Goal: Contribute content

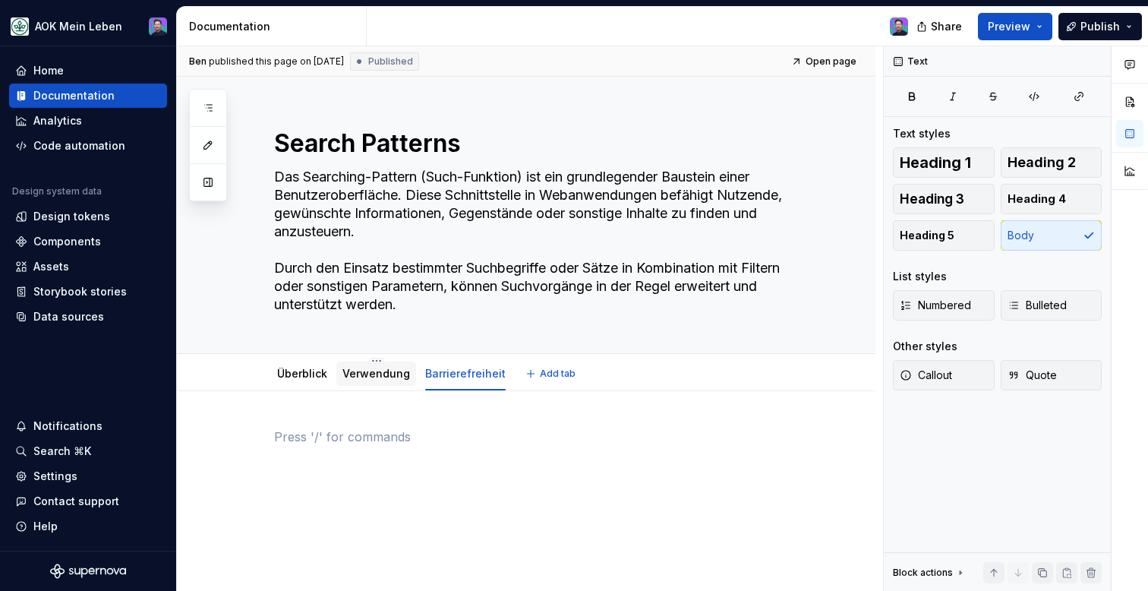
click at [374, 376] on link "Verwendung" at bounding box center [377, 373] width 68 height 13
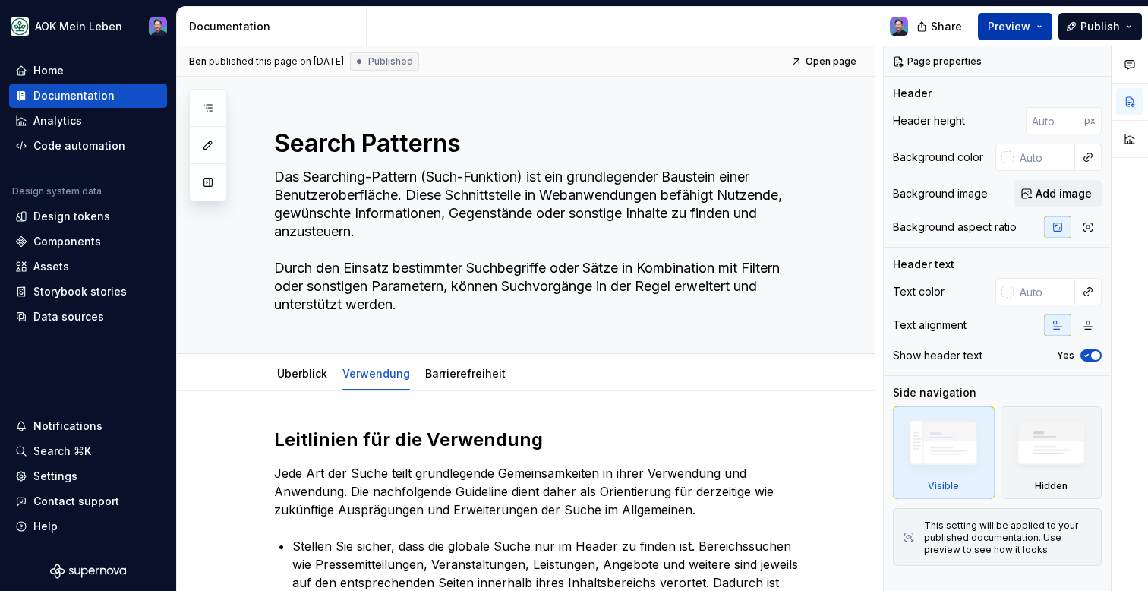
click at [990, 20] on button "Preview" at bounding box center [1015, 26] width 74 height 27
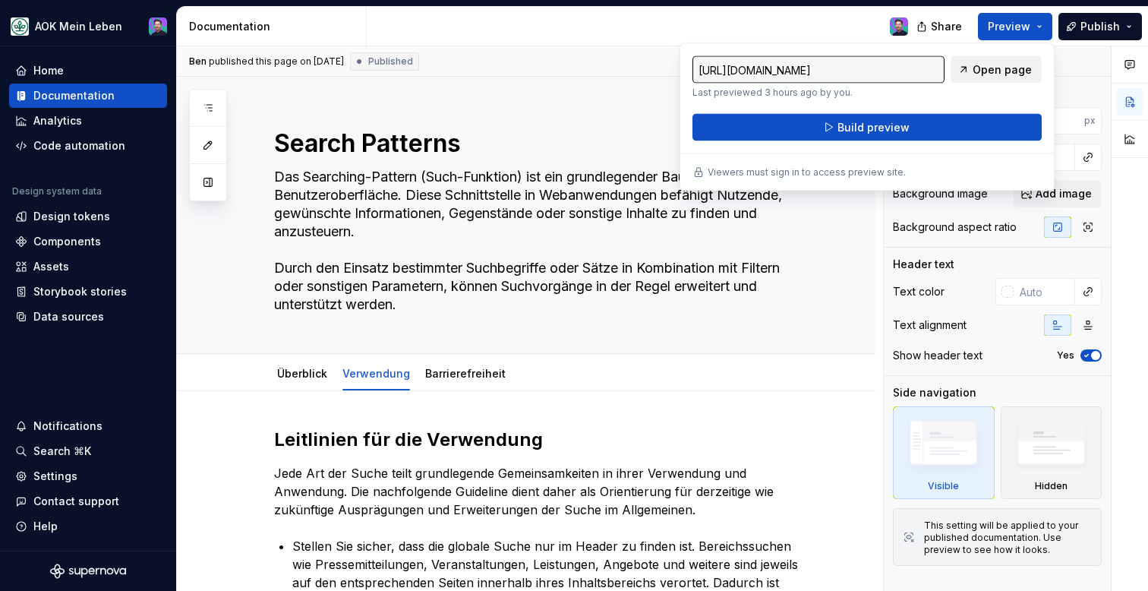
click at [977, 70] on span "Open page" at bounding box center [1002, 69] width 59 height 15
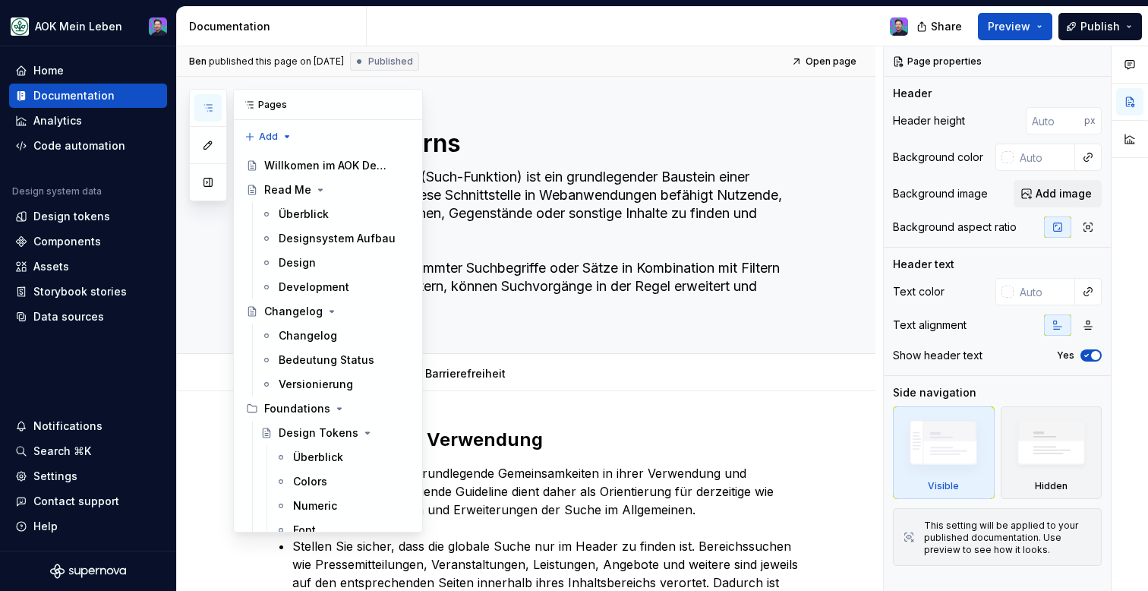
click at [194, 106] on div at bounding box center [208, 145] width 38 height 112
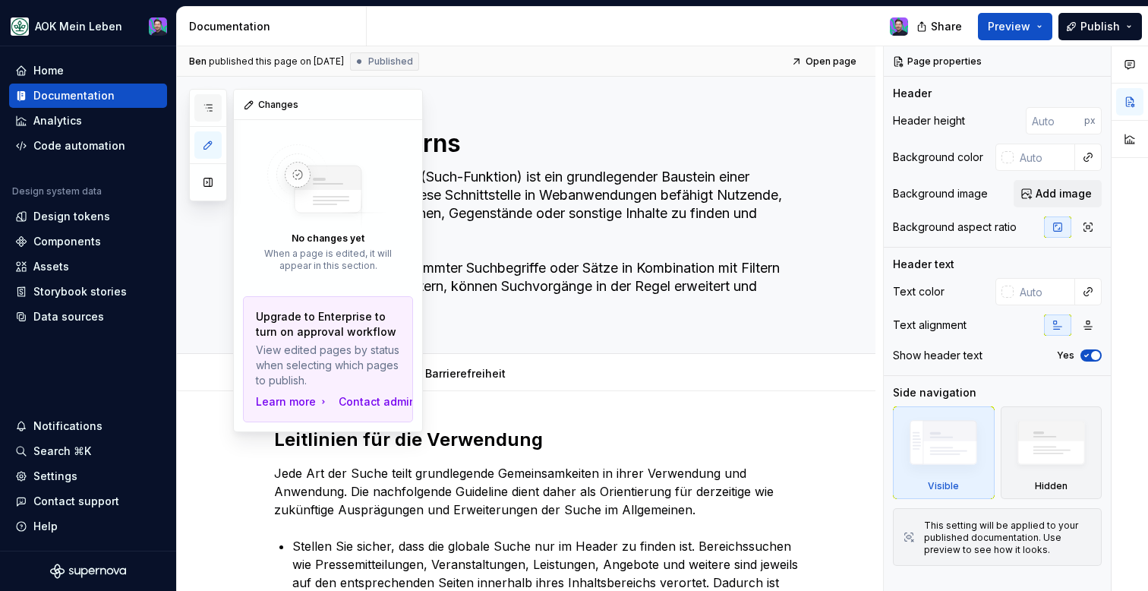
click at [216, 115] on button "button" at bounding box center [207, 107] width 27 height 27
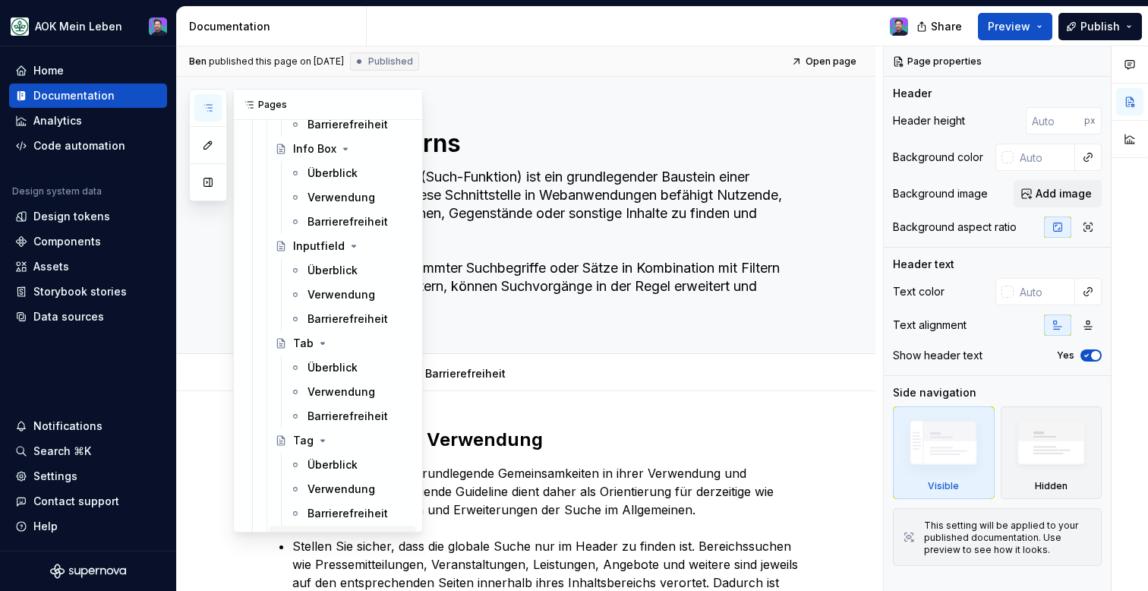
scroll to position [1934, 0]
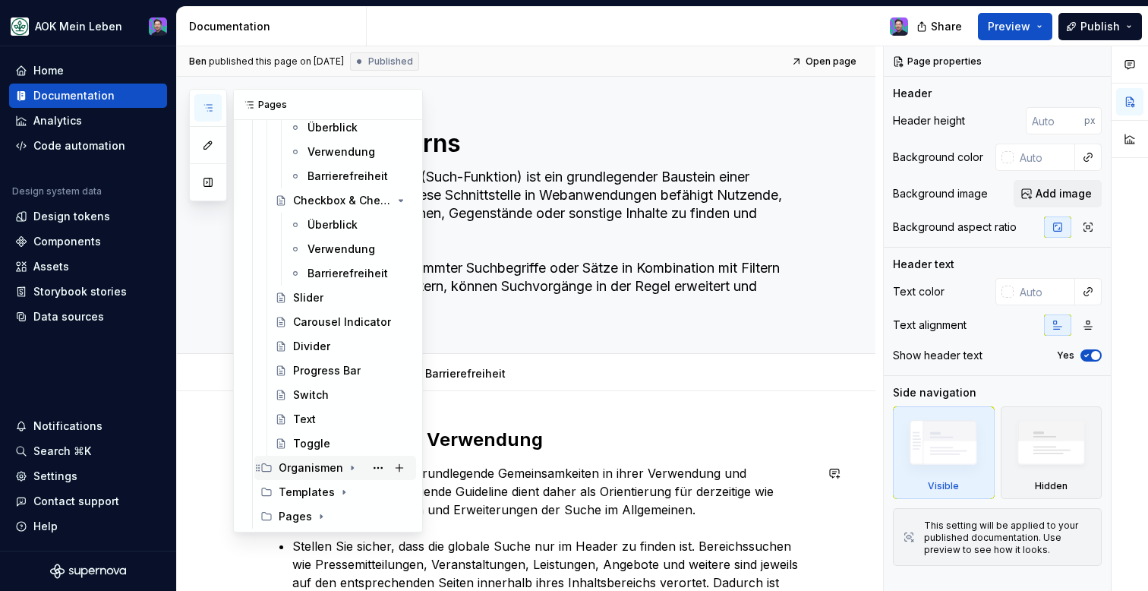
click at [348, 467] on icon "Page tree" at bounding box center [352, 468] width 12 height 12
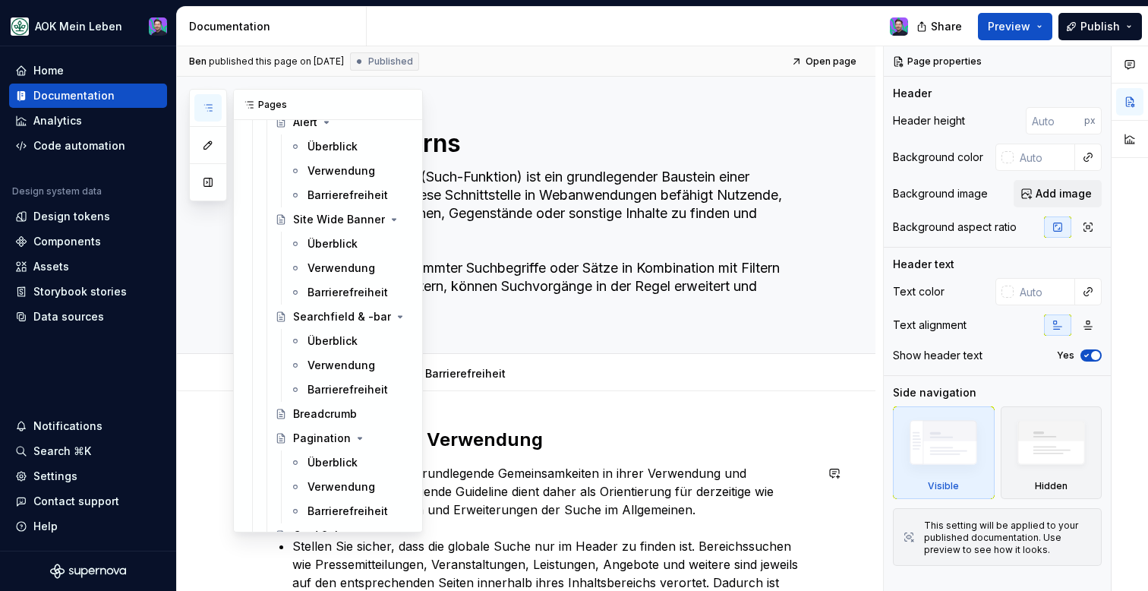
scroll to position [2801, 0]
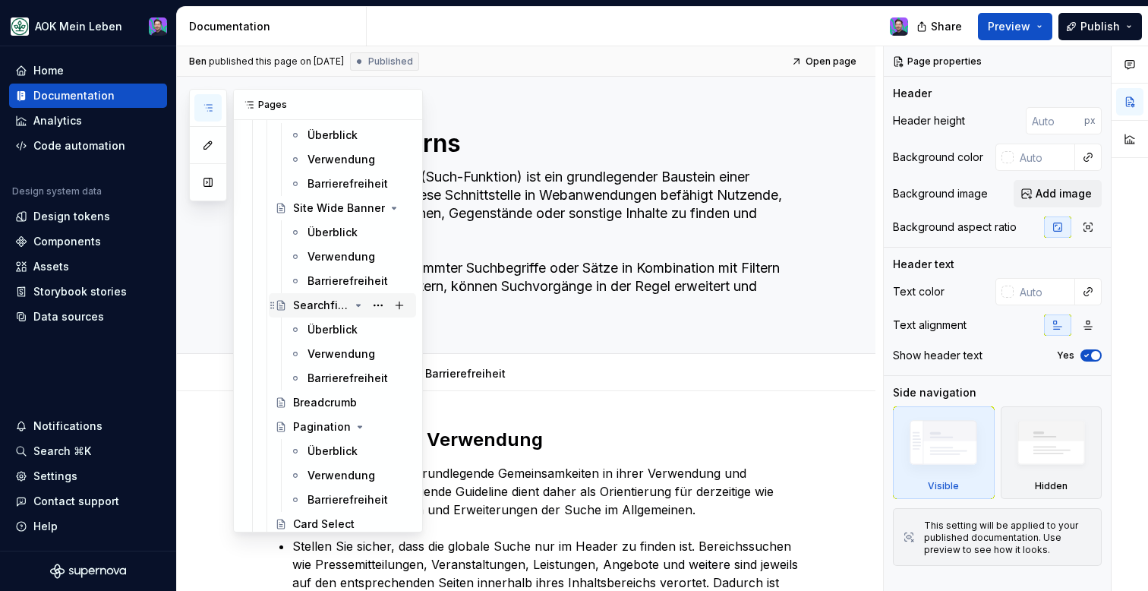
click at [344, 299] on div "Searchfield & -bar" at bounding box center [321, 305] width 56 height 15
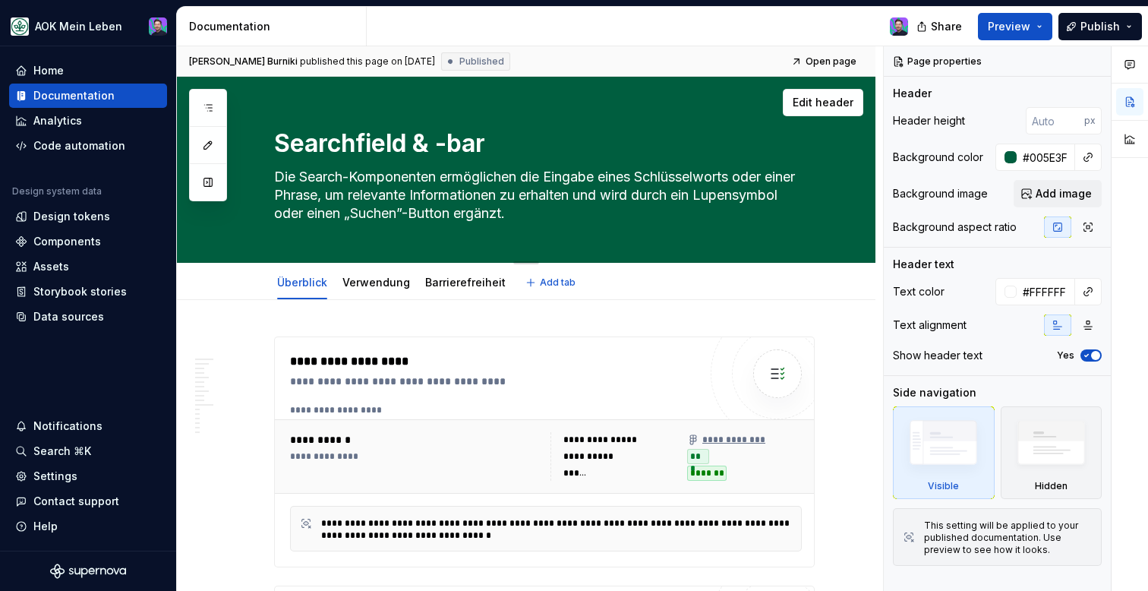
drag, startPoint x: 561, startPoint y: 223, endPoint x: 502, endPoint y: 204, distance: 62.4
click at [502, 204] on textarea "Die Search-Komponenten ermöglichen die Eingabe eines Schlüsselworts oder einer …" at bounding box center [541, 195] width 541 height 61
drag, startPoint x: 507, startPoint y: 147, endPoint x: 500, endPoint y: 157, distance: 12.5
click at [500, 159] on textarea "Searchfield & -bar" at bounding box center [541, 143] width 541 height 36
drag, startPoint x: 528, startPoint y: 212, endPoint x: 279, endPoint y: 134, distance: 260.9
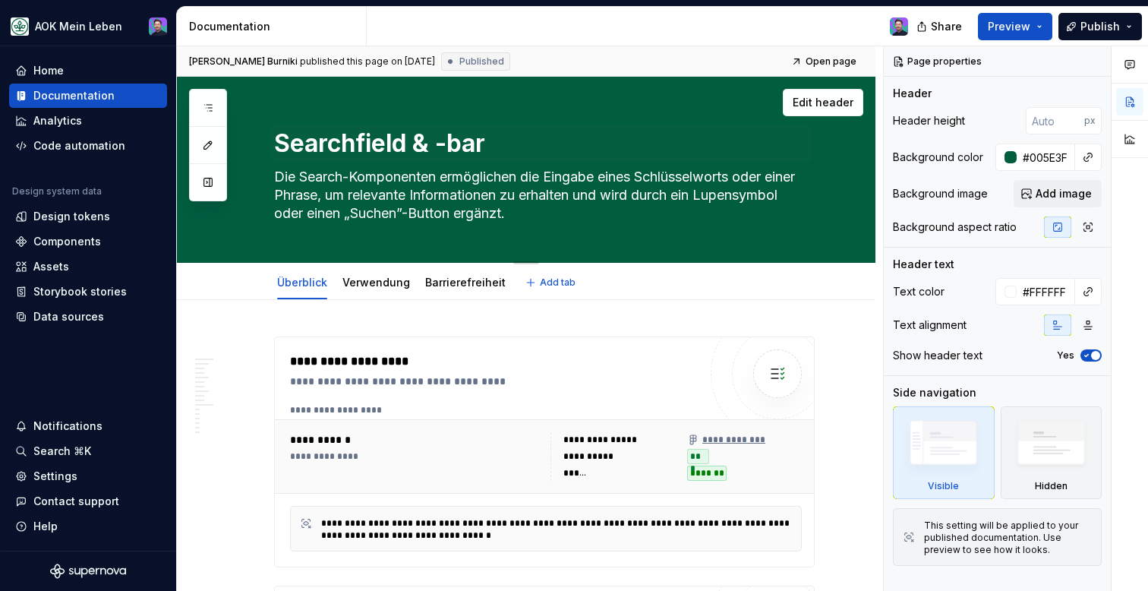
click at [279, 134] on div "Searchfield & -bar Die Search-Komponenten ermöglichen die Eingabe eines Schlüss…" at bounding box center [544, 169] width 541 height 185
drag, startPoint x: 279, startPoint y: 134, endPoint x: 492, endPoint y: 269, distance: 251.6
click at [381, 268] on html "AOK Mein Leben Home Documentation Analytics Code automation Design system data …" at bounding box center [574, 295] width 1148 height 591
click at [247, 283] on html "AOK Mein Leben Home Documentation Analytics Code automation Design system data …" at bounding box center [574, 295] width 1148 height 591
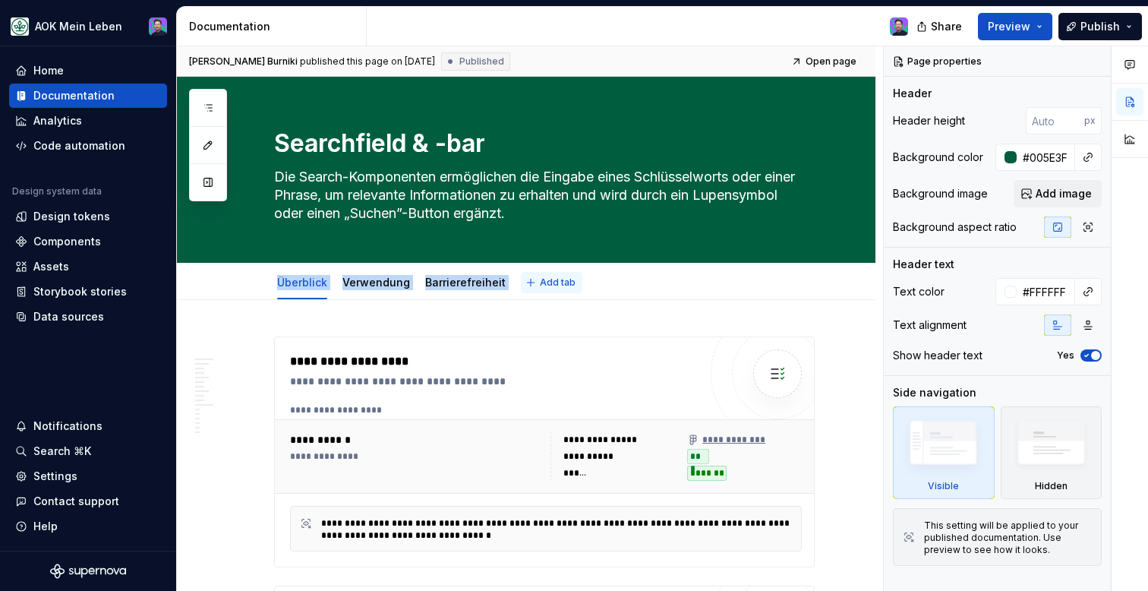
drag, startPoint x: 244, startPoint y: 279, endPoint x: 526, endPoint y: 280, distance: 281.8
click at [527, 280] on div "Überblick Verwendung Barrierefreiheit Add tab" at bounding box center [526, 281] width 699 height 37
copy div "Überblick Verwendung Barrierefreiheit Add tab"
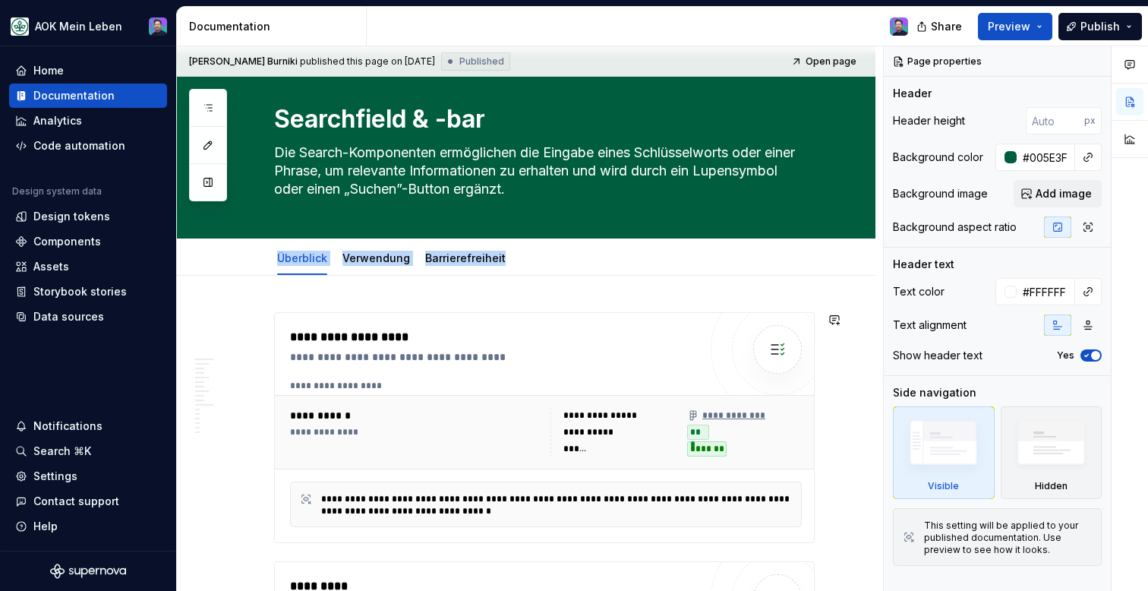
scroll to position [34, 0]
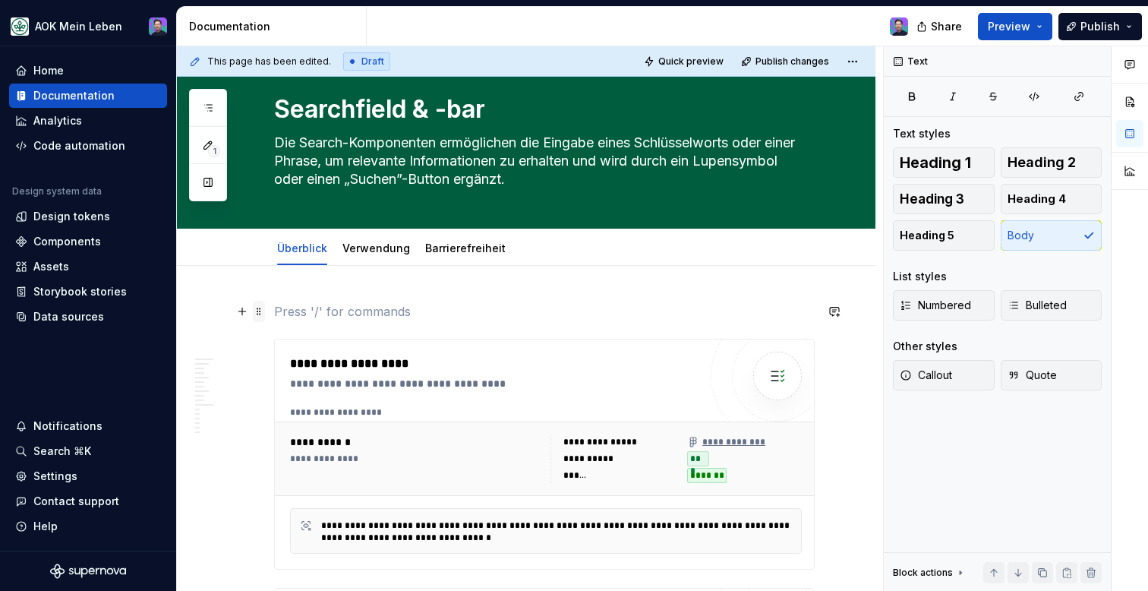
click at [260, 310] on span at bounding box center [259, 311] width 12 height 21
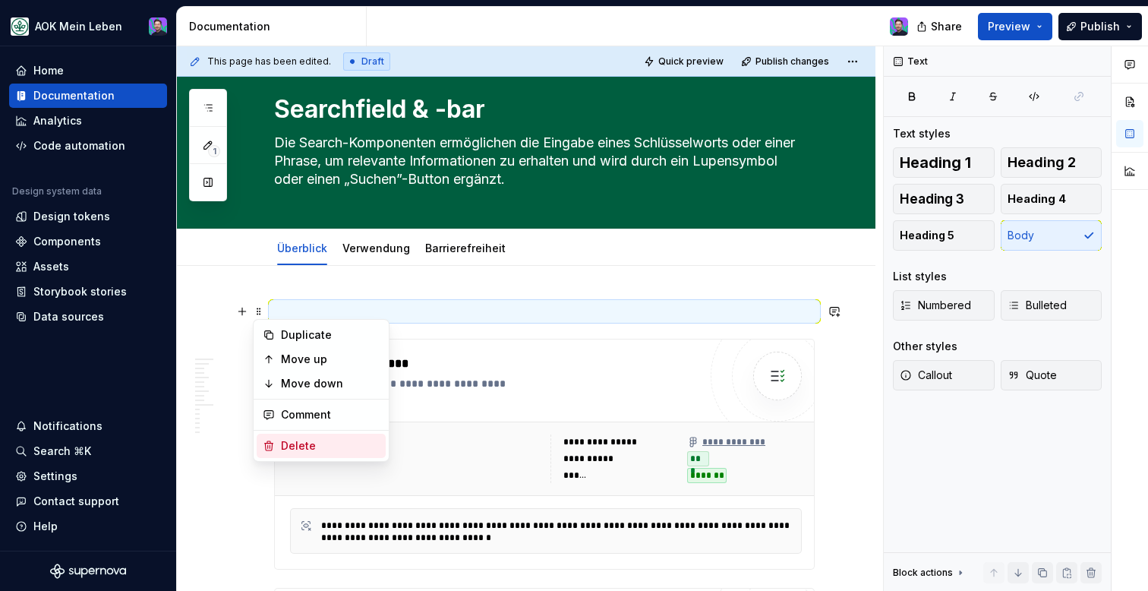
click at [296, 445] on div "Delete" at bounding box center [330, 445] width 99 height 15
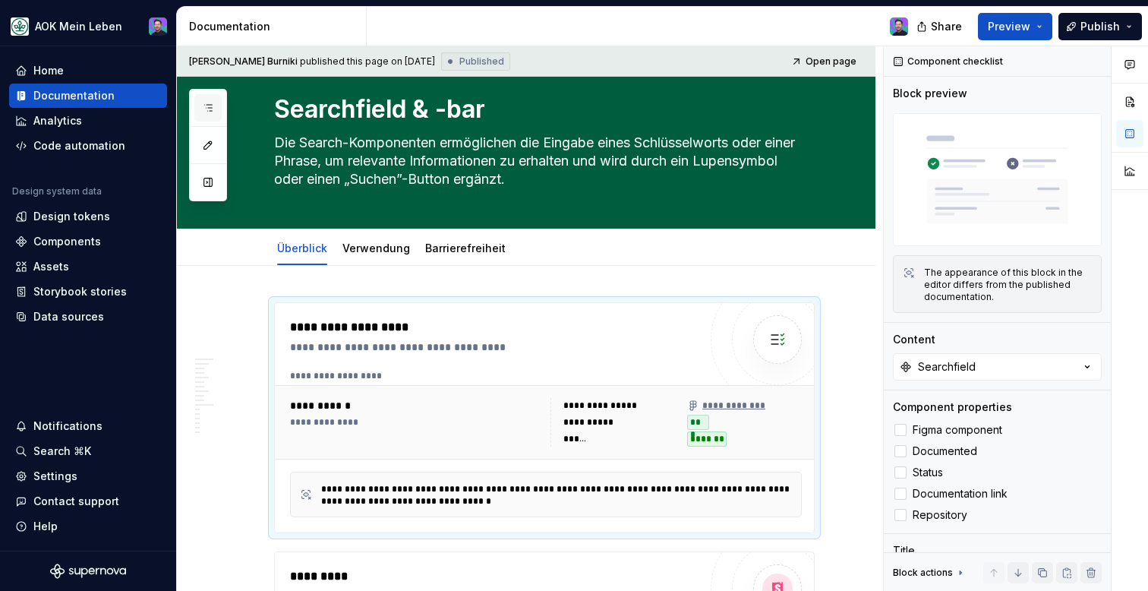
click at [207, 105] on icon "button" at bounding box center [208, 108] width 12 height 12
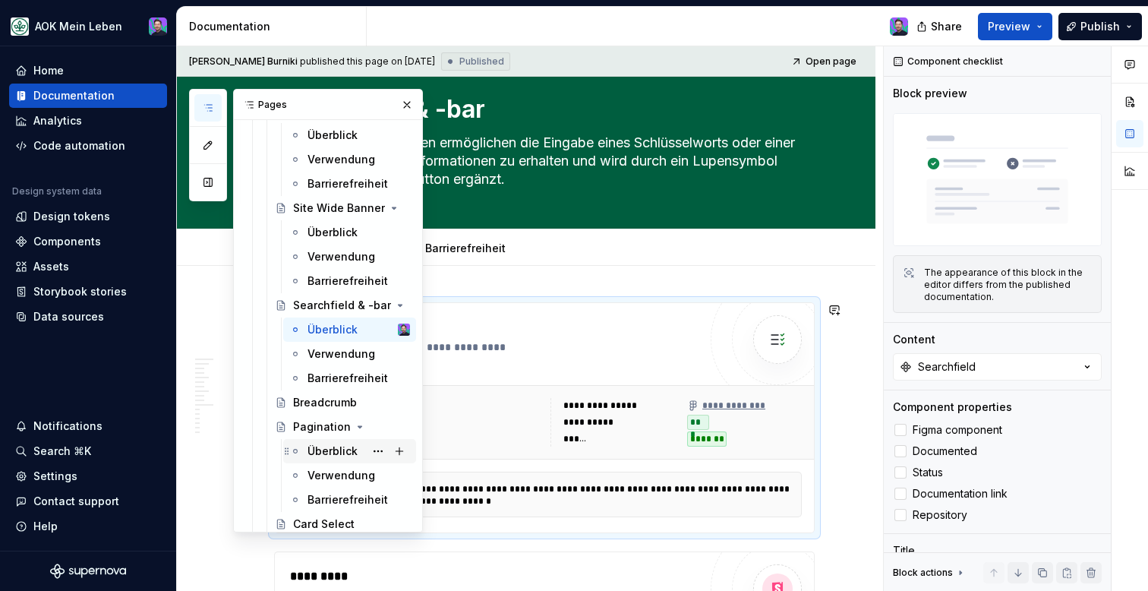
scroll to position [3125, 0]
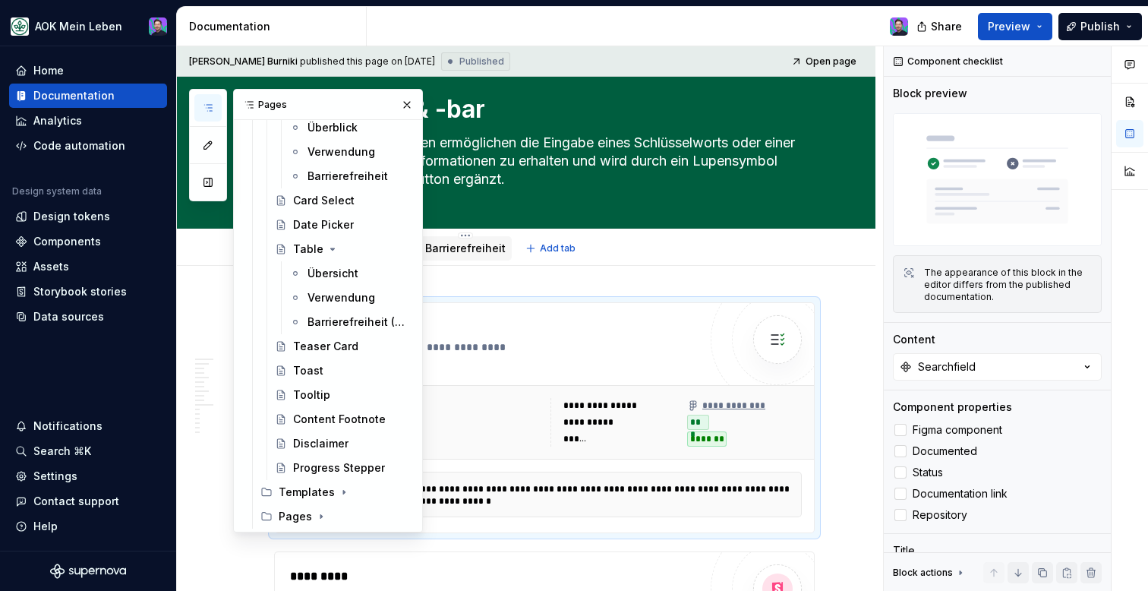
click at [489, 248] on link "Barrierefreiheit" at bounding box center [465, 248] width 81 height 13
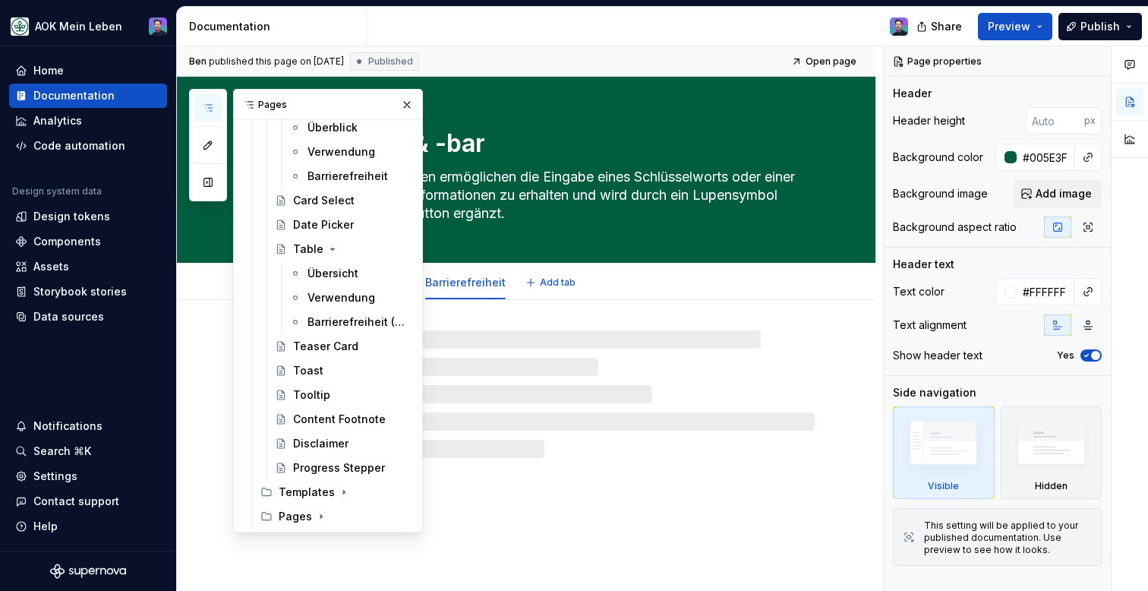
click at [669, 270] on div "Überblick Verwendung Barrierefreiheit Add tab" at bounding box center [544, 282] width 559 height 33
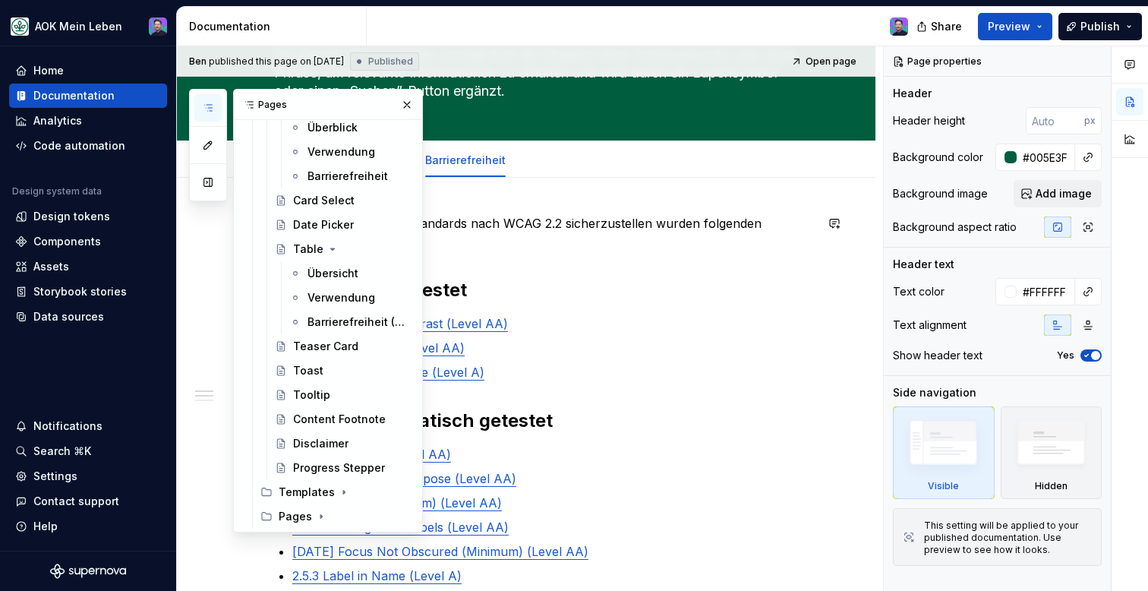
scroll to position [141, 0]
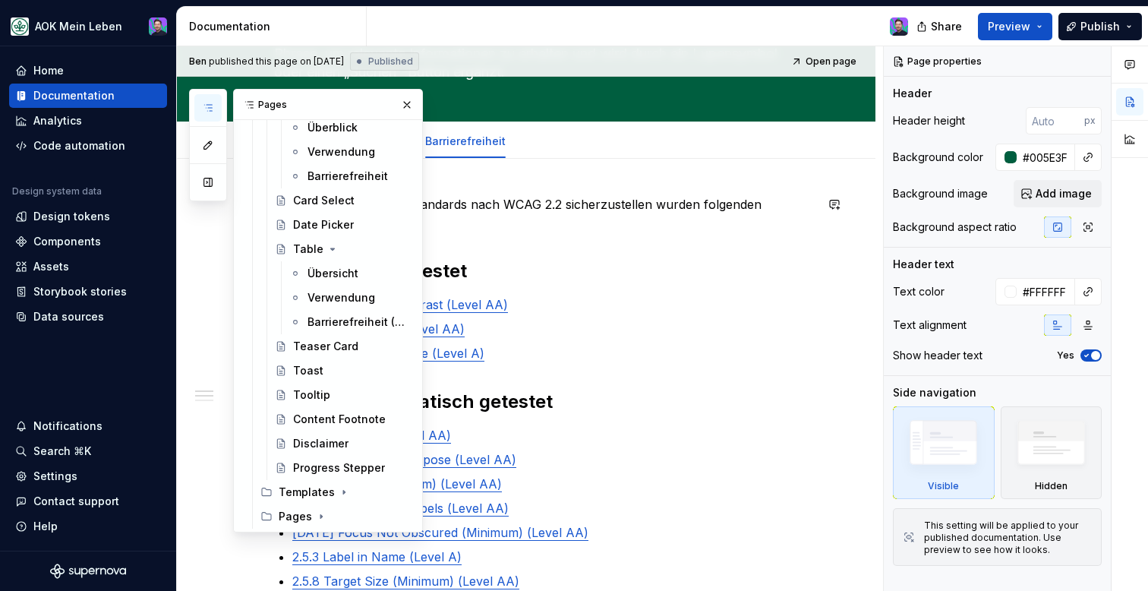
click at [669, 270] on h2 "Automatisch getestet" at bounding box center [544, 271] width 541 height 24
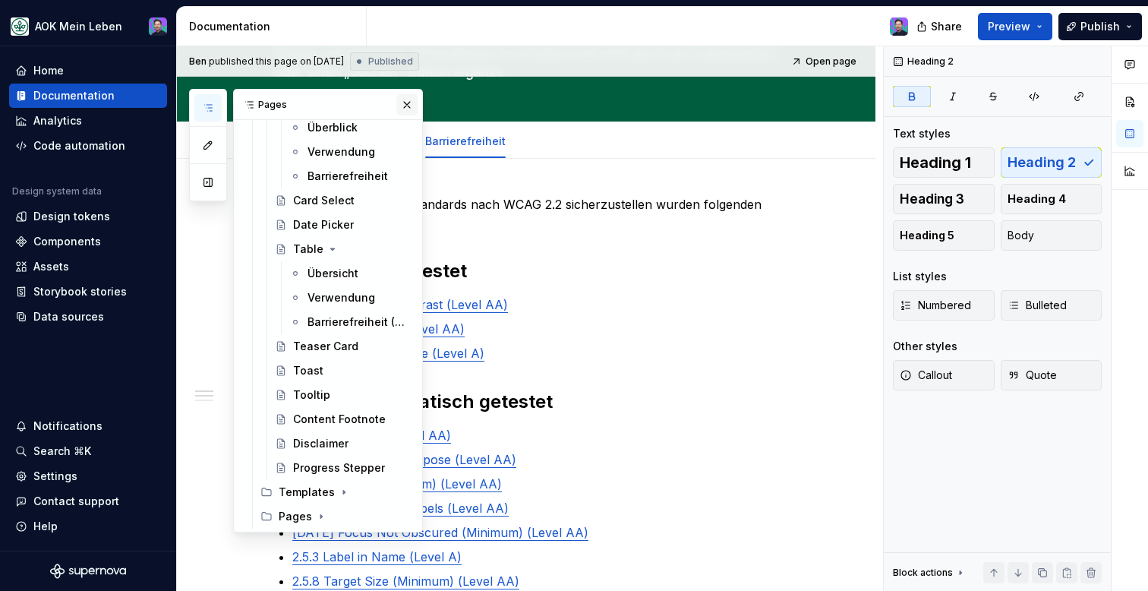
click at [411, 104] on button "button" at bounding box center [406, 104] width 21 height 21
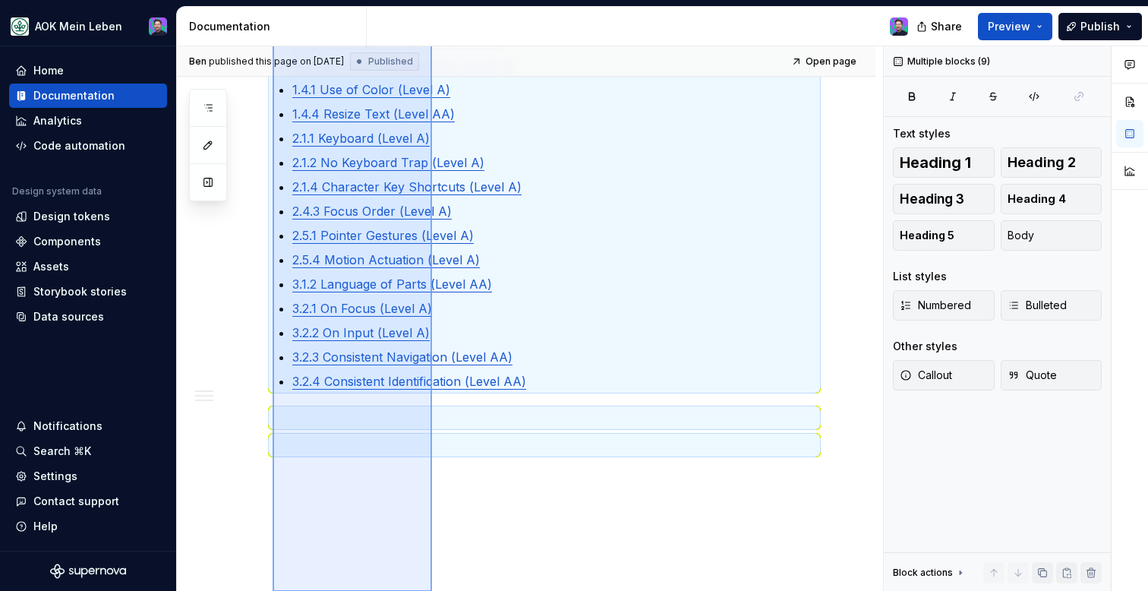
scroll to position [870, 0]
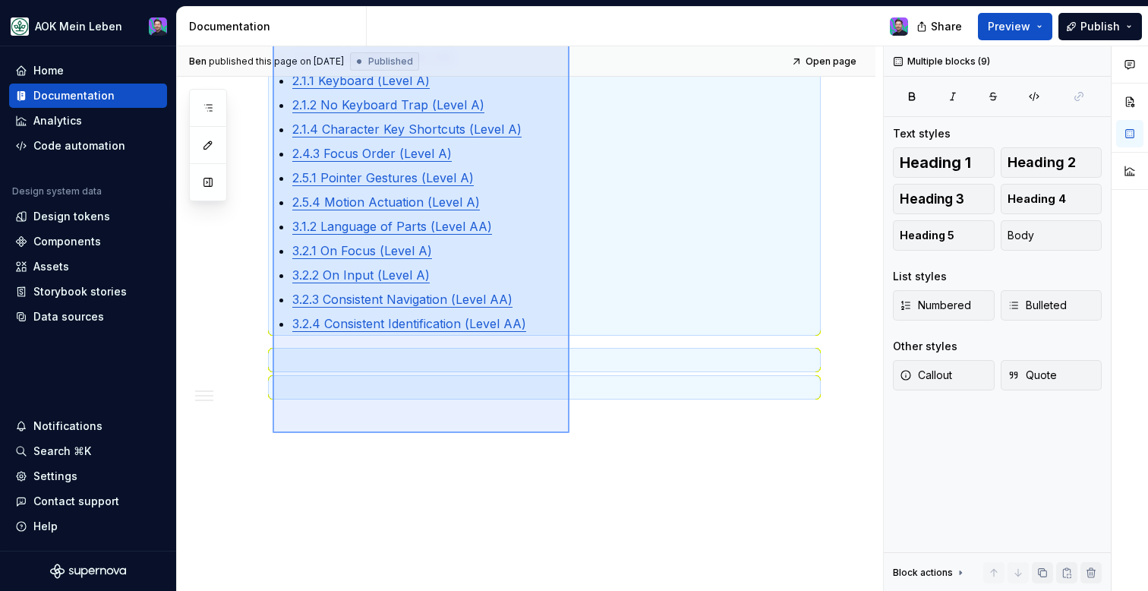
drag, startPoint x: 273, startPoint y: 200, endPoint x: 571, endPoint y: 433, distance: 378.8
click at [571, 433] on div "[PERSON_NAME] published this page on [DATE] Published Open page Searchfield & -…" at bounding box center [530, 318] width 706 height 545
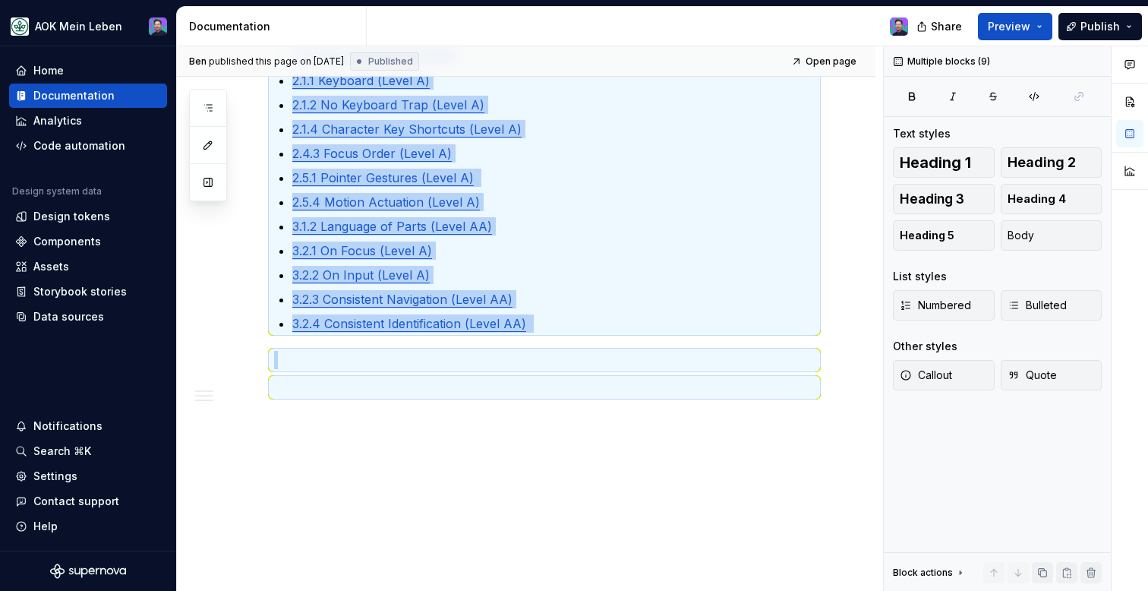
copy div "Lo ips Dolorsitametconsecteturadi elit SEDD 3.1 eiusmodtemporin utlabo etdolore…"
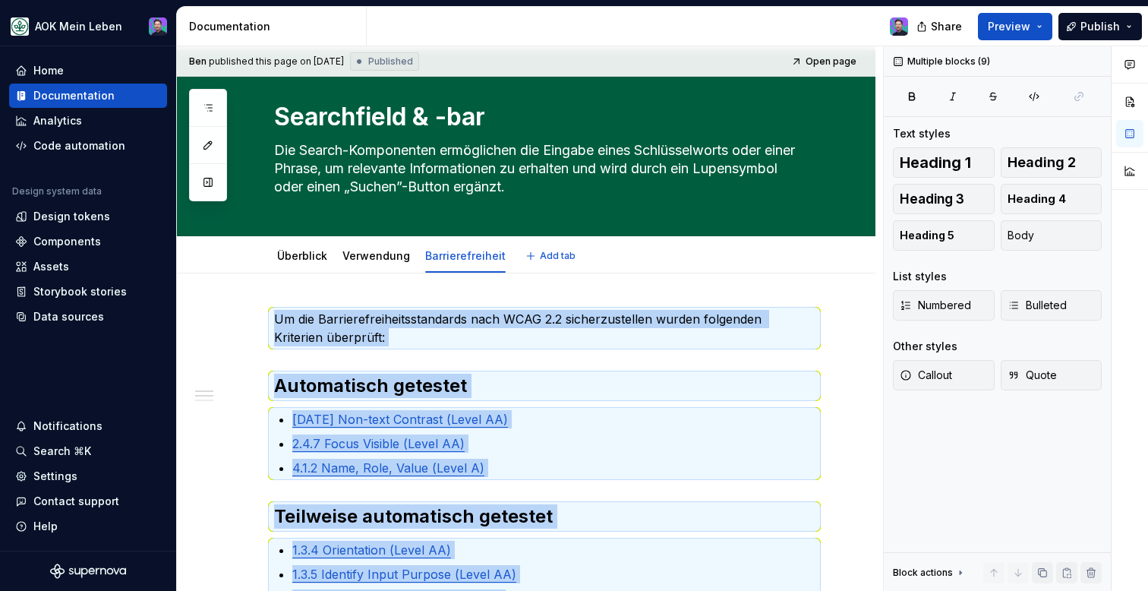
scroll to position [0, 0]
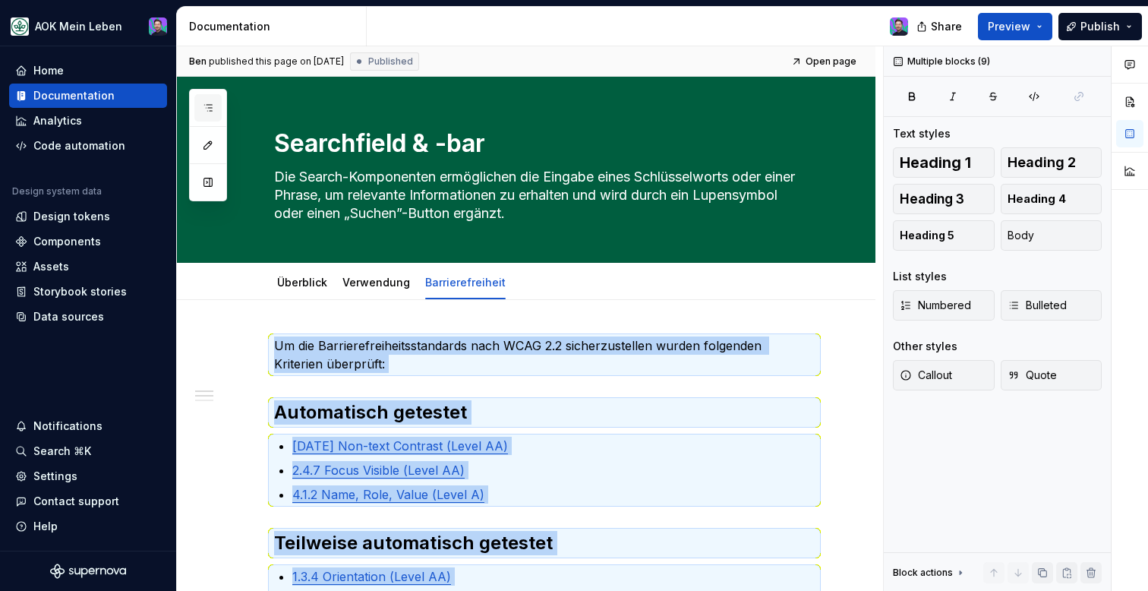
click at [213, 116] on button "button" at bounding box center [207, 107] width 27 height 27
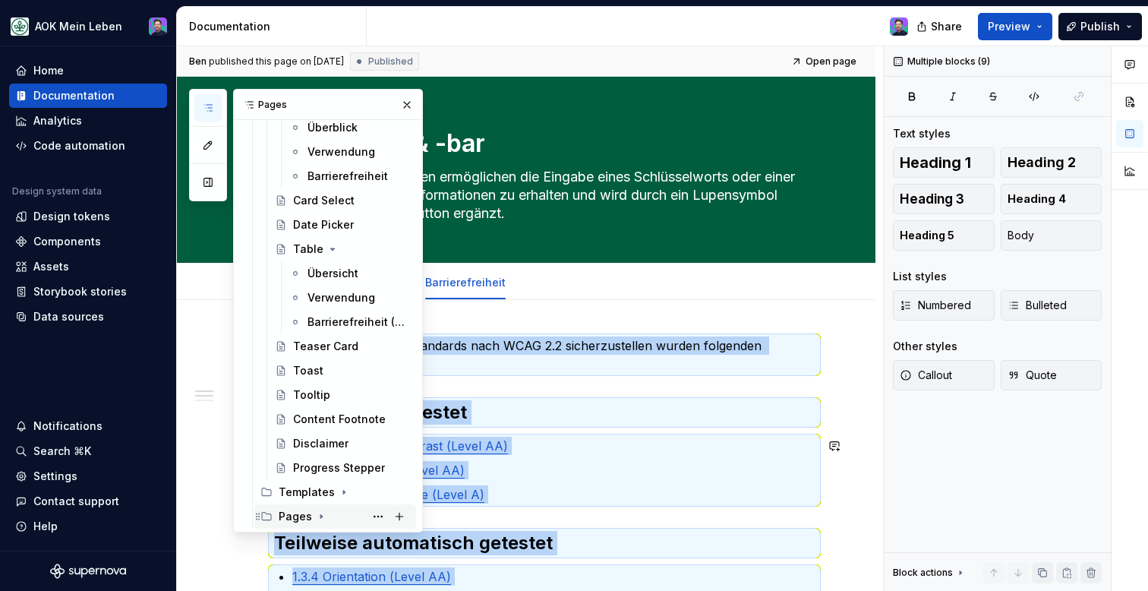
click at [310, 516] on div "Pages" at bounding box center [344, 516] width 131 height 21
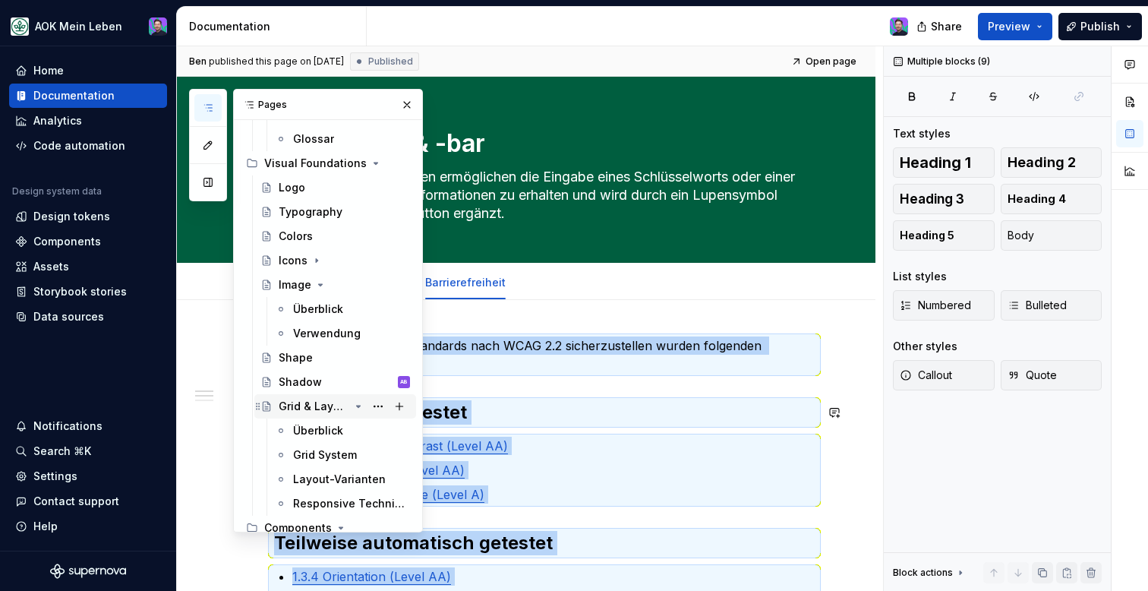
scroll to position [823, 0]
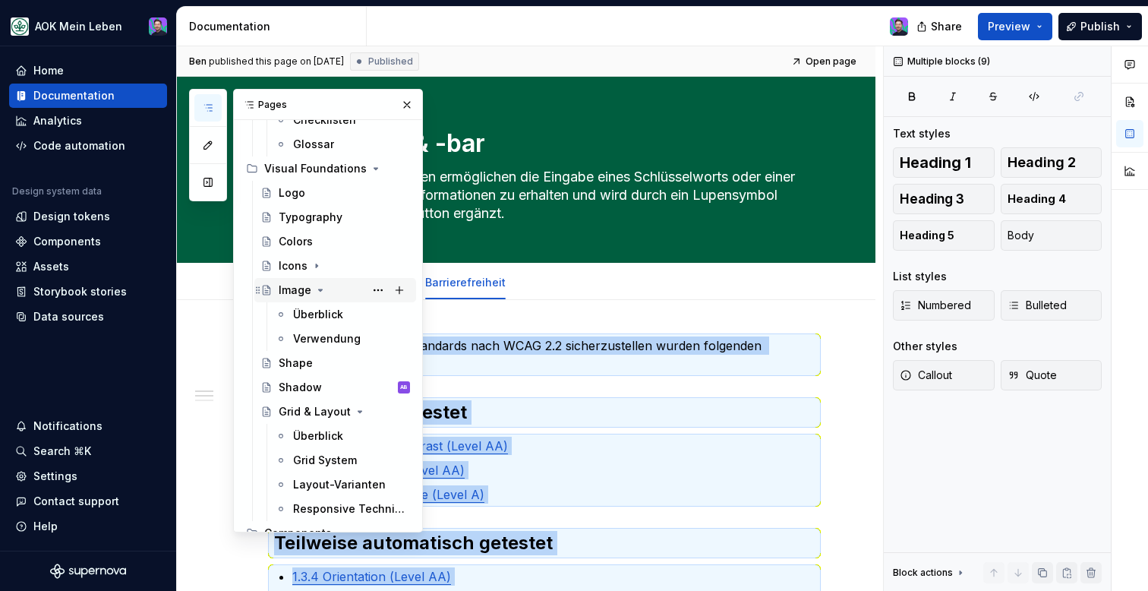
click at [321, 294] on icon "Page tree" at bounding box center [320, 290] width 12 height 12
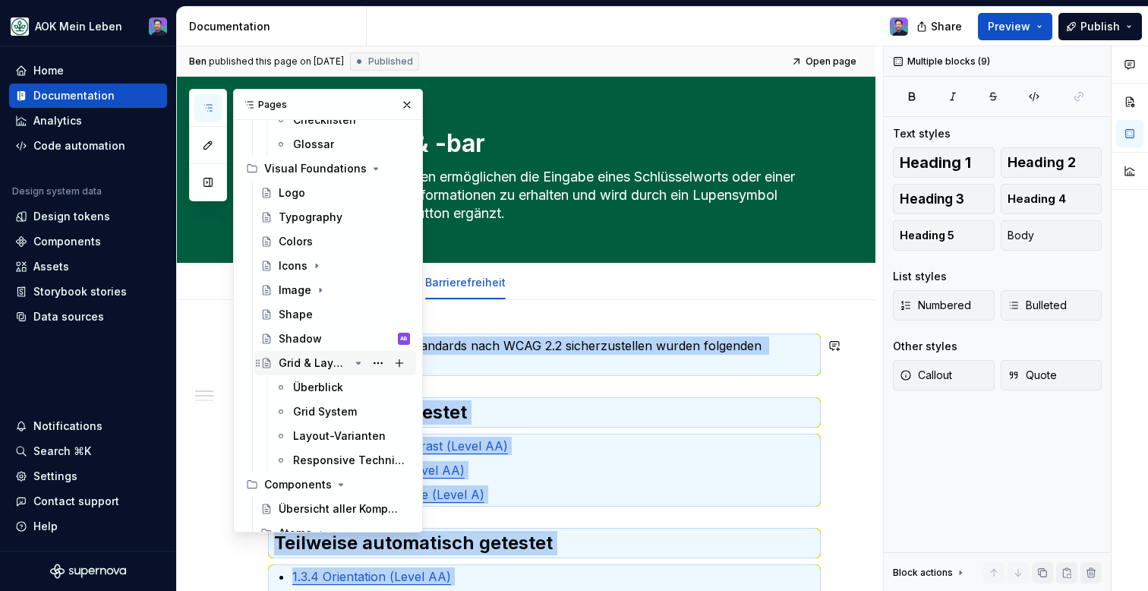
click at [358, 365] on icon "Page tree" at bounding box center [358, 363] width 12 height 12
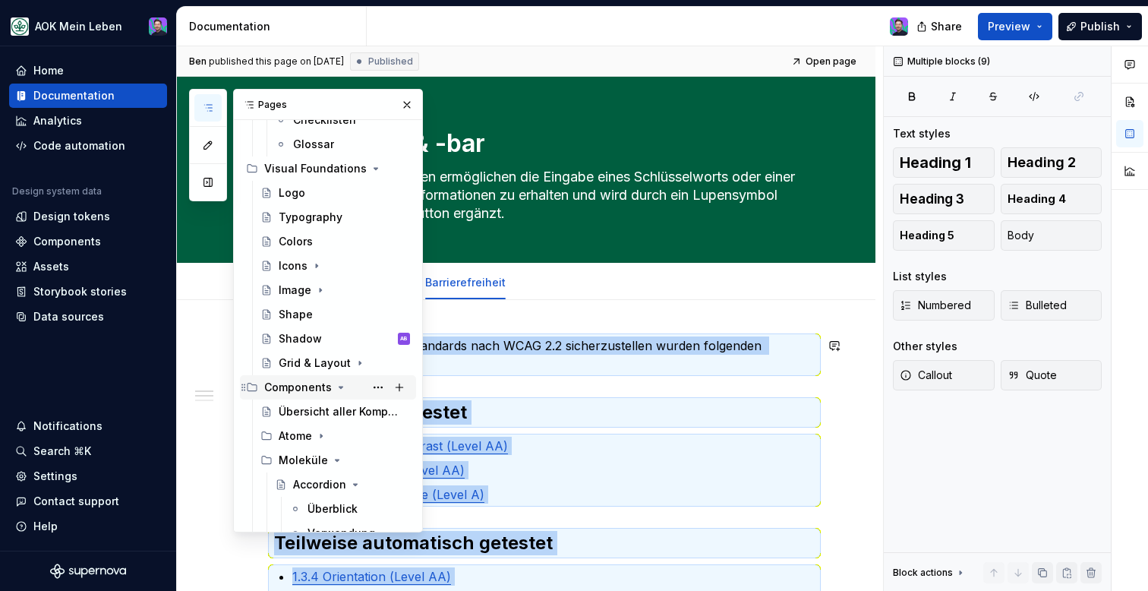
click at [335, 384] on icon "Page tree" at bounding box center [341, 387] width 12 height 12
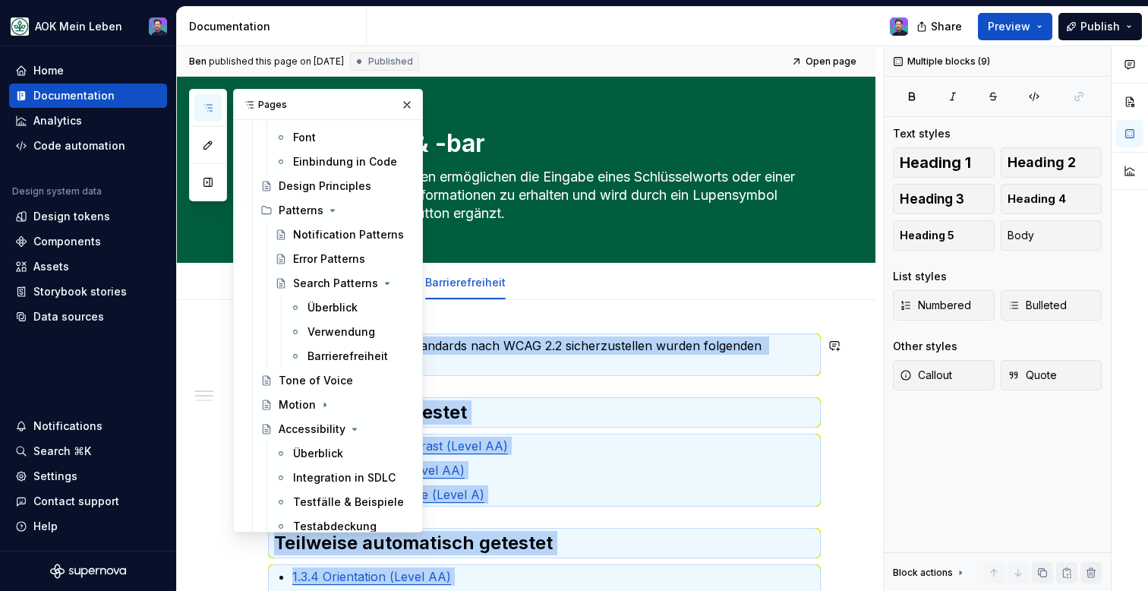
scroll to position [371, 0]
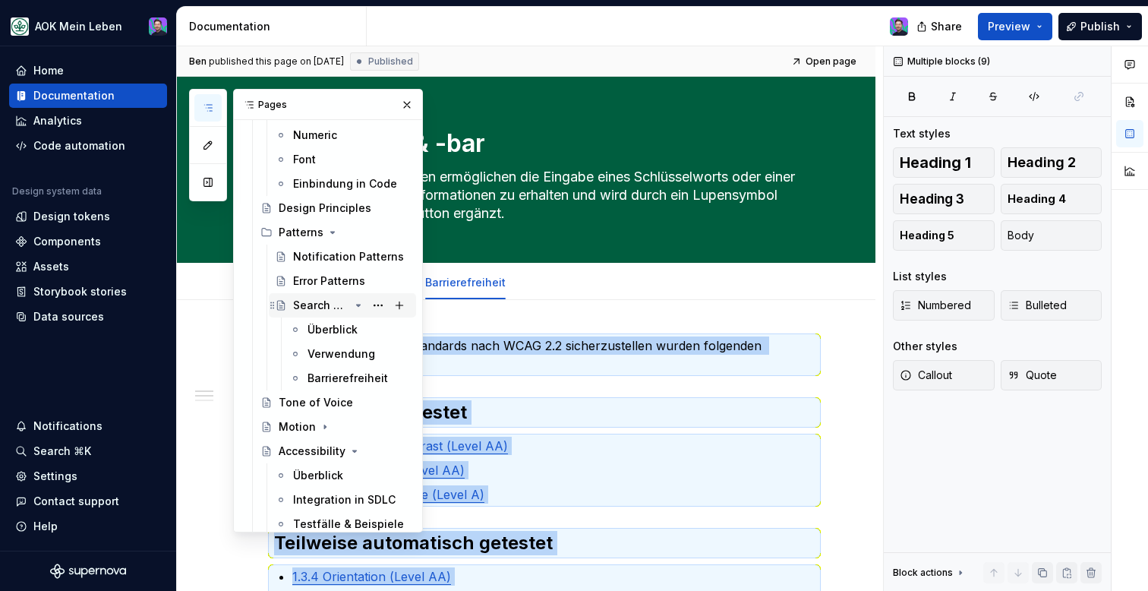
click at [339, 307] on div "Search Patterns" at bounding box center [321, 305] width 56 height 15
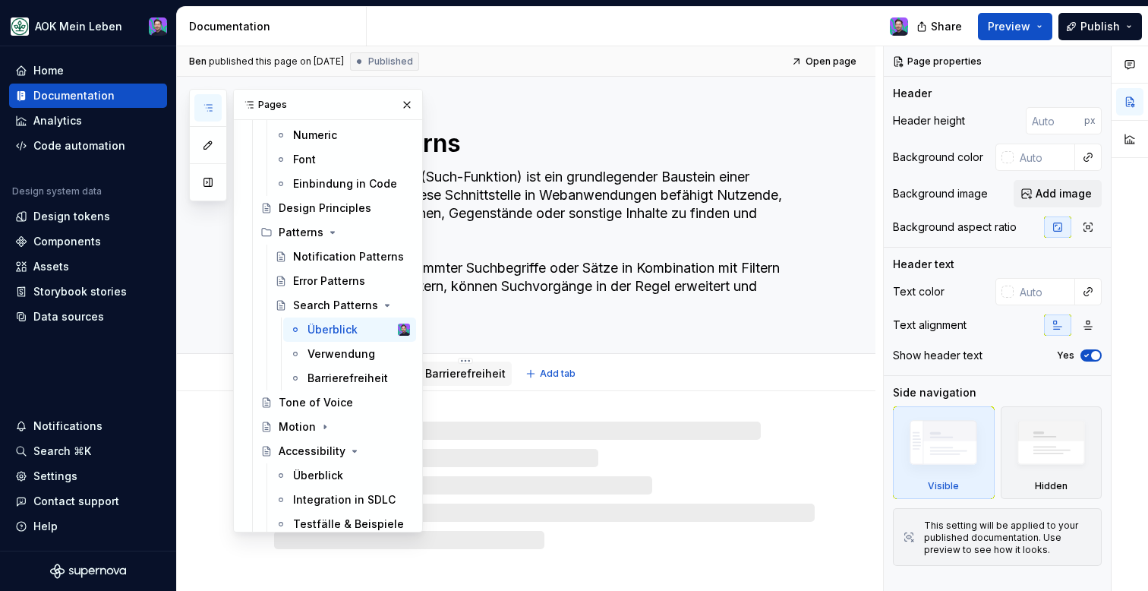
click at [469, 383] on div "Barrierefreiheit" at bounding box center [465, 374] width 93 height 24
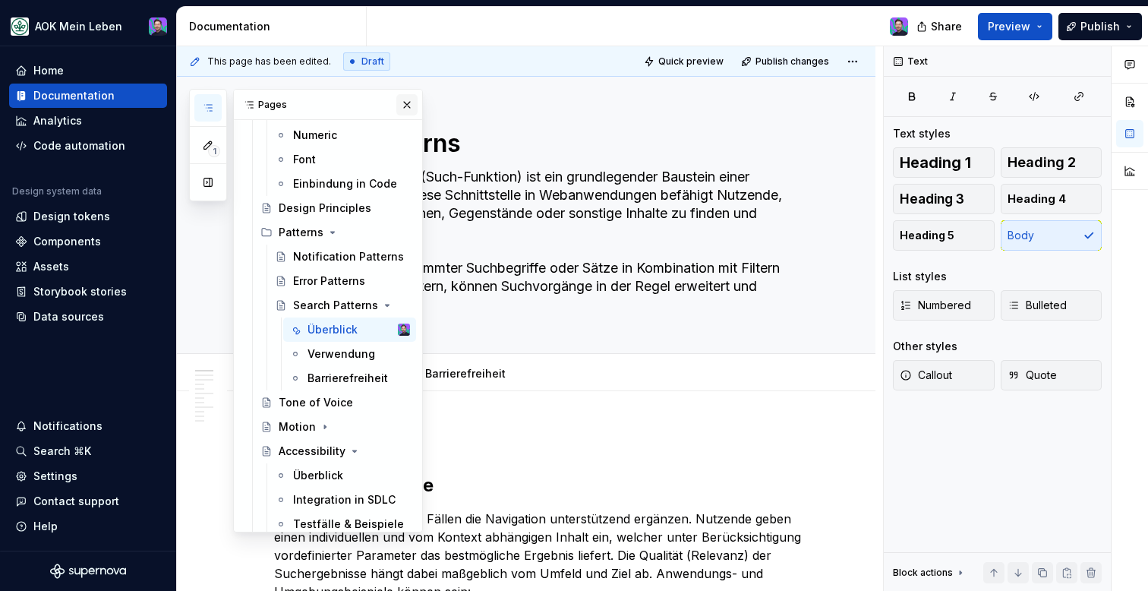
click at [411, 109] on button "button" at bounding box center [406, 104] width 21 height 21
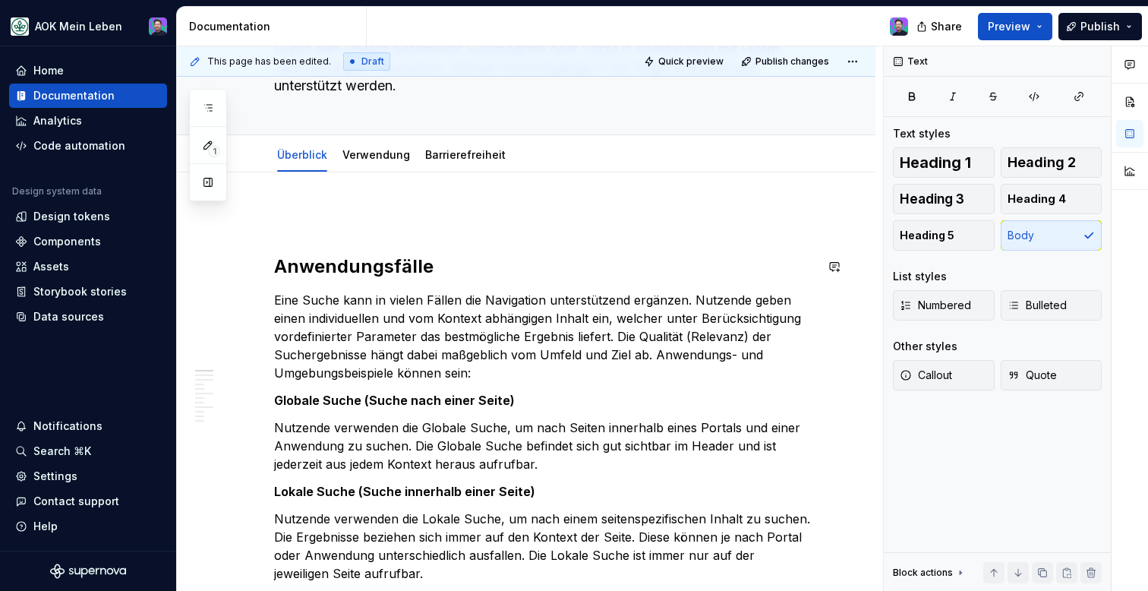
scroll to position [222, 0]
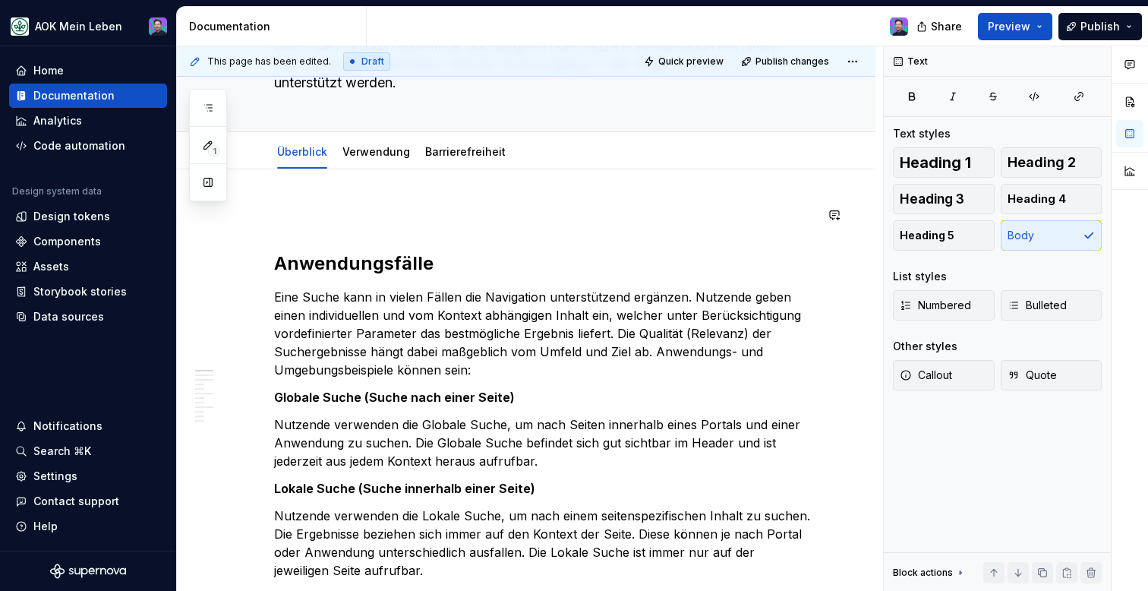
click at [460, 166] on div at bounding box center [465, 167] width 93 height 2
click at [464, 149] on link "Barrierefreiheit" at bounding box center [465, 151] width 81 height 13
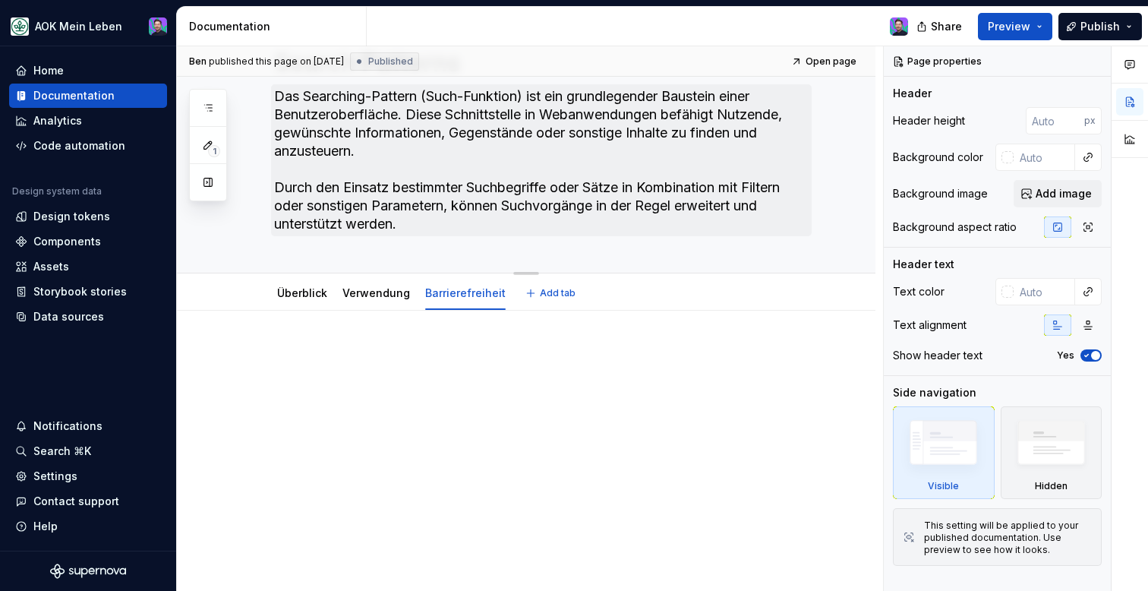
scroll to position [89, 0]
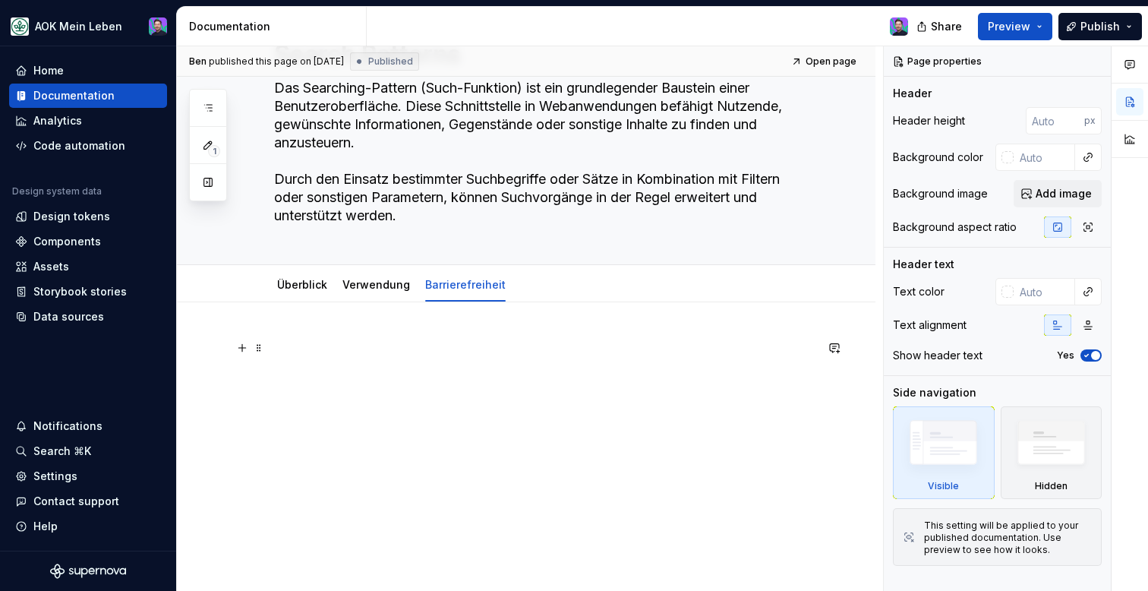
click at [476, 346] on p at bounding box center [544, 348] width 541 height 18
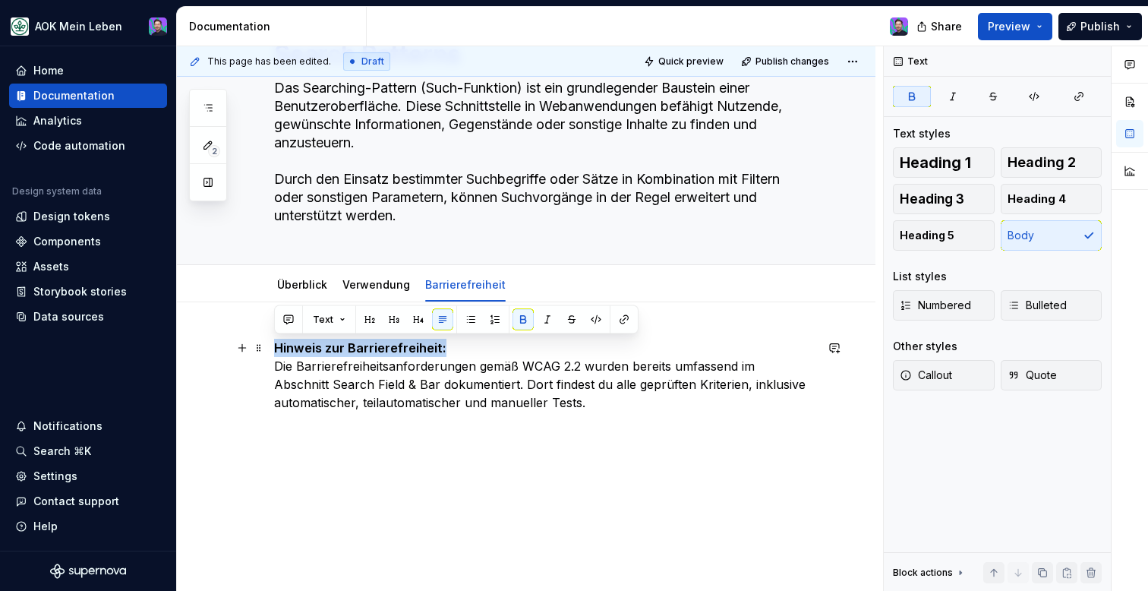
drag, startPoint x: 465, startPoint y: 343, endPoint x: 215, endPoint y: 336, distance: 250.0
click at [215, 336] on div "Hinweis zur Barrierefreiheit: Die Barrierefreiheitsanforderungen gemäß WCAG 2.2…" at bounding box center [526, 454] width 699 height 305
click at [1047, 188] on button "Heading 4" at bounding box center [1052, 199] width 102 height 30
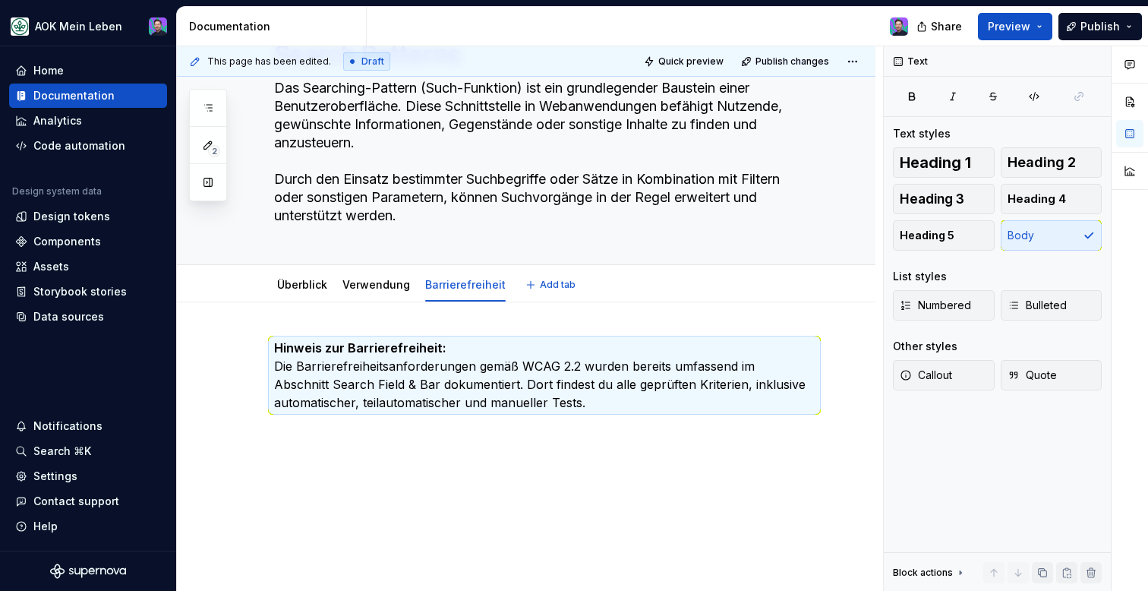
type textarea "*"
click at [662, 357] on p "Hinweis zur Barrierefreiheit: Die Barrierefreiheitsanforderungen gemäß WCAG 2.2…" at bounding box center [544, 375] width 541 height 73
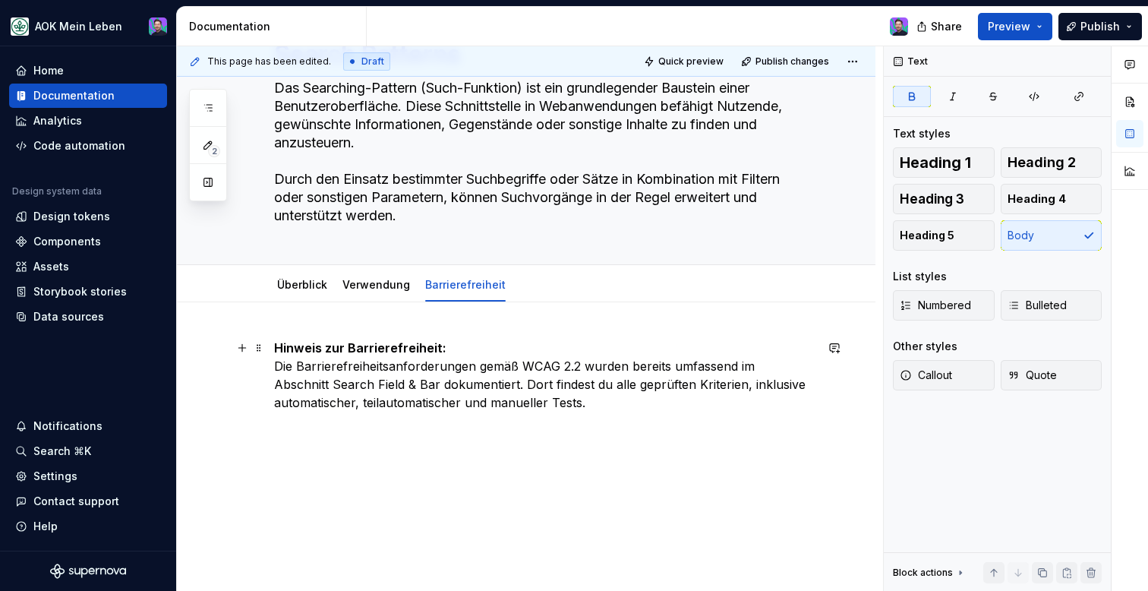
click at [662, 352] on p "Hinweis zur Barrierefreiheit: Die Barrierefreiheitsanforderungen gemäß WCAG 2.2…" at bounding box center [544, 375] width 541 height 73
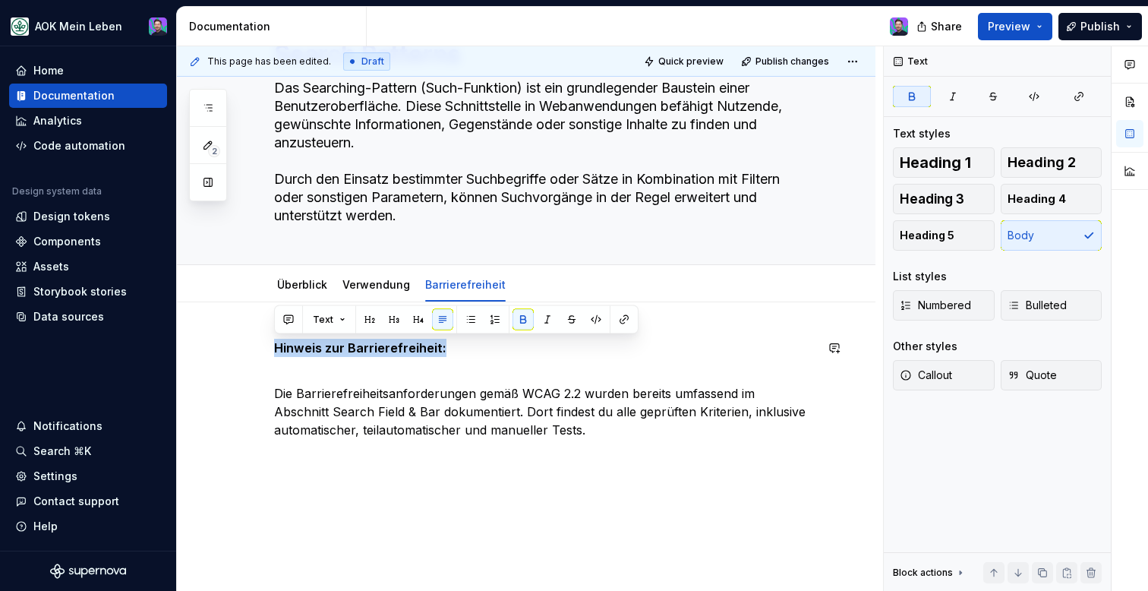
drag, startPoint x: 509, startPoint y: 352, endPoint x: 244, endPoint y: 336, distance: 265.5
click at [244, 336] on div "Hinweis zur Barrierefreiheit: Die Barrierefreiheitsanforderungen gemäß WCAG 2.2…" at bounding box center [526, 468] width 699 height 332
click at [372, 317] on button "button" at bounding box center [369, 319] width 21 height 21
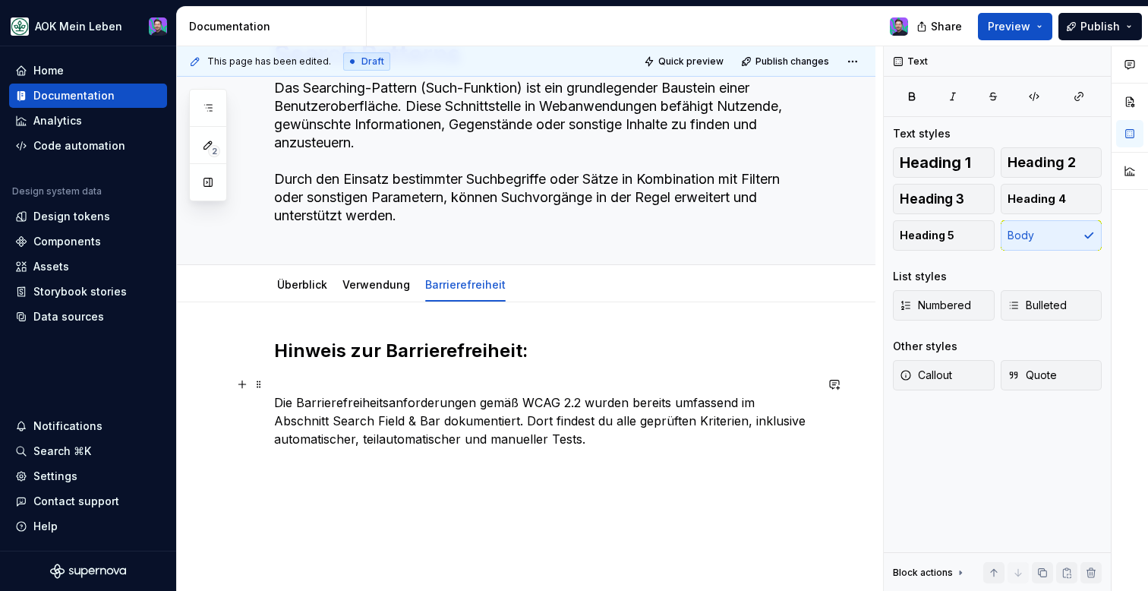
click at [390, 390] on p "Die Barrierefreiheitsanforderungen gemäß WCAG 2.2 wurden bereits umfassend im A…" at bounding box center [544, 411] width 541 height 73
click at [273, 399] on div "Hinweis zur Barrierefreiheit: Die Barrierefreiheitsanforderungen gemäß WCAG 2.2…" at bounding box center [526, 472] width 699 height 341
click at [257, 381] on span at bounding box center [259, 384] width 12 height 21
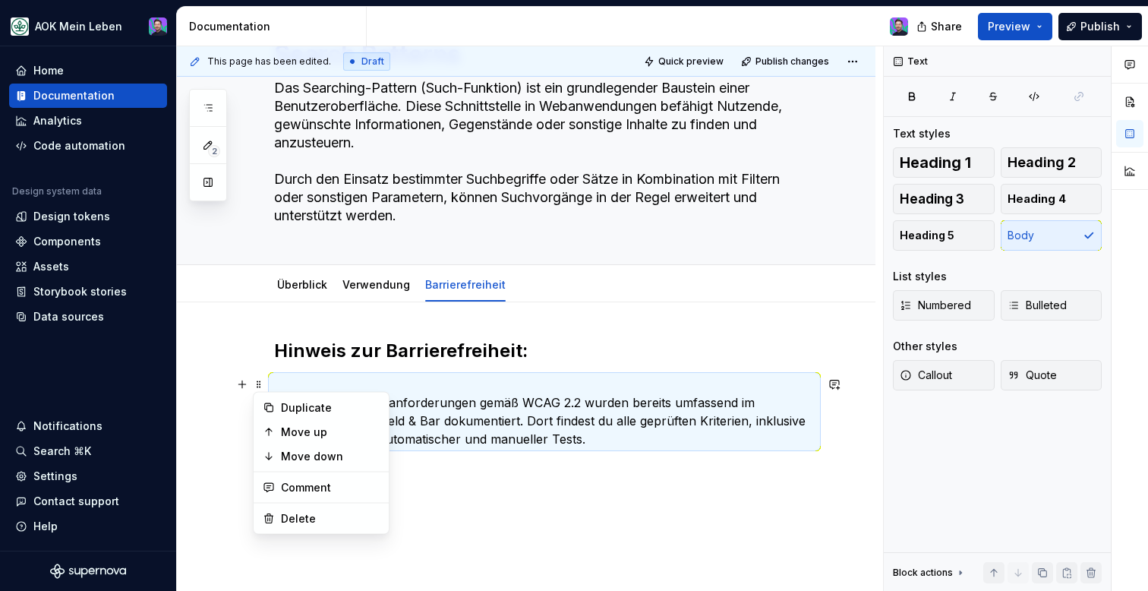
click at [470, 435] on p "Die Barrierefreiheitsanforderungen gemäß WCAG 2.2 wurden bereits umfassend im A…" at bounding box center [544, 411] width 541 height 73
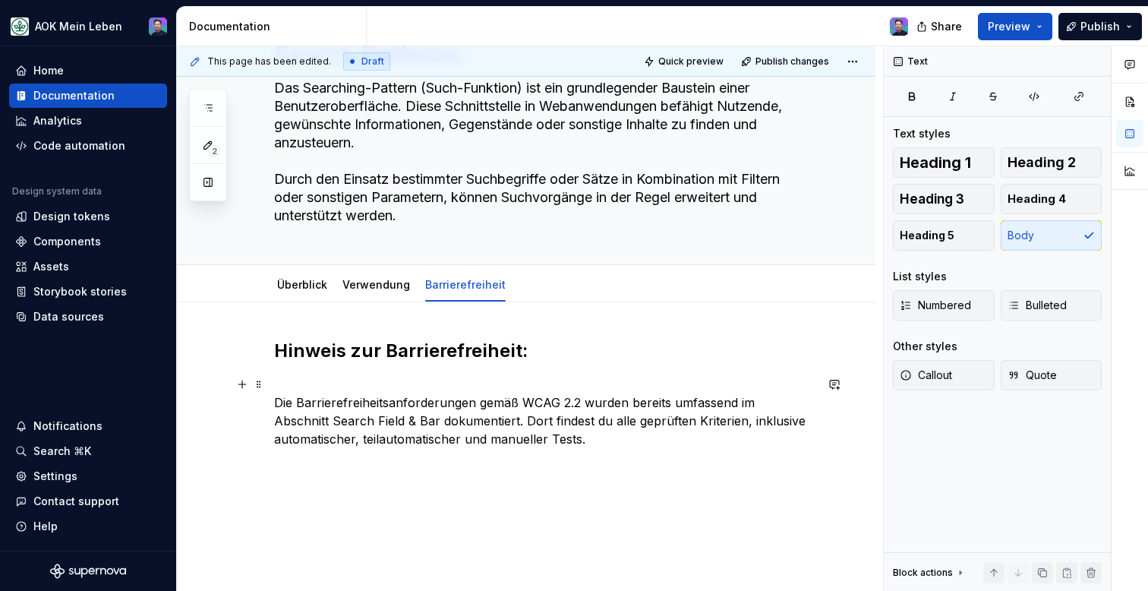
click at [272, 409] on div "Hinweis zur Barrierefreiheit: Die Barrierefreiheitsanforderungen gemäß WCAG 2.2…" at bounding box center [526, 472] width 699 height 341
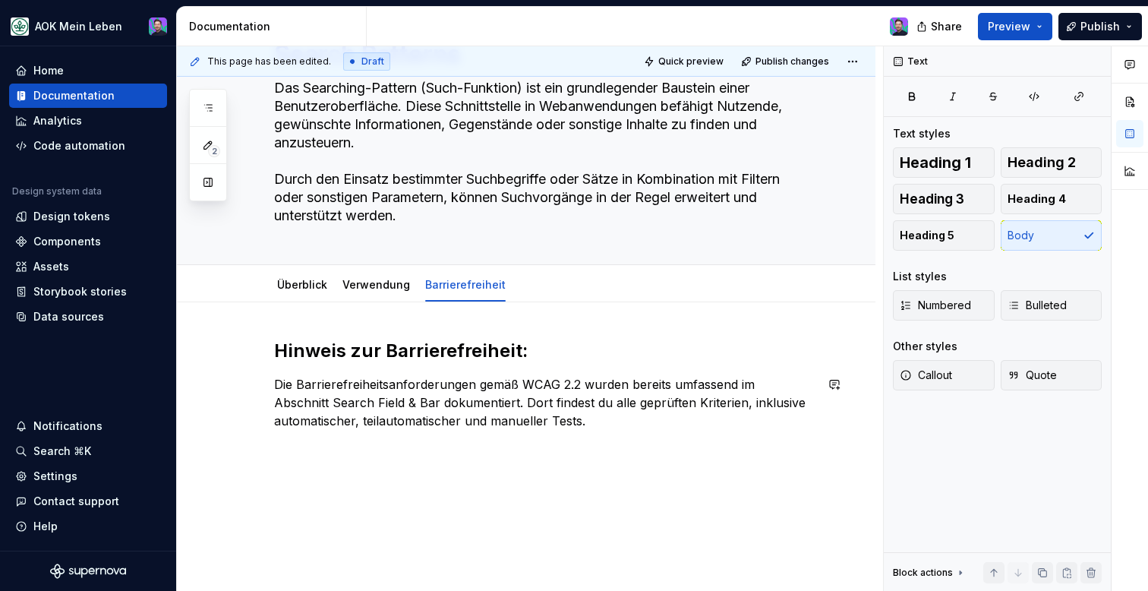
click at [578, 444] on div "Hinweis zur Barrierefreiheit: Die Barrierefreiheitsanforderungen gemäß WCAG 2.2…" at bounding box center [544, 393] width 541 height 109
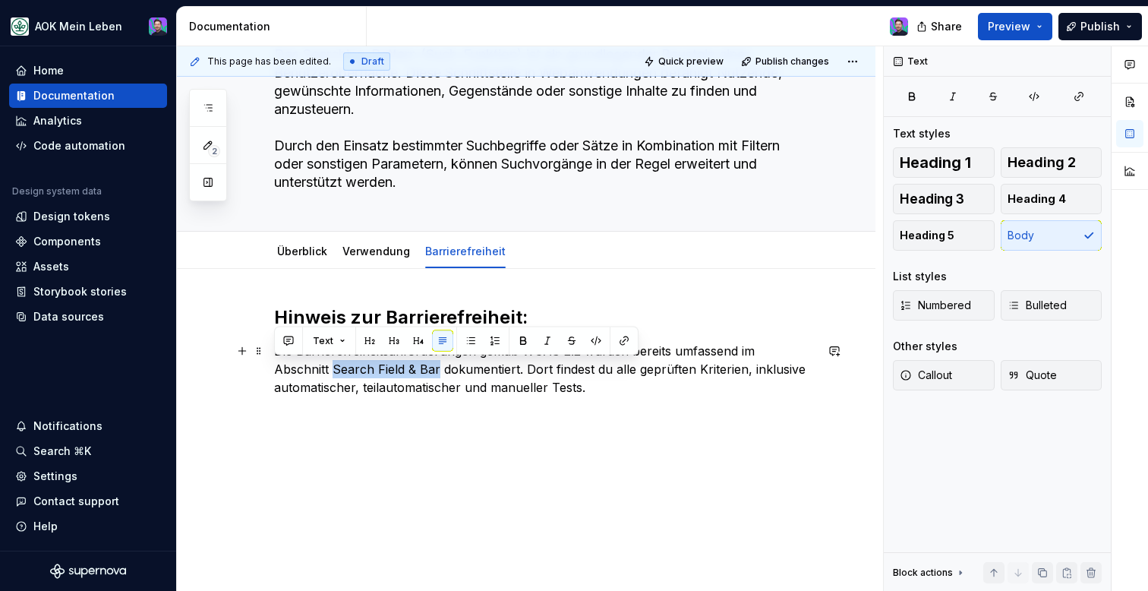
drag, startPoint x: 381, startPoint y: 367, endPoint x: 264, endPoint y: 367, distance: 117.0
click at [264, 367] on div "Hinweis zur Barrierefreiheit: Die Barrierefreiheitsanforderungen gemäß WCAG 2.2…" at bounding box center [526, 430] width 699 height 323
click at [618, 337] on button "button" at bounding box center [624, 340] width 21 height 21
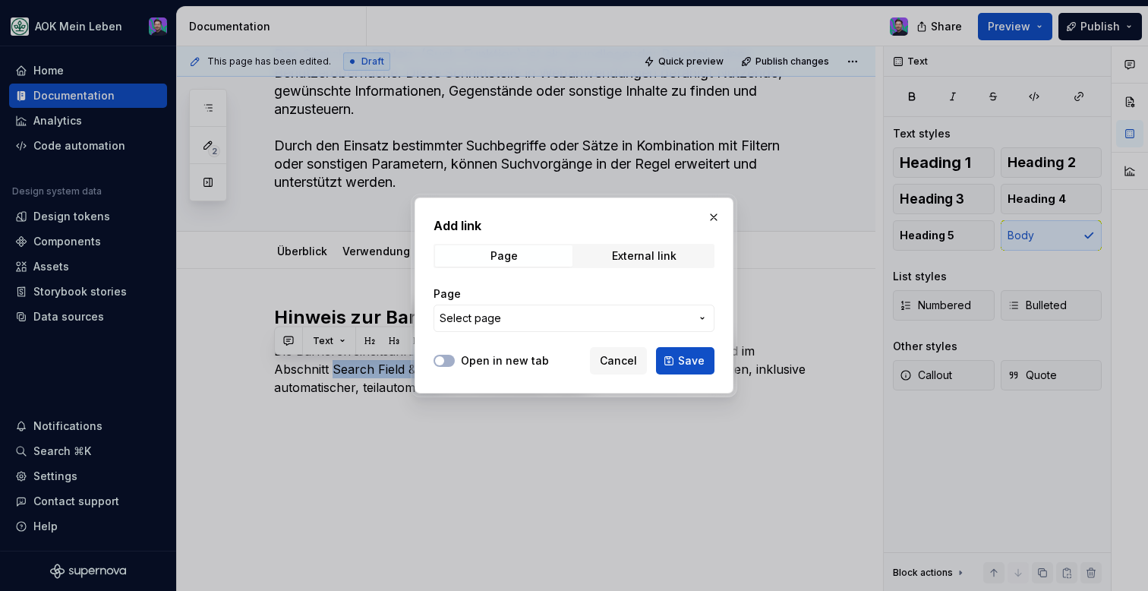
click at [549, 322] on span "Select page" at bounding box center [565, 318] width 251 height 15
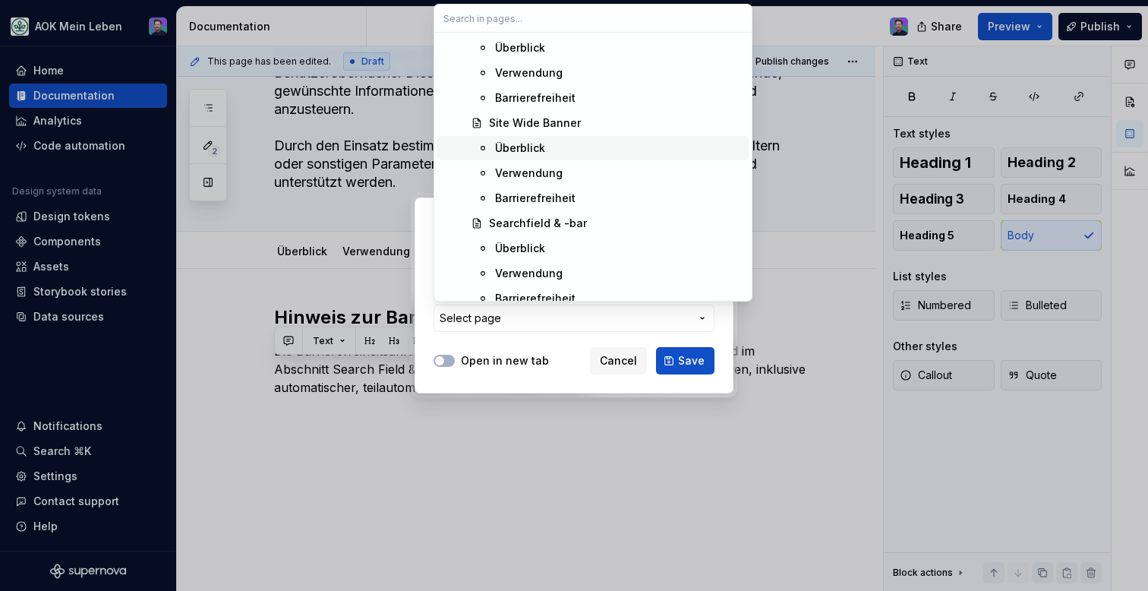
scroll to position [3743, 0]
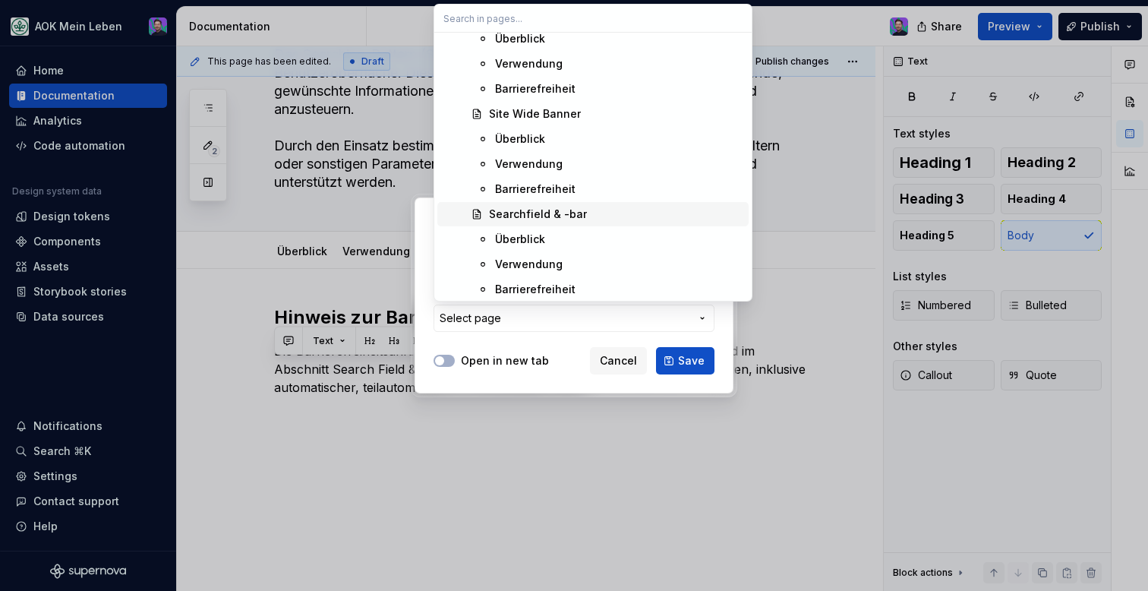
click at [554, 210] on div "Searchfield & -bar" at bounding box center [538, 214] width 98 height 15
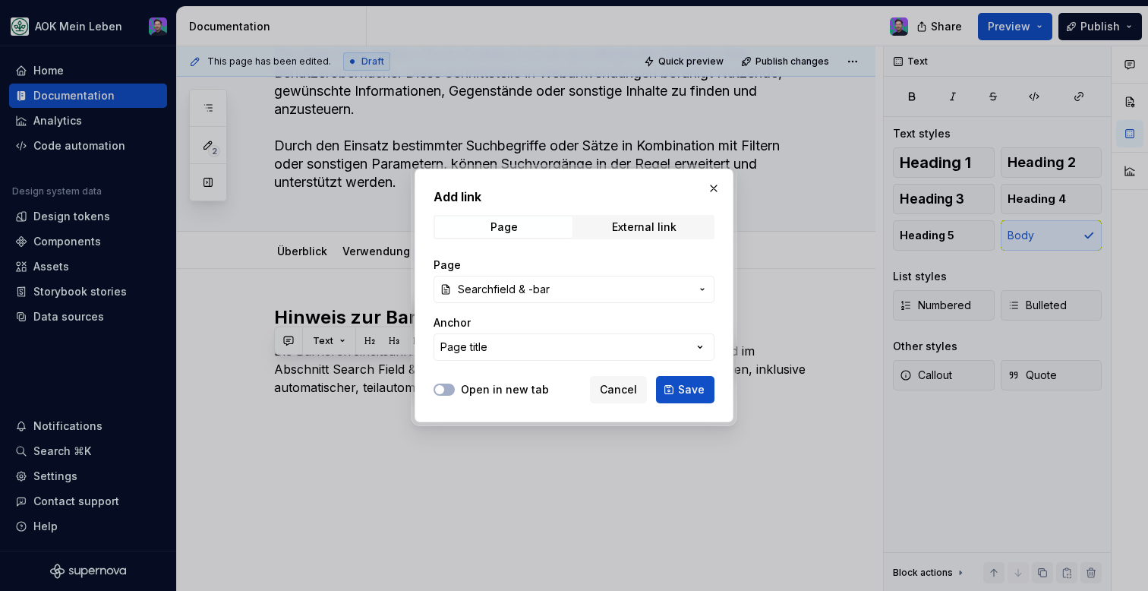
click at [610, 289] on span "Searchfield & -bar" at bounding box center [574, 289] width 232 height 15
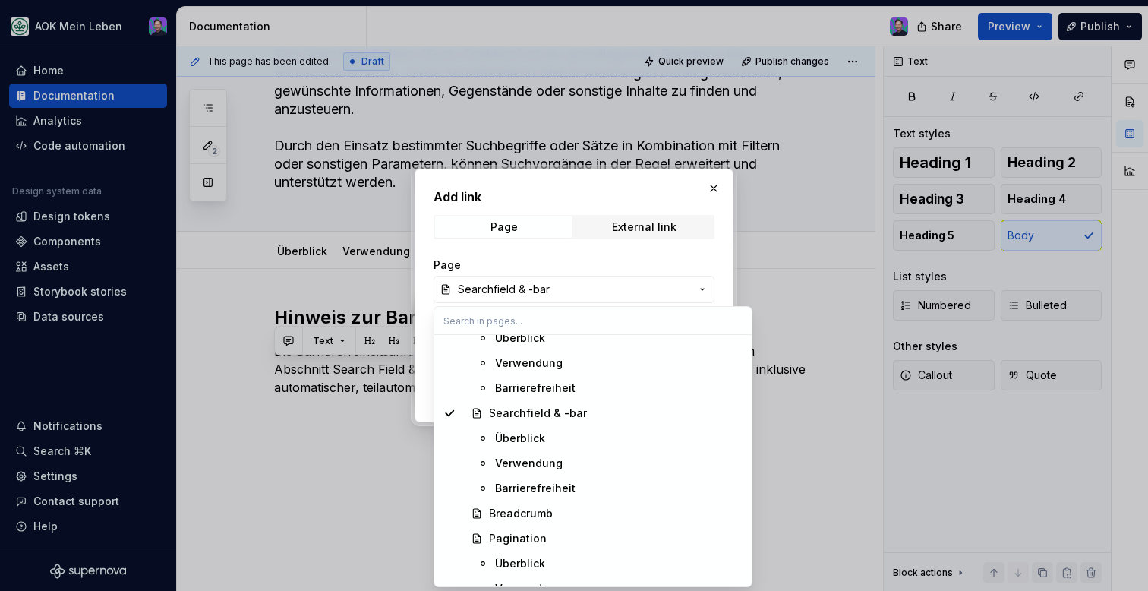
scroll to position [3836, 0]
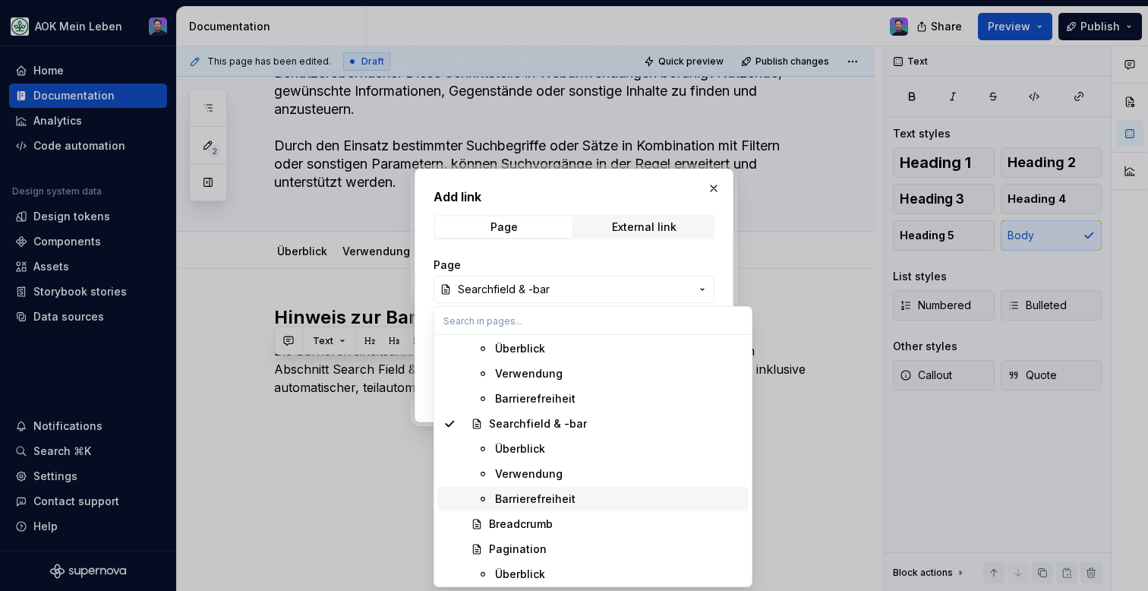
click at [554, 496] on div "Barrierefreiheit" at bounding box center [535, 498] width 81 height 15
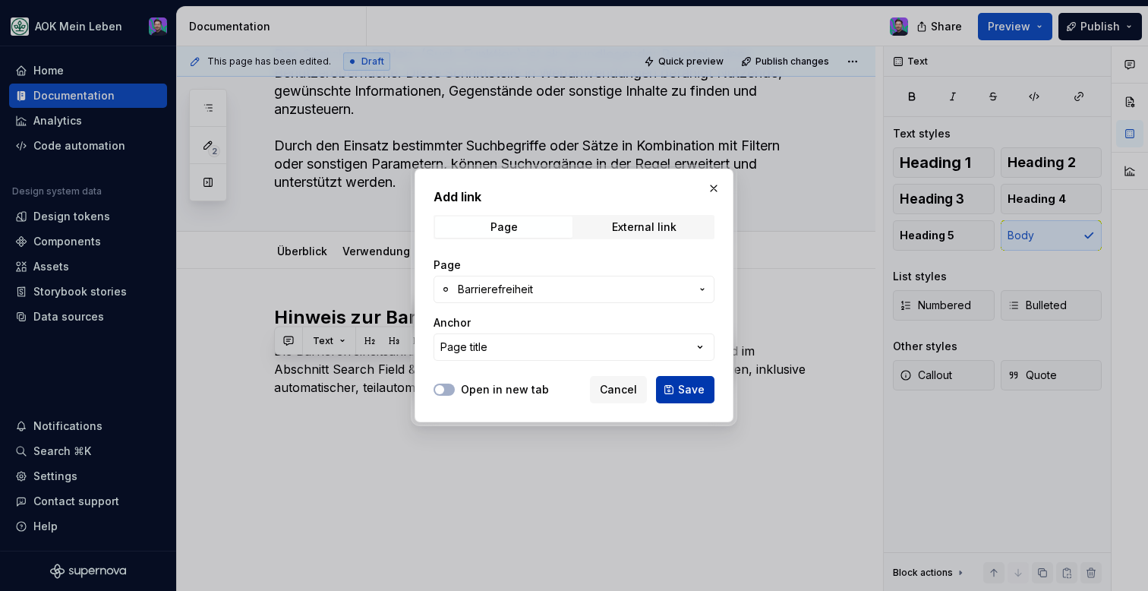
click at [681, 394] on span "Save" at bounding box center [691, 389] width 27 height 15
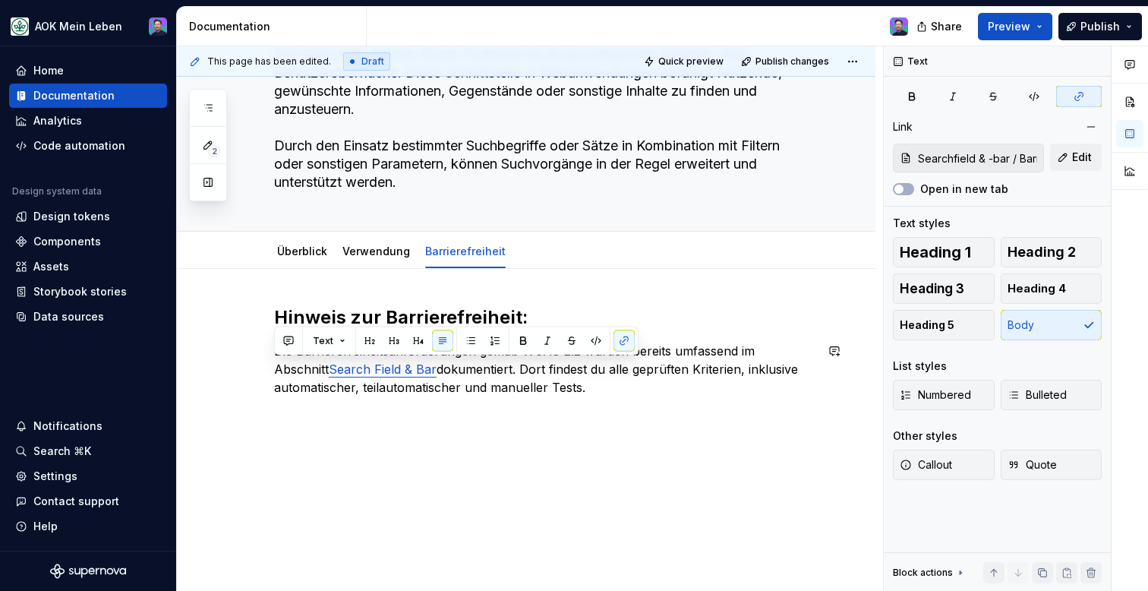
click at [582, 428] on div "Hinweis zur Barrierefreiheit: Die Barrierefreiheitsanforderungen gemäß WCAG 2.2…" at bounding box center [526, 430] width 699 height 323
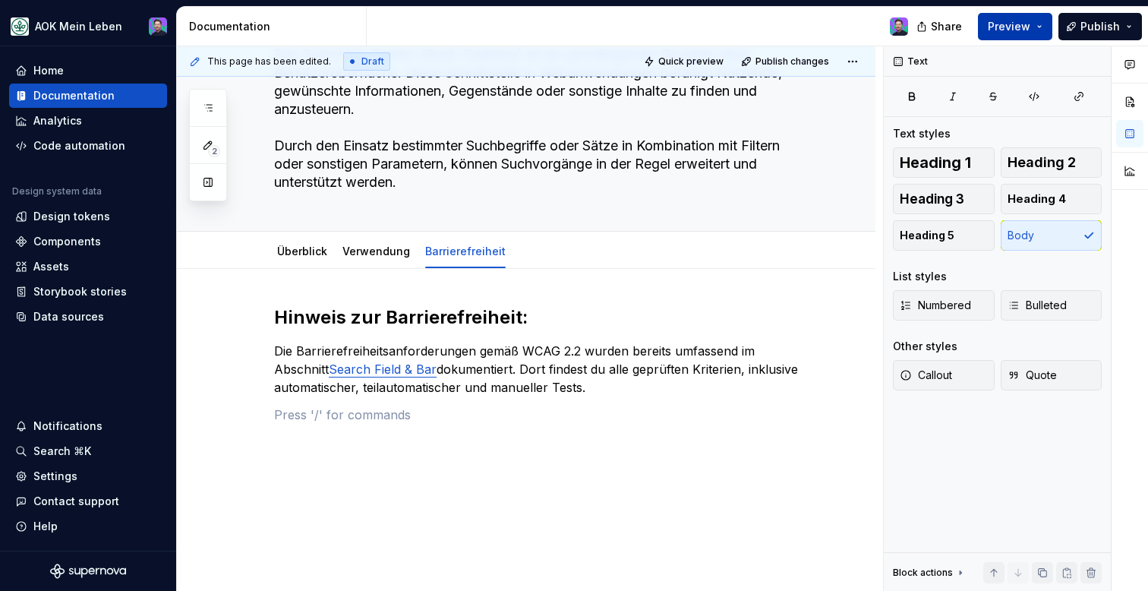
click at [990, 30] on button "Preview" at bounding box center [1015, 26] width 74 height 27
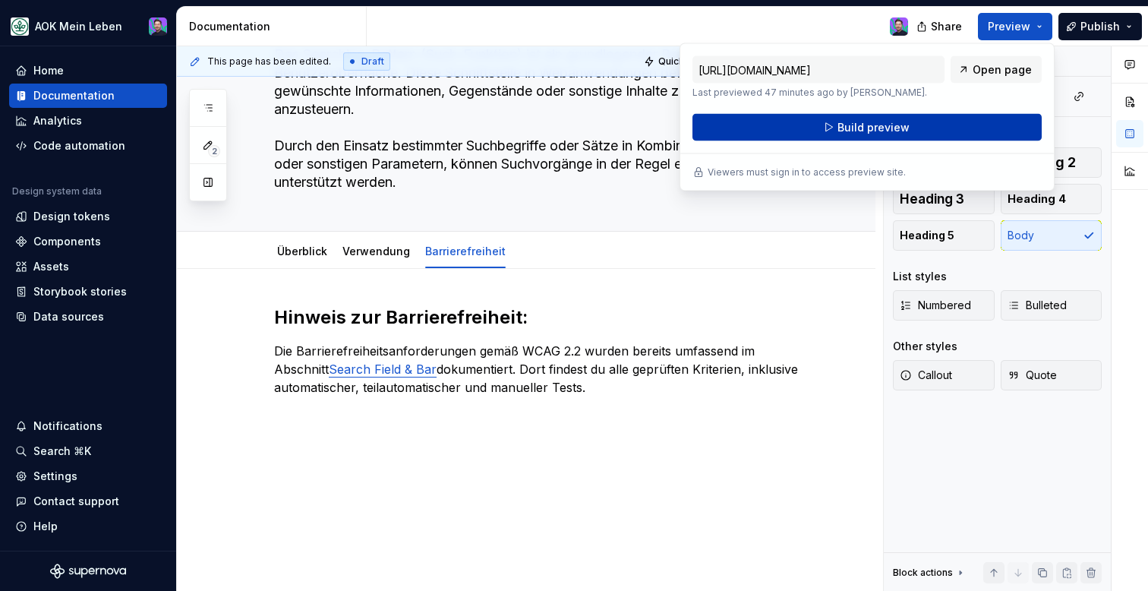
click at [937, 127] on button "Build preview" at bounding box center [867, 127] width 349 height 27
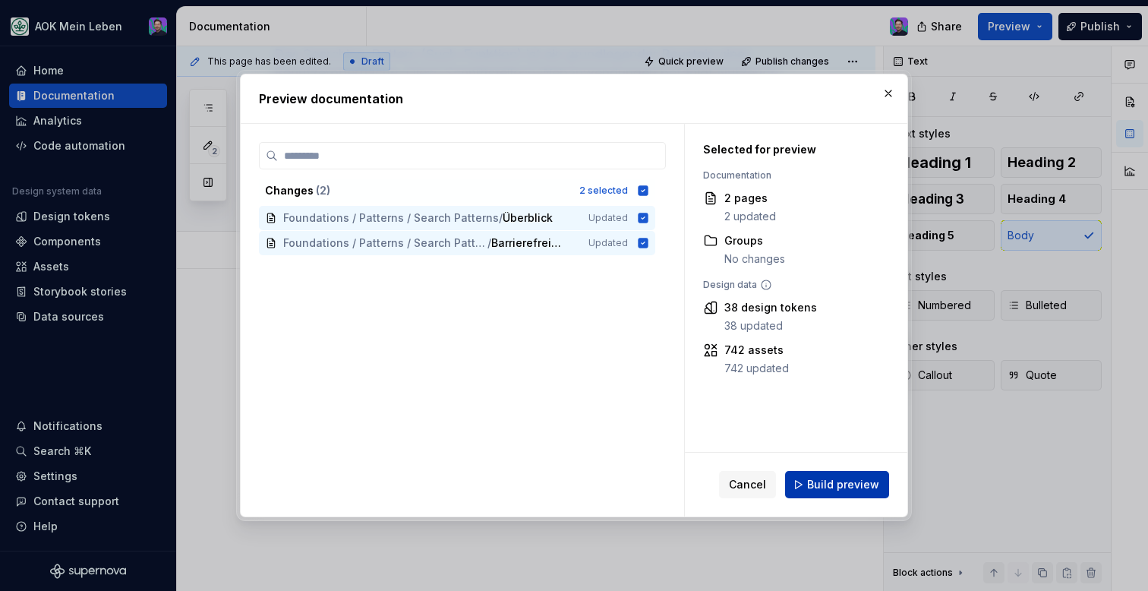
click at [857, 476] on button "Build preview" at bounding box center [837, 484] width 104 height 27
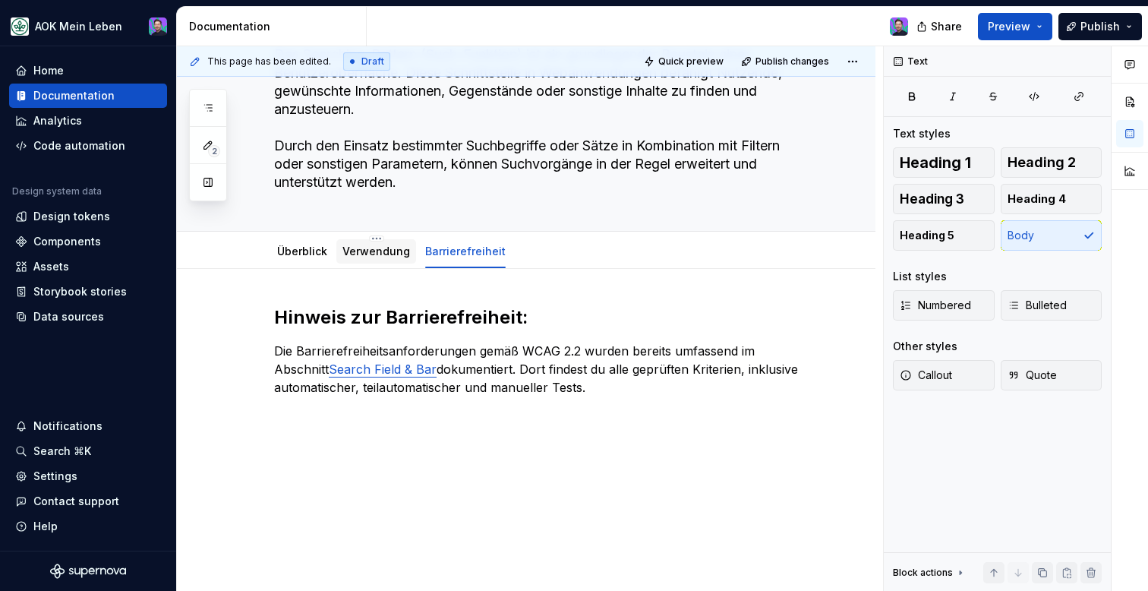
scroll to position [0, 0]
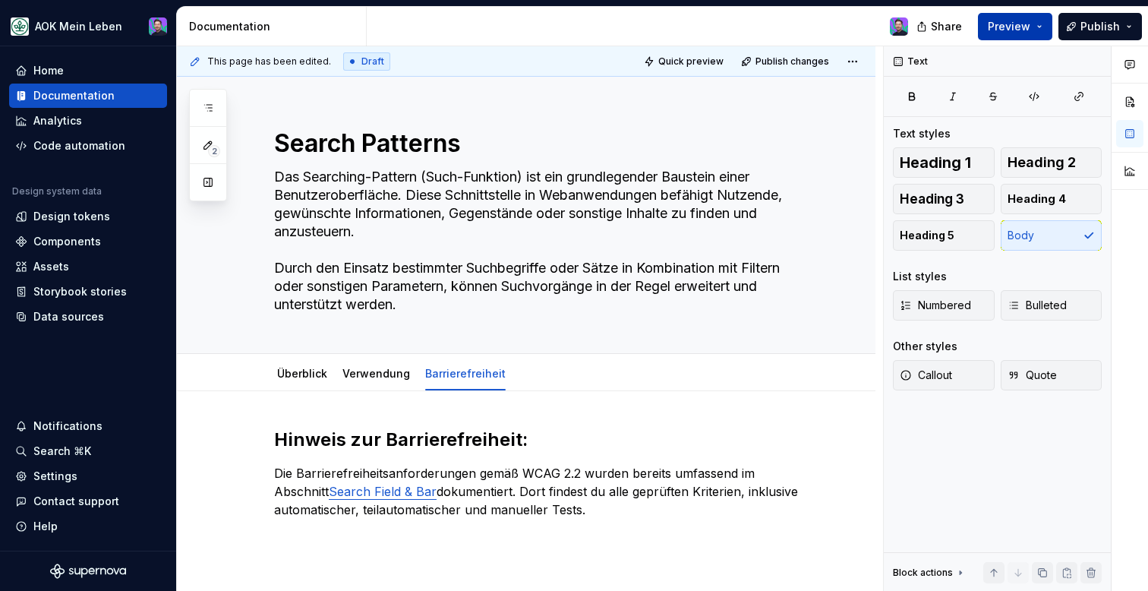
click at [1026, 27] on span "Preview" at bounding box center [1009, 26] width 43 height 15
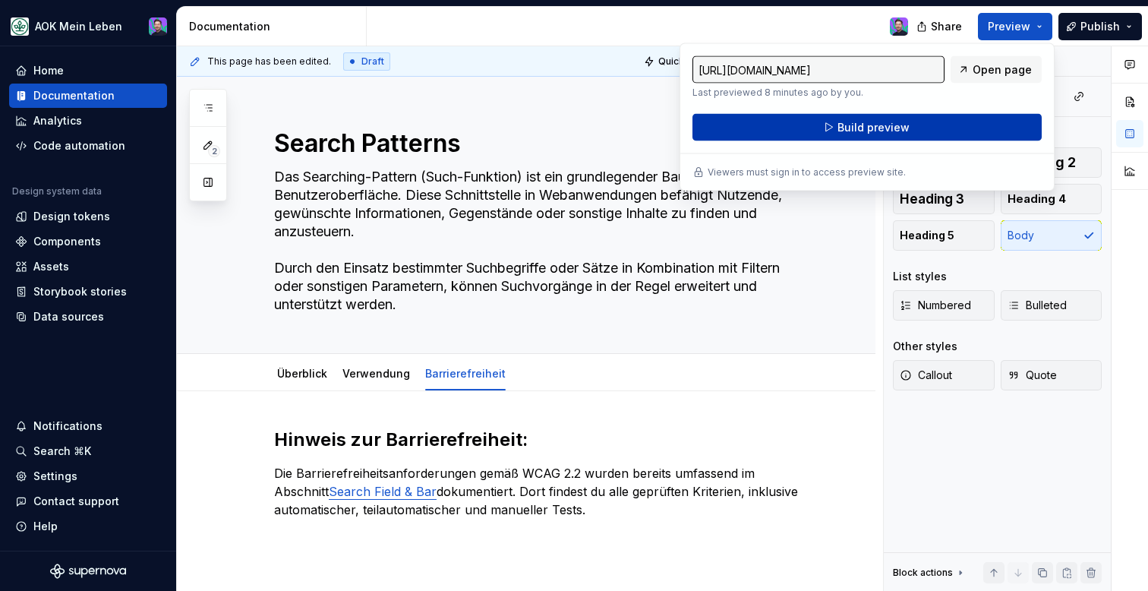
click at [913, 125] on button "Build preview" at bounding box center [867, 127] width 349 height 27
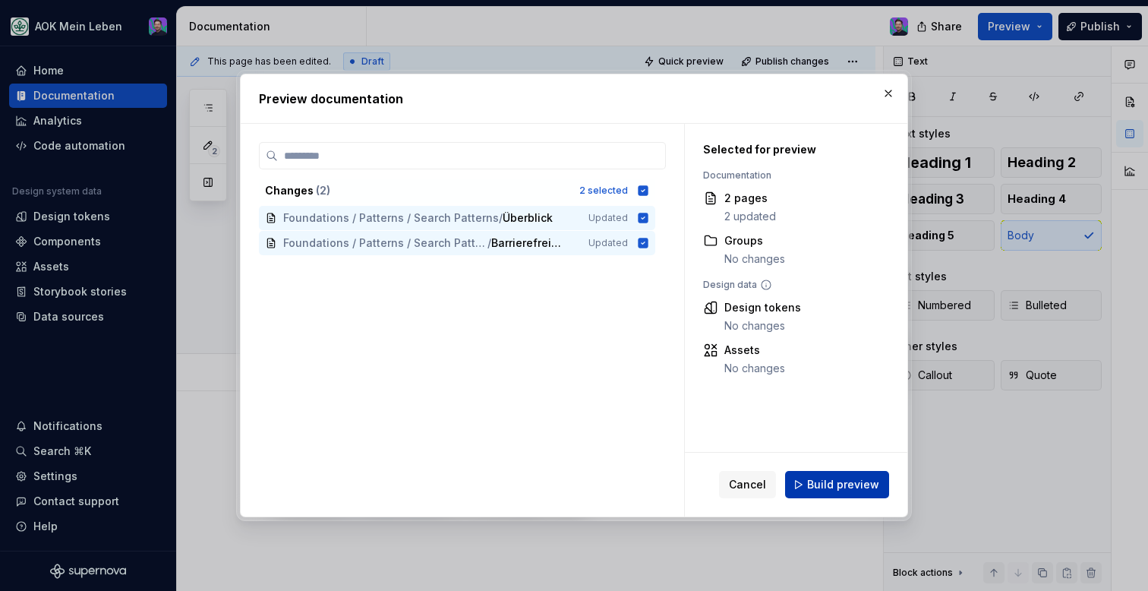
click at [825, 485] on span "Build preview" at bounding box center [843, 484] width 72 height 15
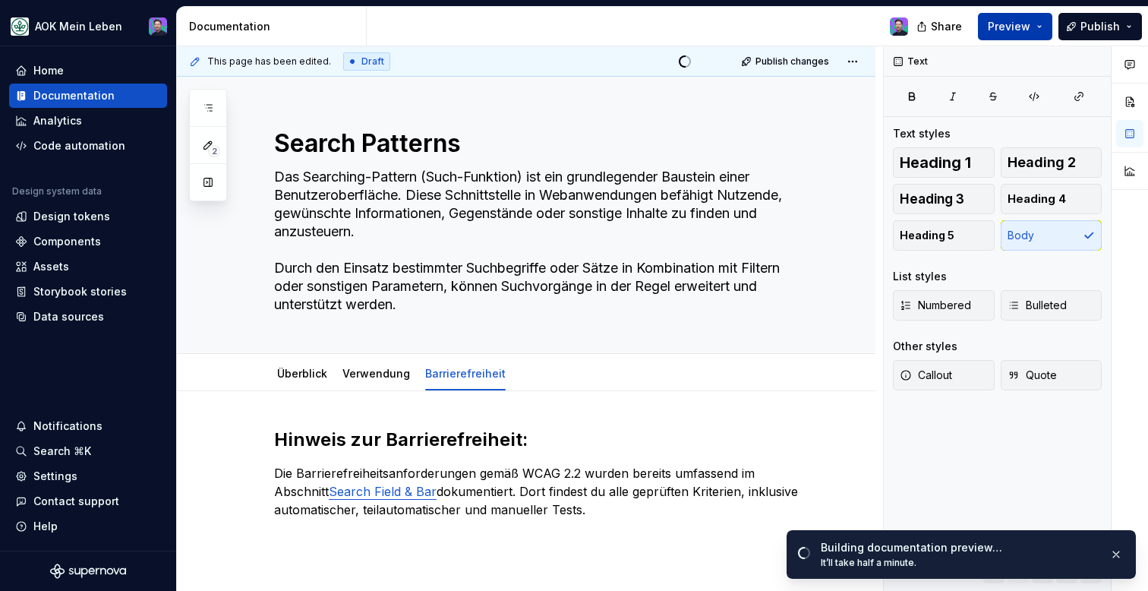
click at [999, 27] on span "Preview" at bounding box center [1009, 26] width 43 height 15
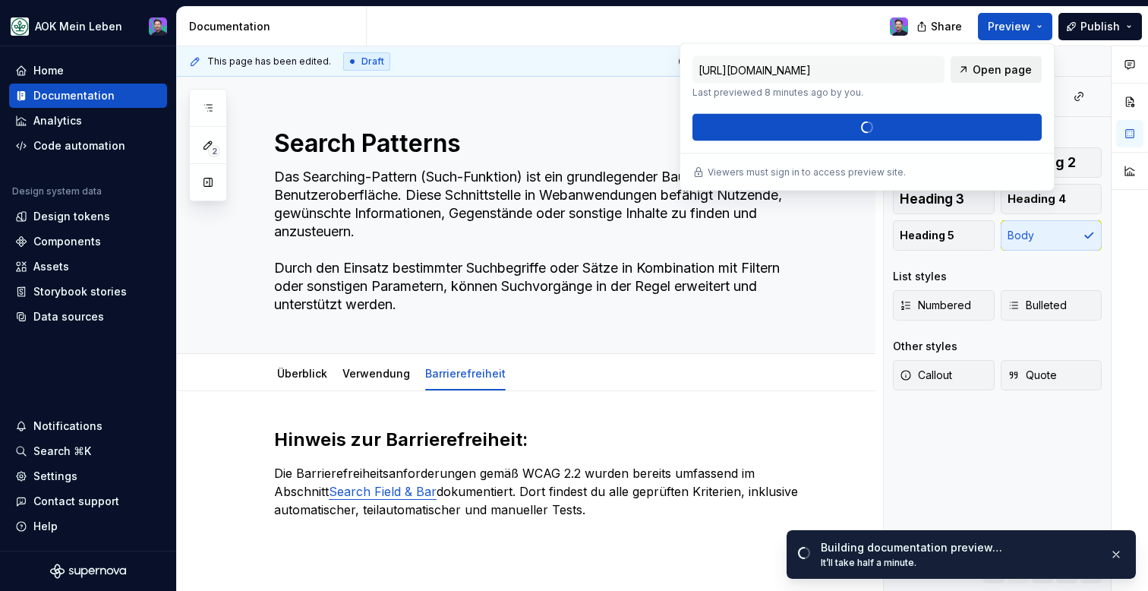
click at [981, 78] on link "Open page" at bounding box center [996, 69] width 91 height 27
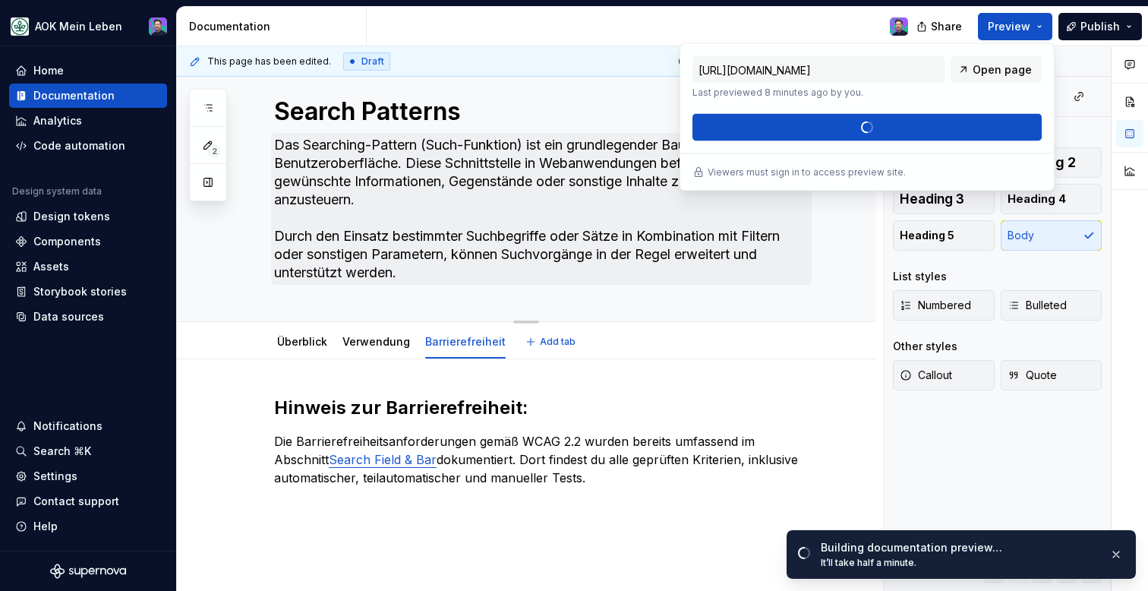
scroll to position [33, 0]
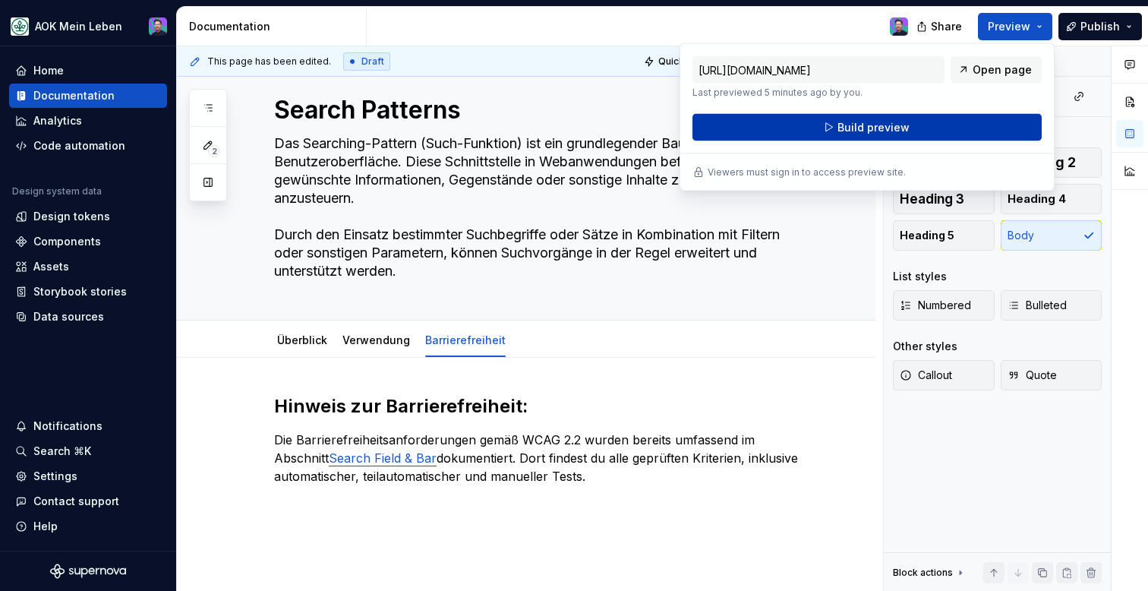
click at [782, 129] on button "Build preview" at bounding box center [867, 127] width 349 height 27
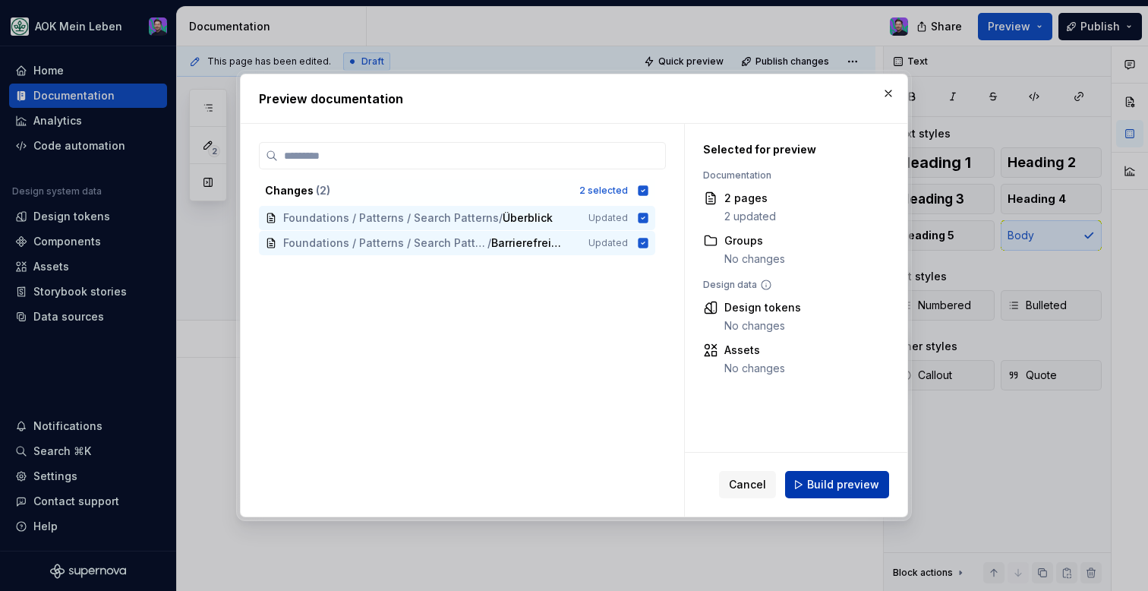
click at [815, 490] on span "Build preview" at bounding box center [843, 484] width 72 height 15
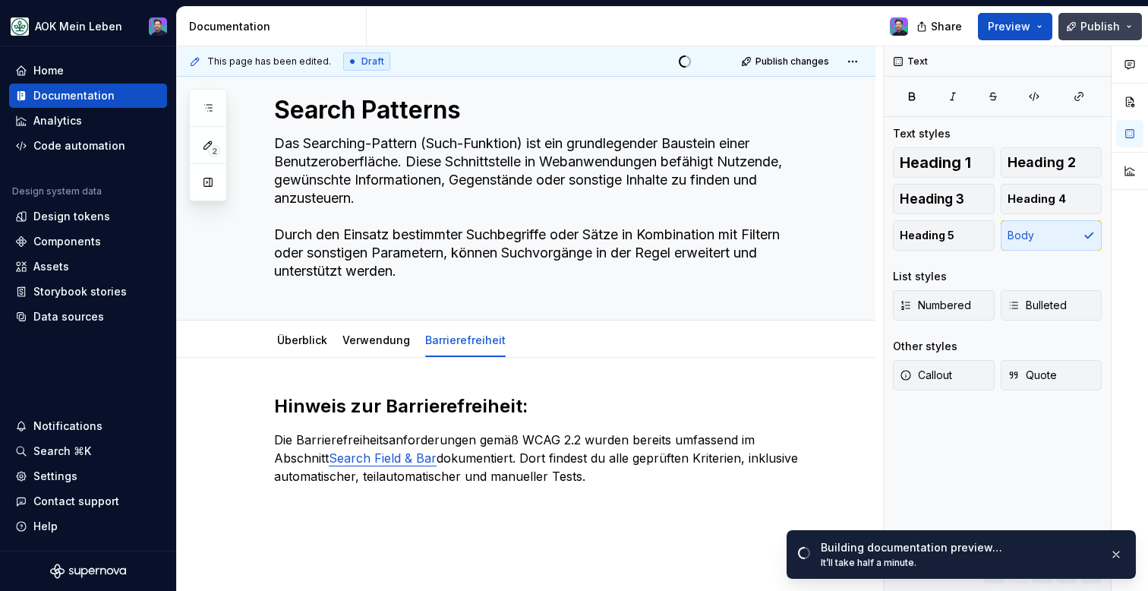
click at [1133, 30] on button "Publish" at bounding box center [1101, 26] width 84 height 27
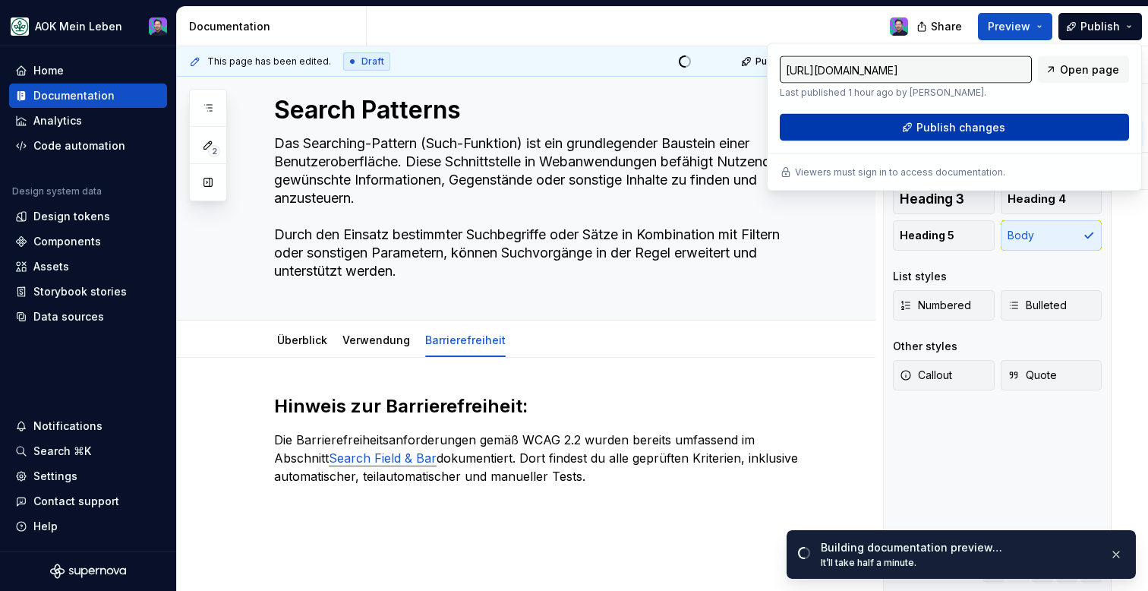
click at [1044, 122] on button "Publish changes" at bounding box center [954, 127] width 349 height 27
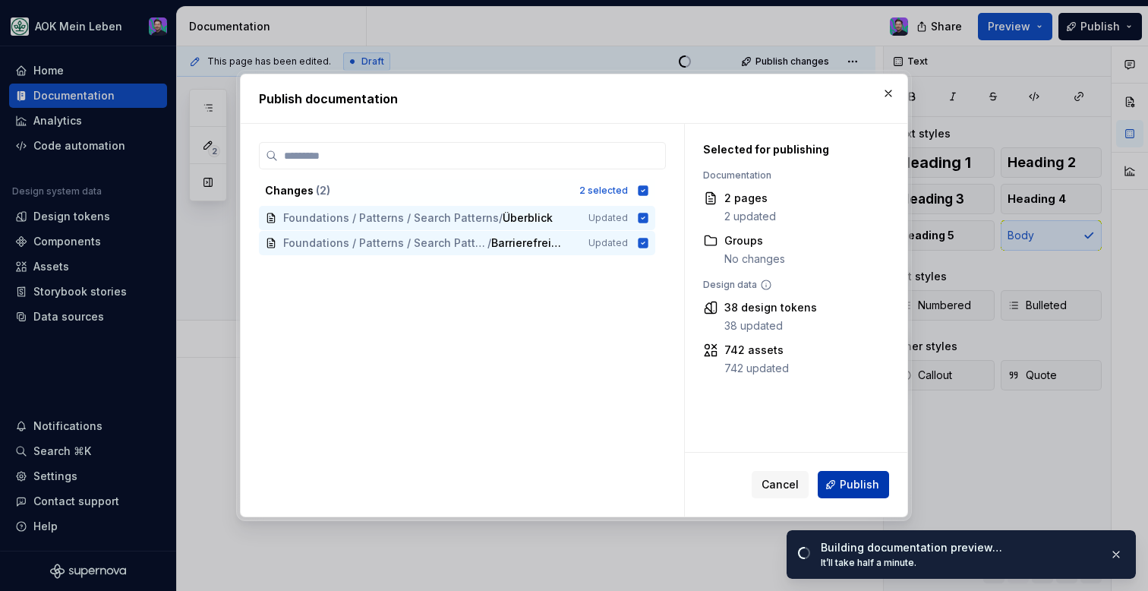
click at [846, 482] on span "Publish" at bounding box center [859, 484] width 39 height 15
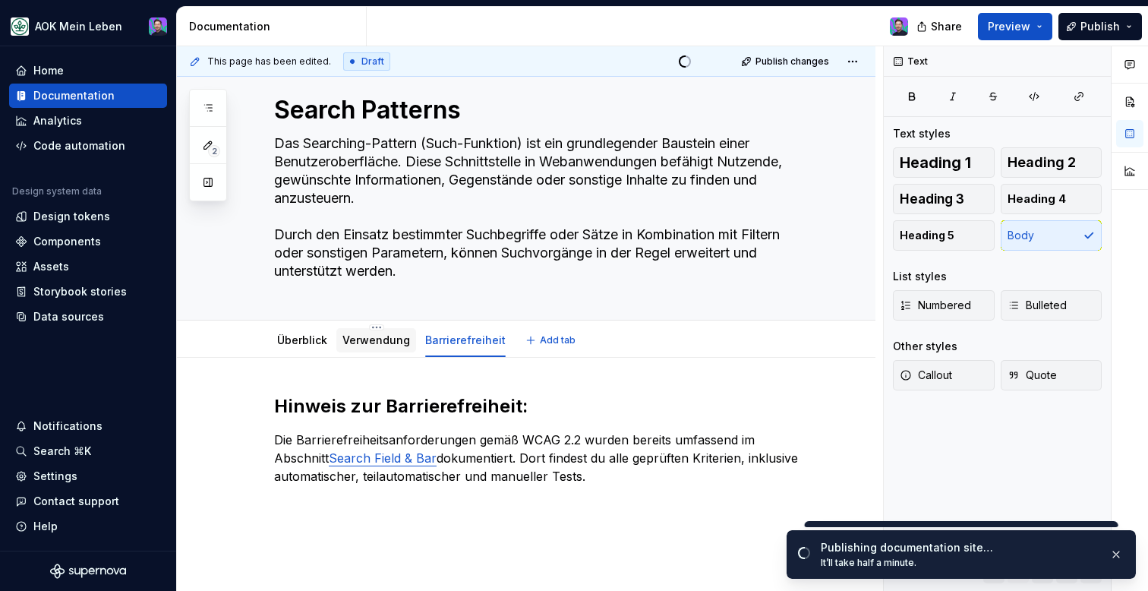
click at [378, 336] on link "Verwendung" at bounding box center [377, 339] width 68 height 13
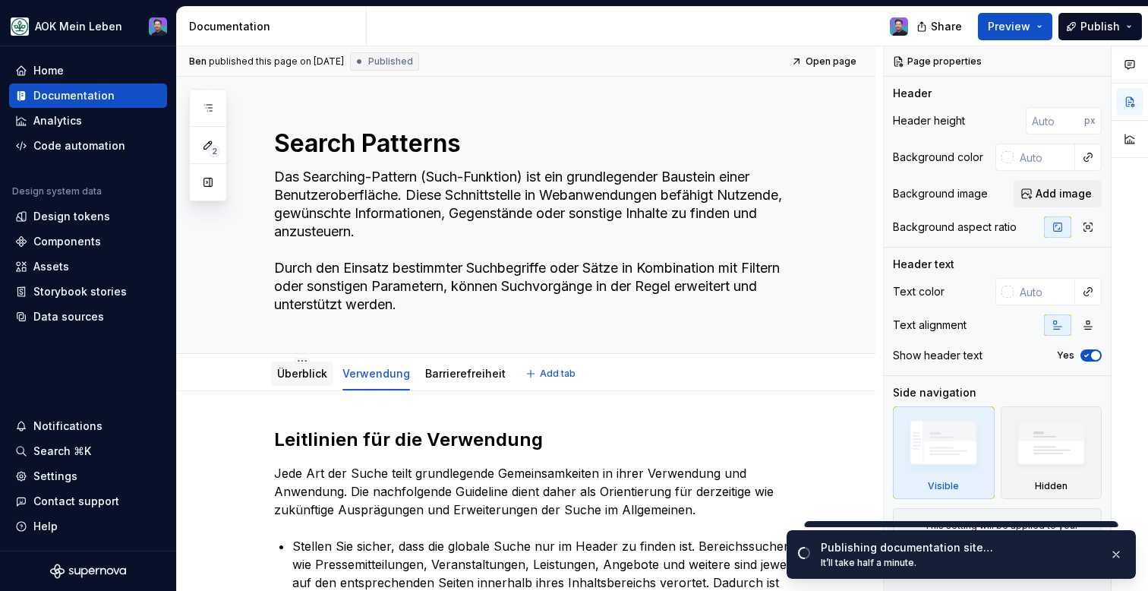
click at [295, 374] on link "Überblick" at bounding box center [302, 373] width 50 height 13
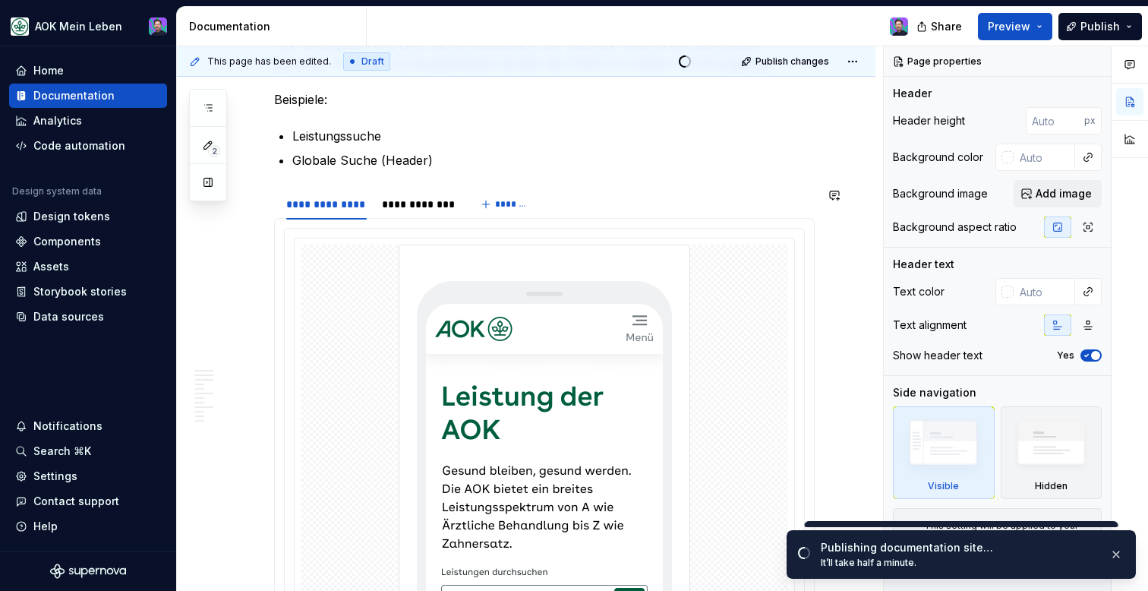
scroll to position [960, 0]
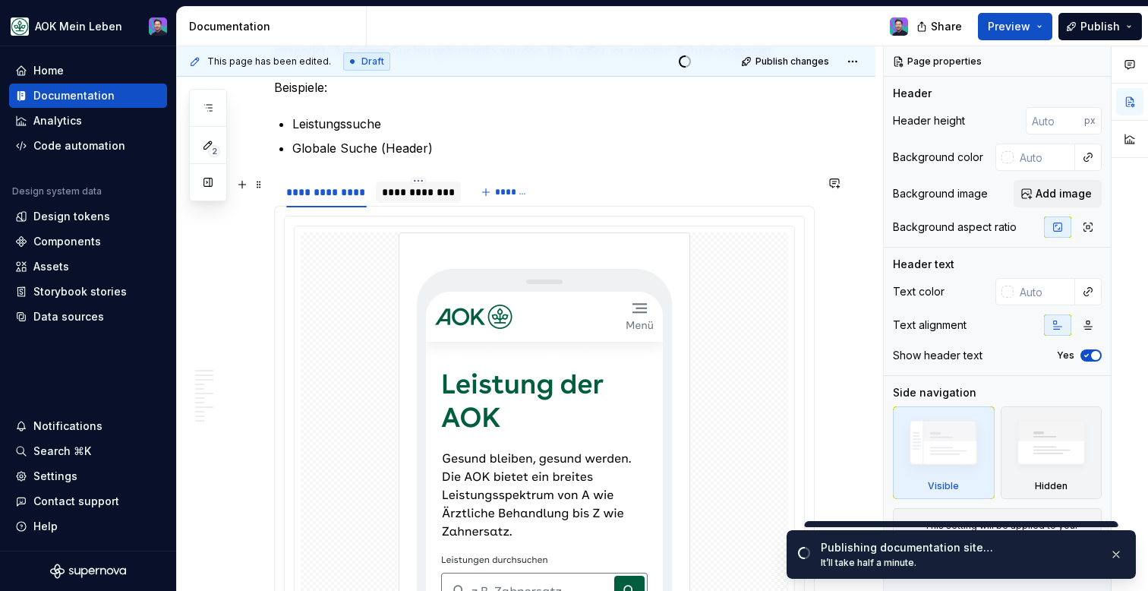
click at [431, 194] on div "**********" at bounding box center [419, 192] width 74 height 15
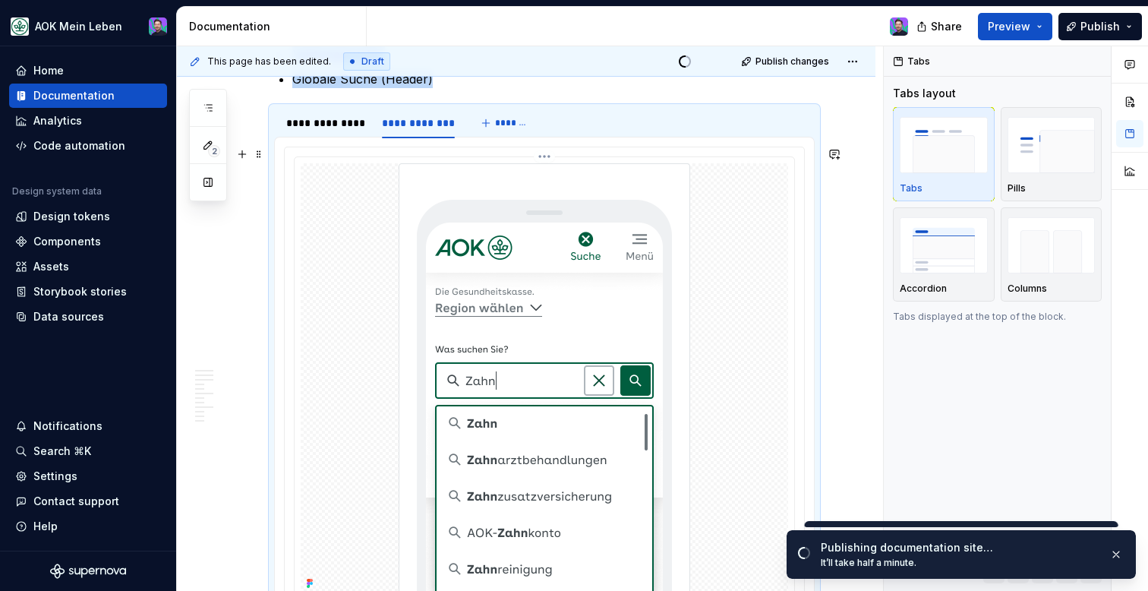
scroll to position [1003, 0]
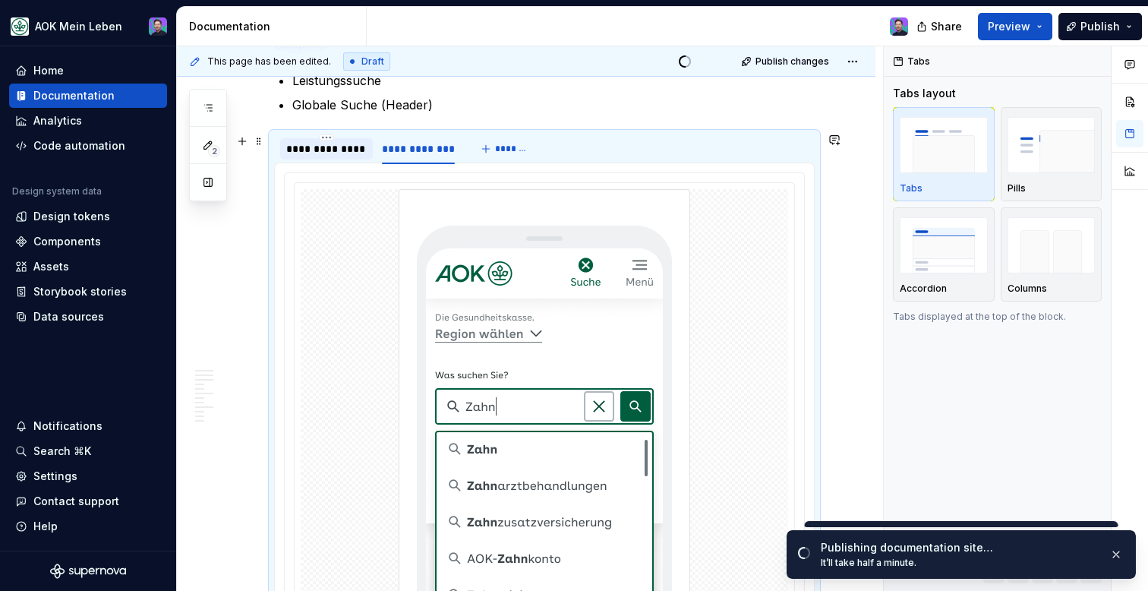
click at [317, 144] on div "**********" at bounding box center [326, 148] width 81 height 15
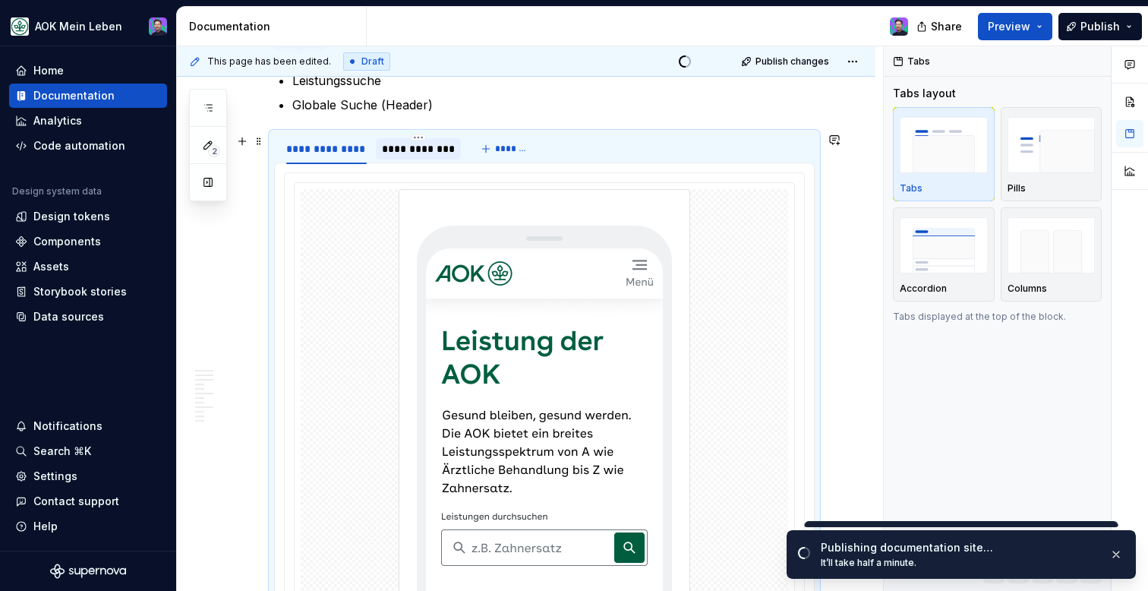
click at [408, 151] on div "**********" at bounding box center [419, 148] width 74 height 15
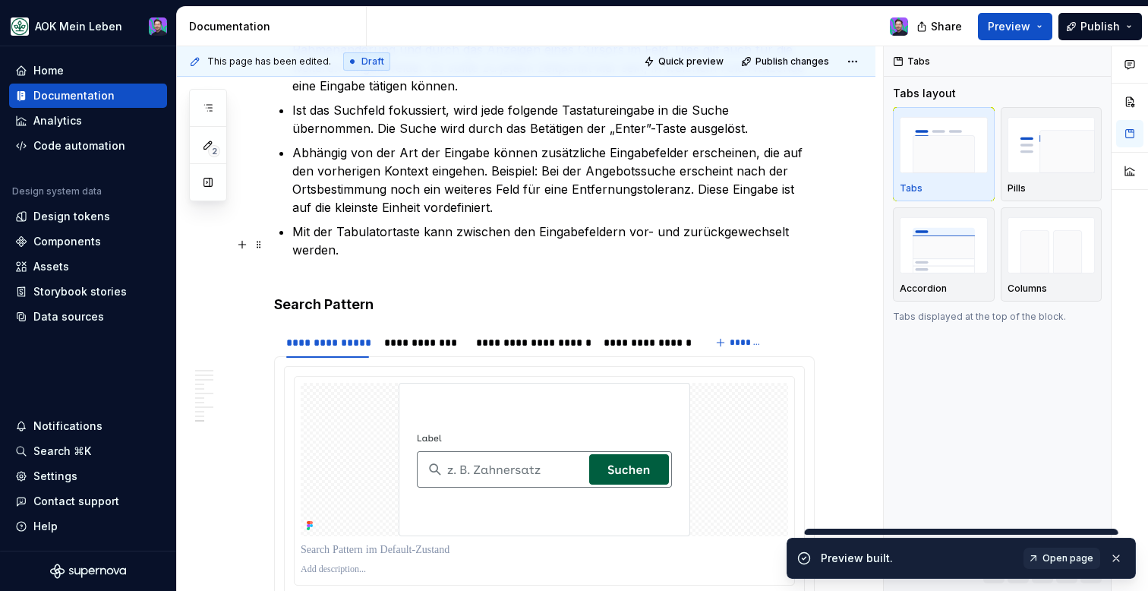
scroll to position [3929, 0]
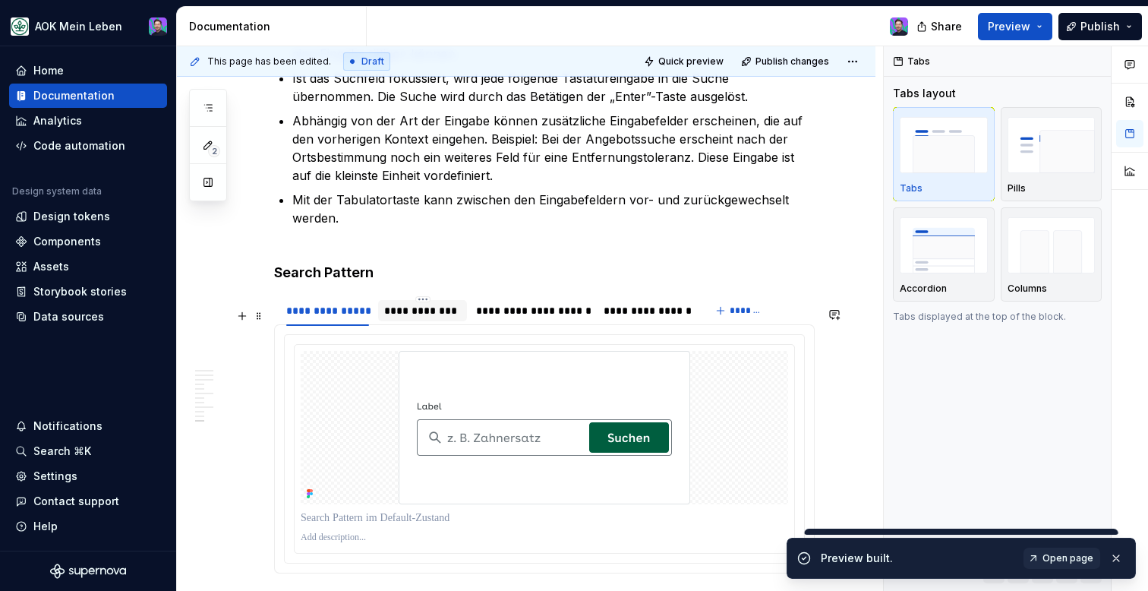
click at [419, 321] on div "**********" at bounding box center [422, 310] width 89 height 21
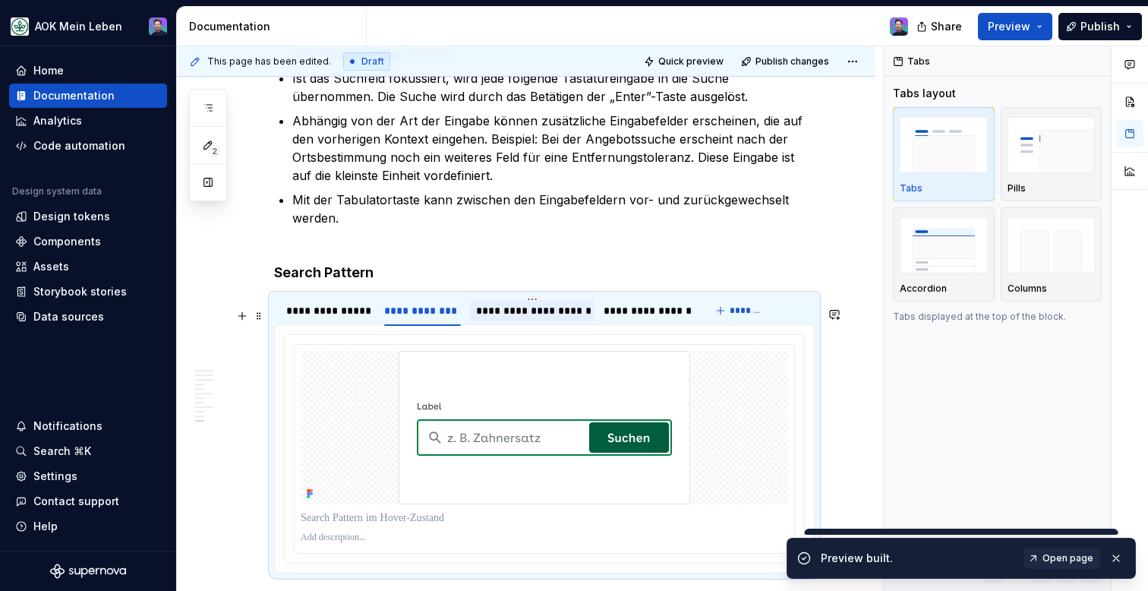
click at [480, 318] on div "**********" at bounding box center [532, 310] width 112 height 15
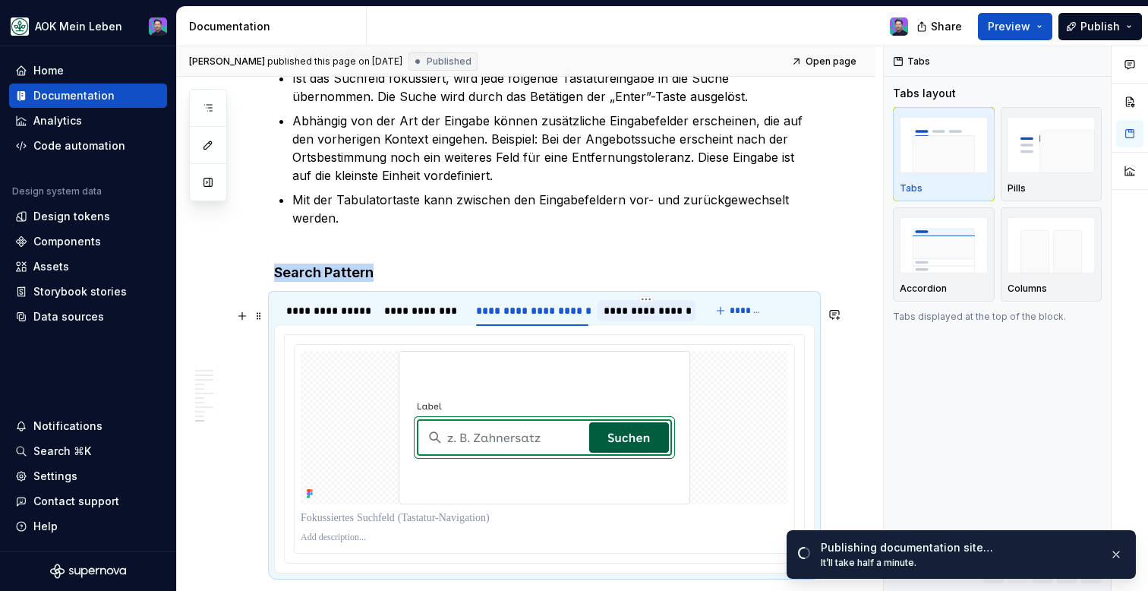
click at [606, 318] on div "**********" at bounding box center [647, 310] width 86 height 15
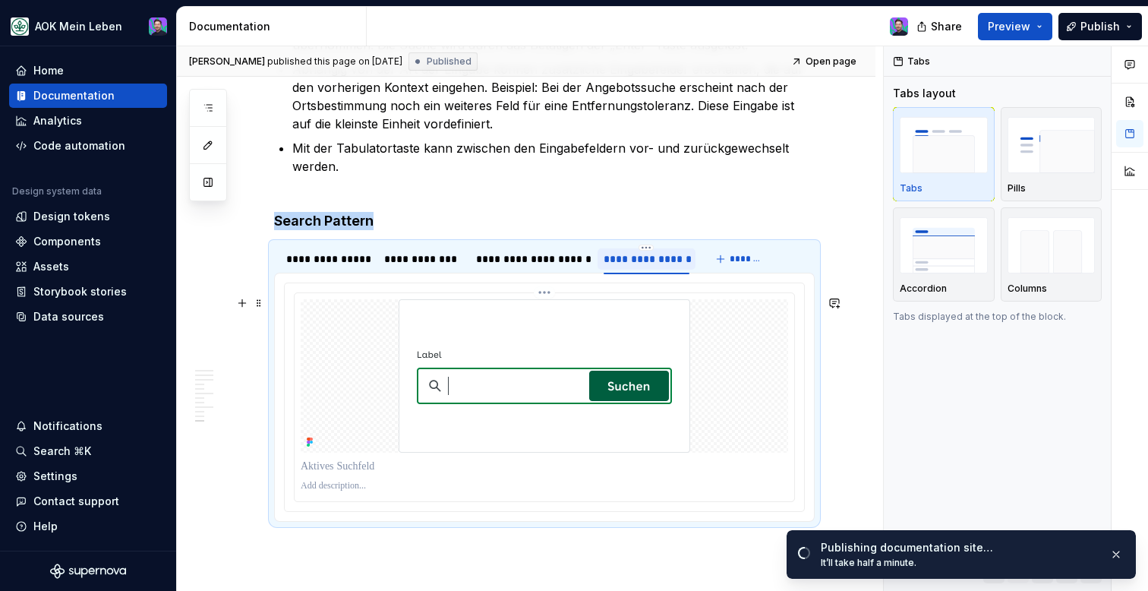
scroll to position [3977, 0]
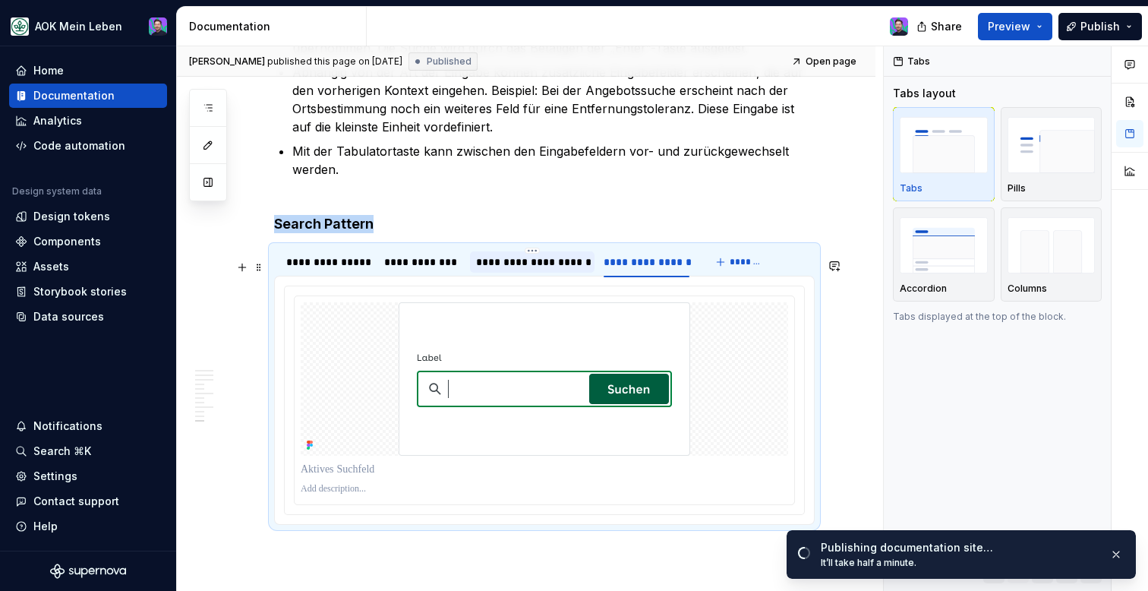
click at [544, 270] on div "**********" at bounding box center [532, 261] width 112 height 15
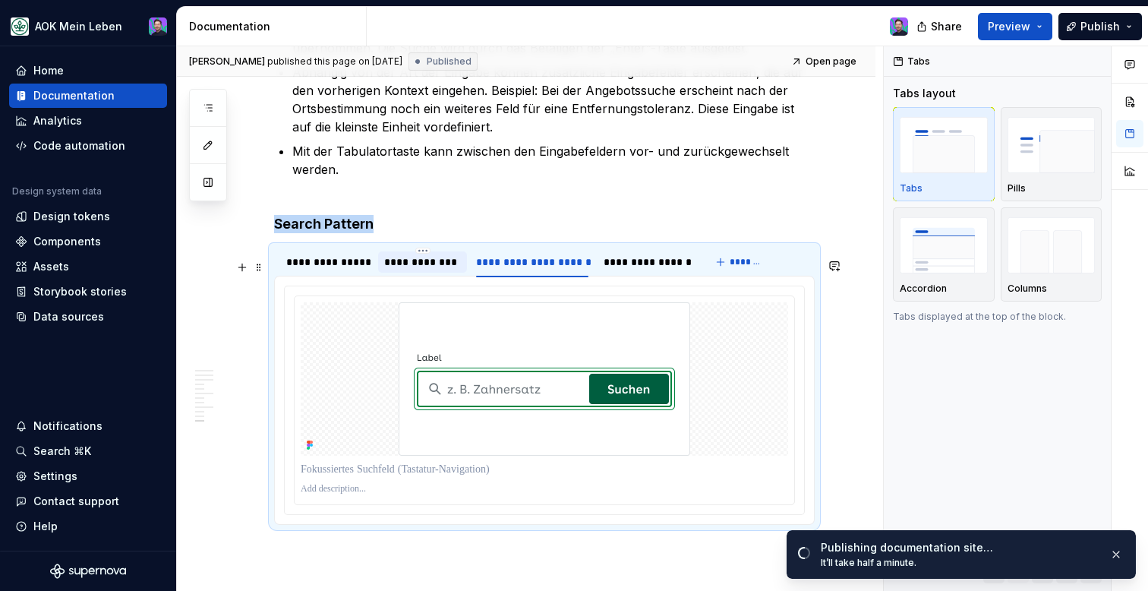
click at [437, 270] on div "**********" at bounding box center [422, 261] width 77 height 15
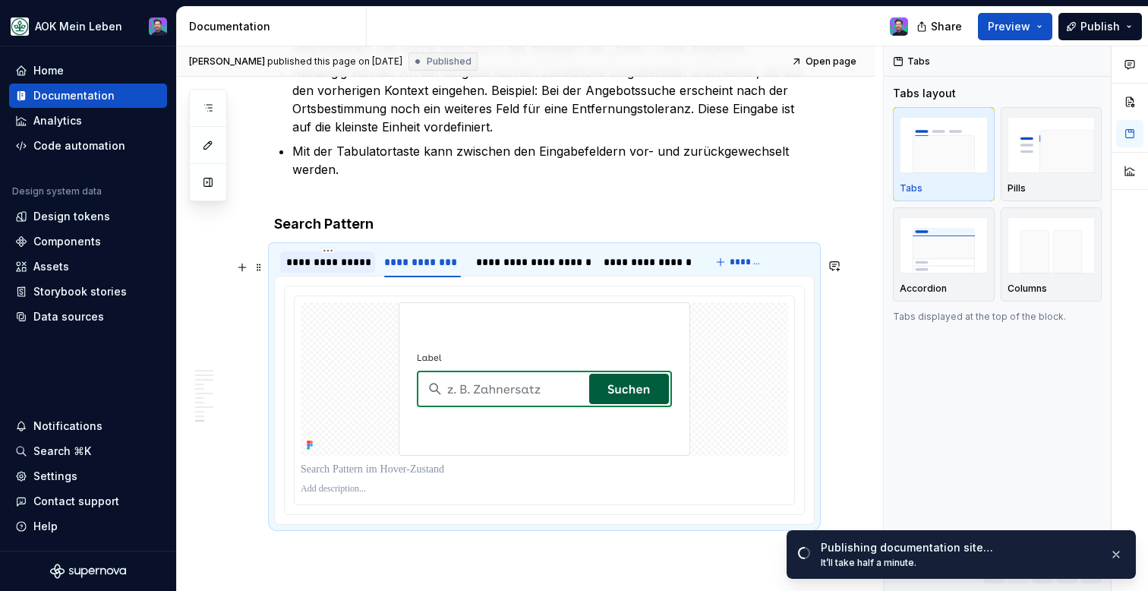
click at [346, 270] on div "**********" at bounding box center [327, 261] width 83 height 15
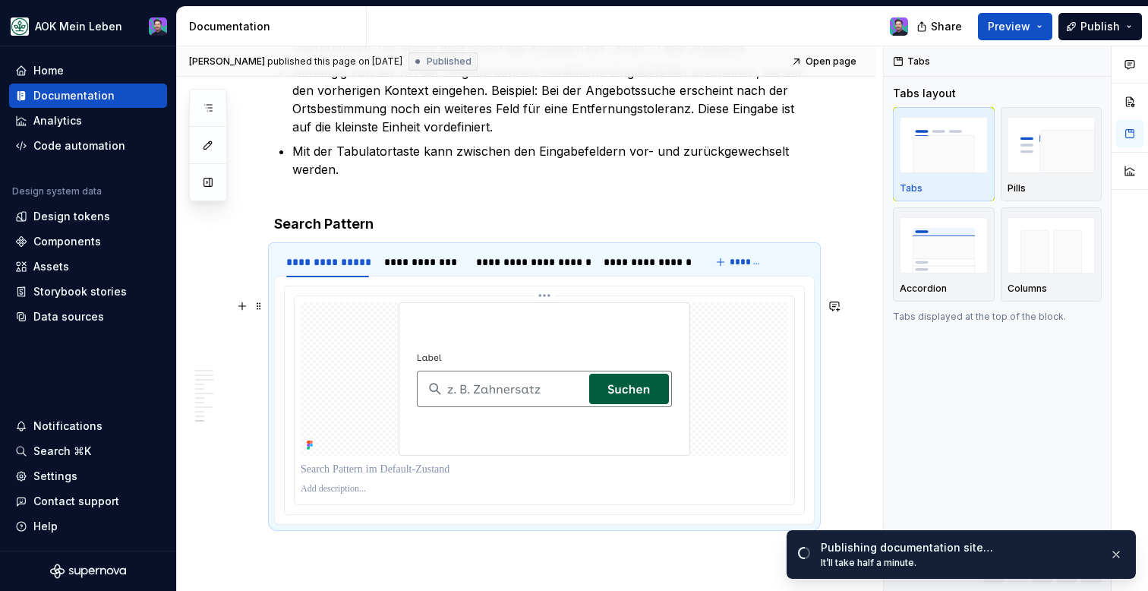
click at [380, 418] on div at bounding box center [545, 378] width 488 height 153
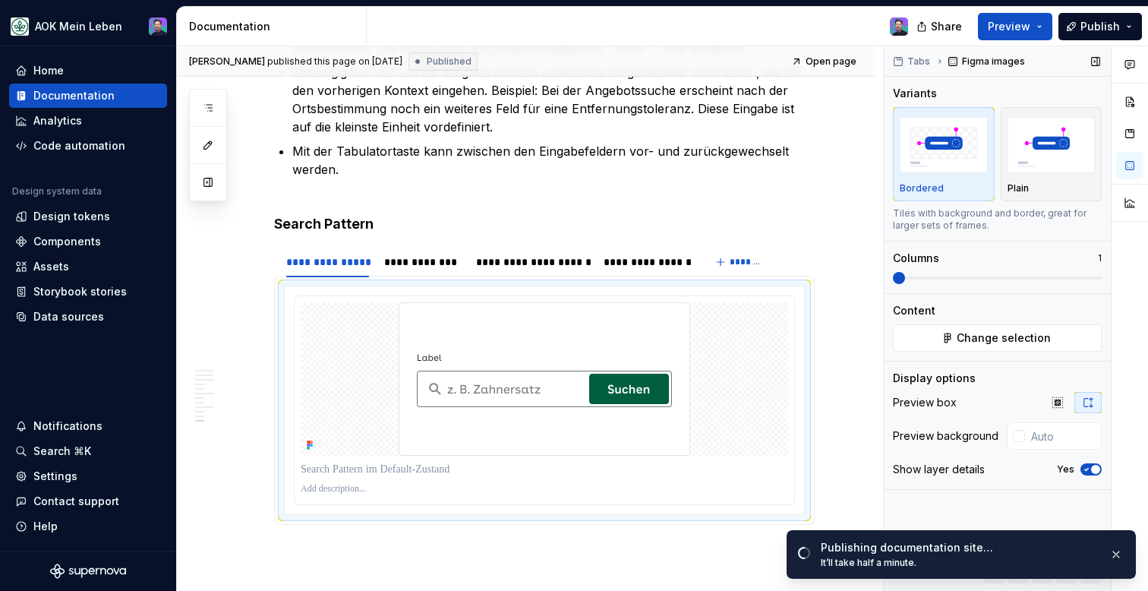
click at [1097, 469] on span "button" at bounding box center [1095, 469] width 9 height 9
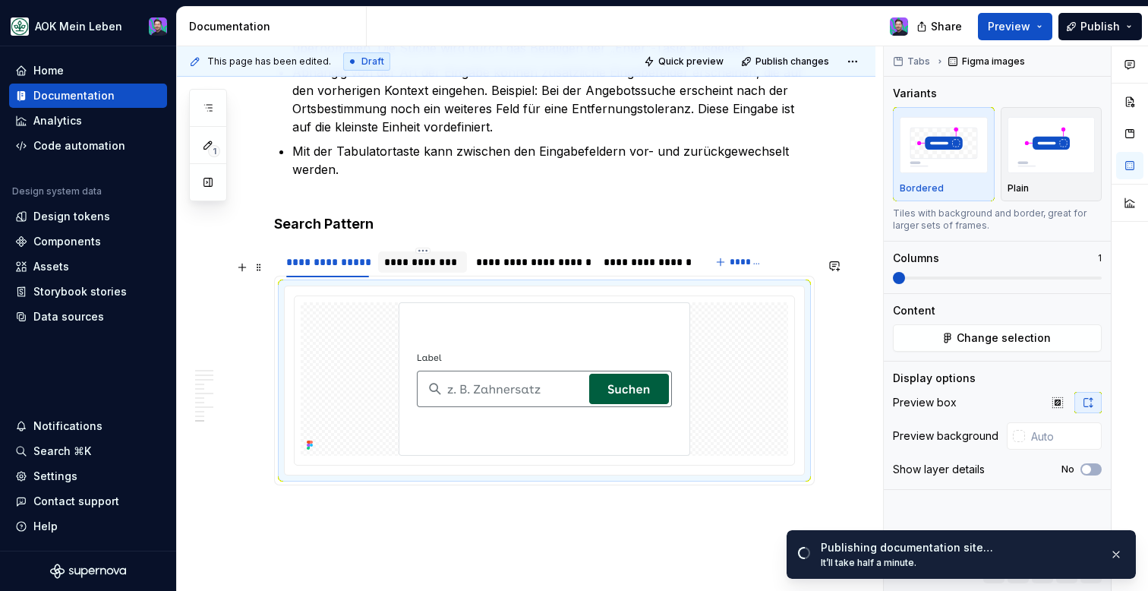
click at [425, 270] on div "**********" at bounding box center [422, 261] width 77 height 15
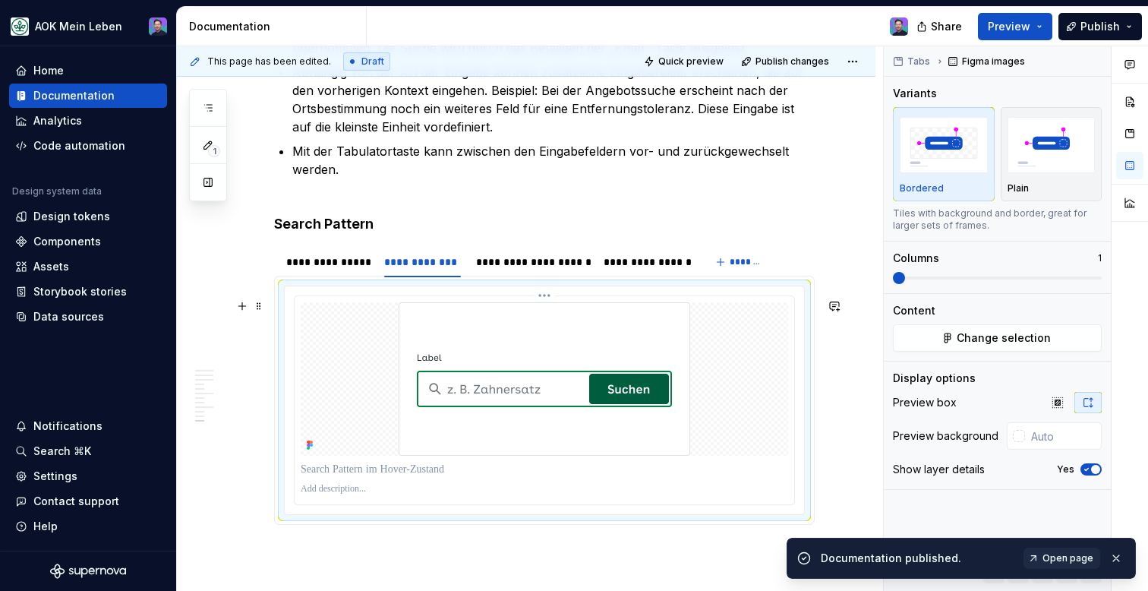
click at [628, 413] on img at bounding box center [545, 378] width 292 height 153
click at [1097, 472] on span "button" at bounding box center [1095, 469] width 9 height 9
click at [558, 270] on div "**********" at bounding box center [532, 261] width 112 height 15
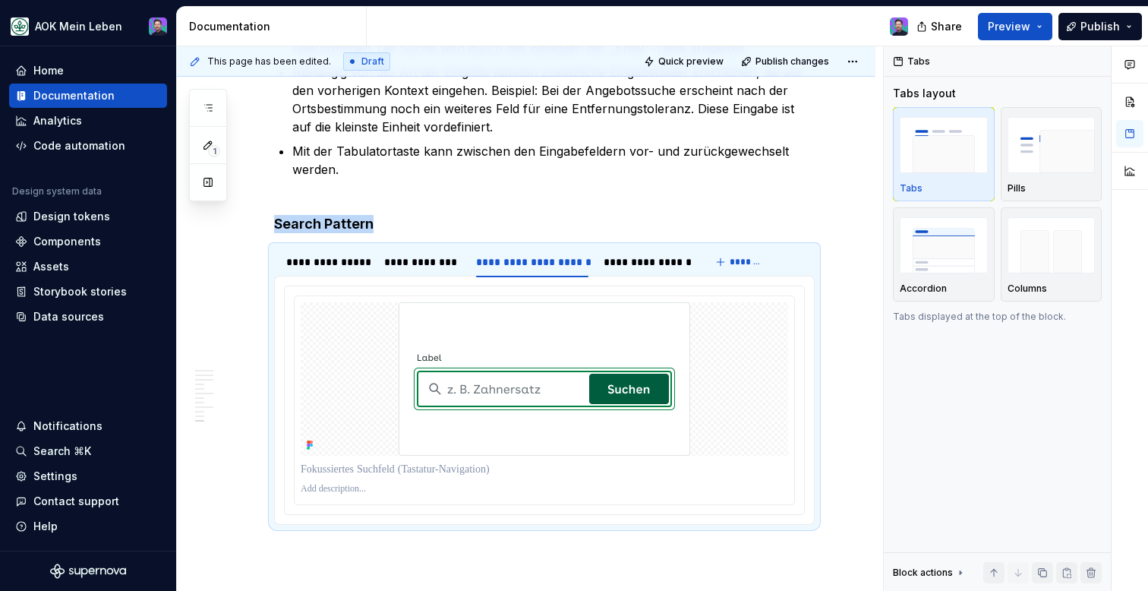
type textarea "*"
click at [761, 432] on div at bounding box center [545, 378] width 488 height 153
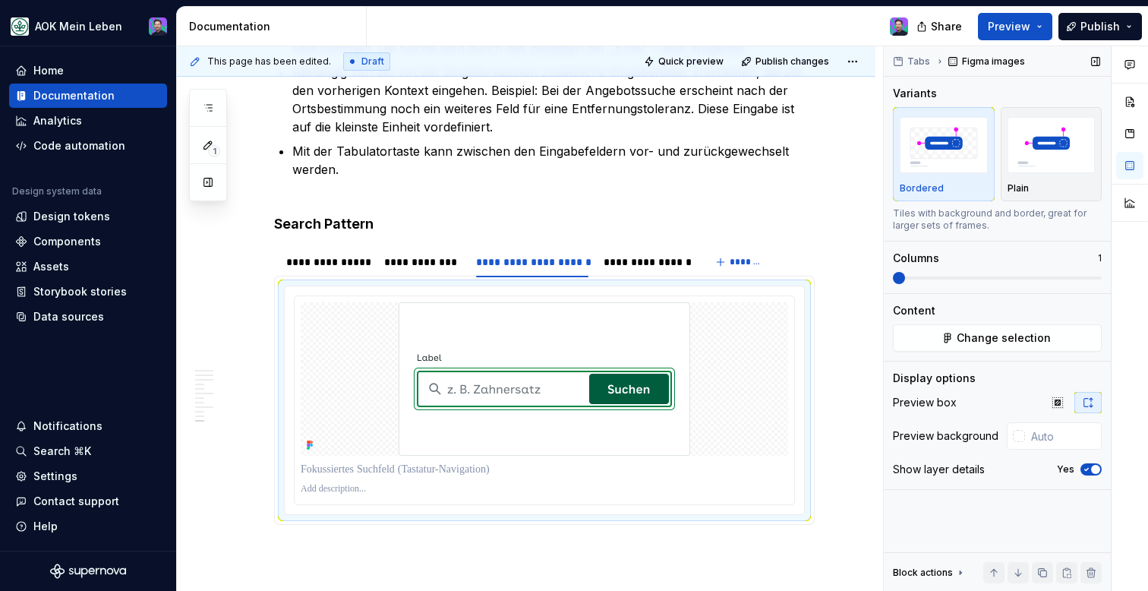
drag, startPoint x: 1095, startPoint y: 471, endPoint x: 1075, endPoint y: 453, distance: 26.4
click at [1094, 469] on span "button" at bounding box center [1095, 469] width 9 height 9
click at [668, 270] on div "**********" at bounding box center [647, 261] width 86 height 15
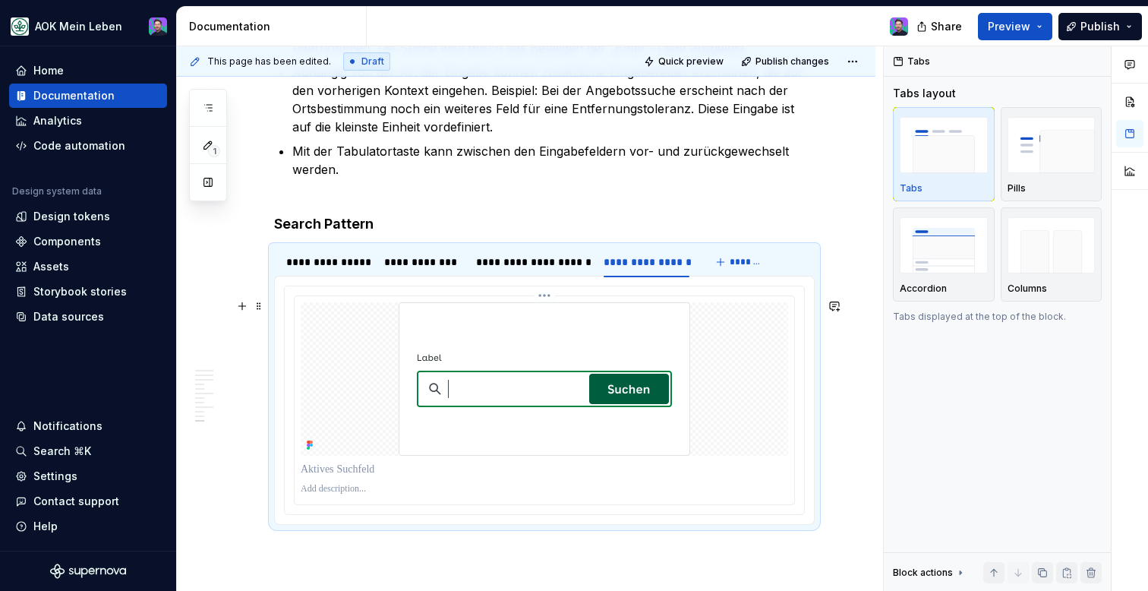
click at [624, 328] on img at bounding box center [545, 378] width 292 height 153
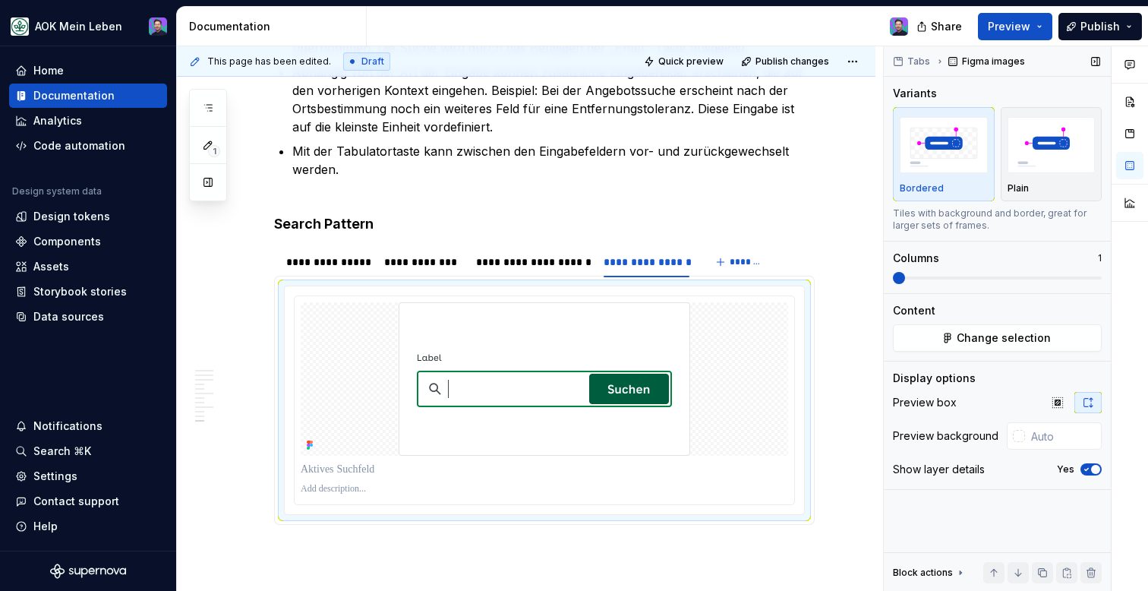
click at [1092, 474] on button "Yes" at bounding box center [1091, 469] width 21 height 12
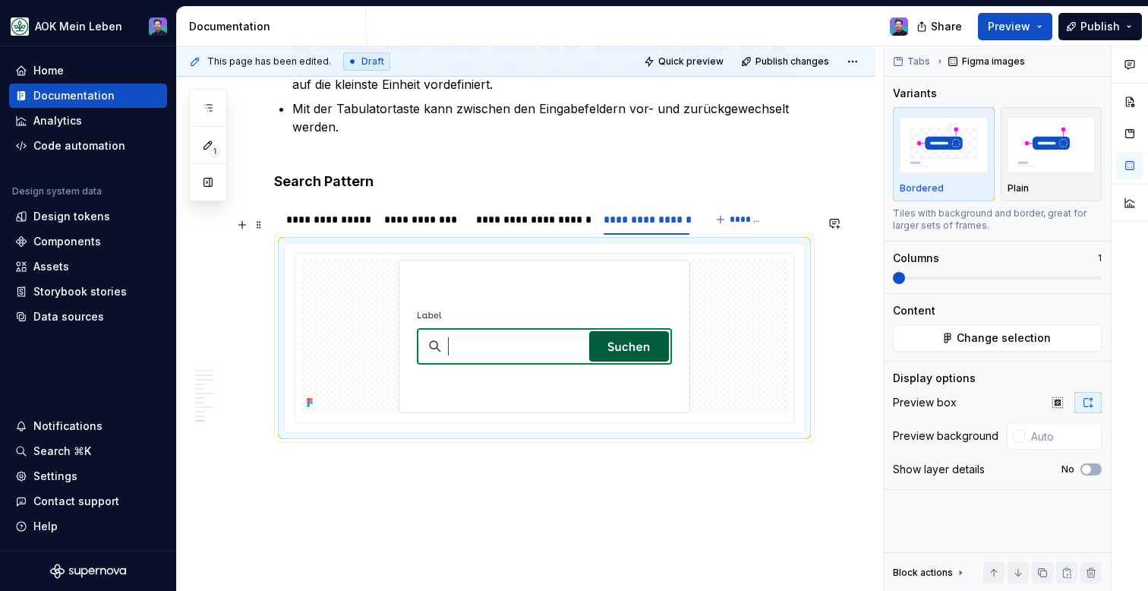
scroll to position [4019, 0]
click at [338, 190] on strong "Search Pattern" at bounding box center [323, 182] width 99 height 16
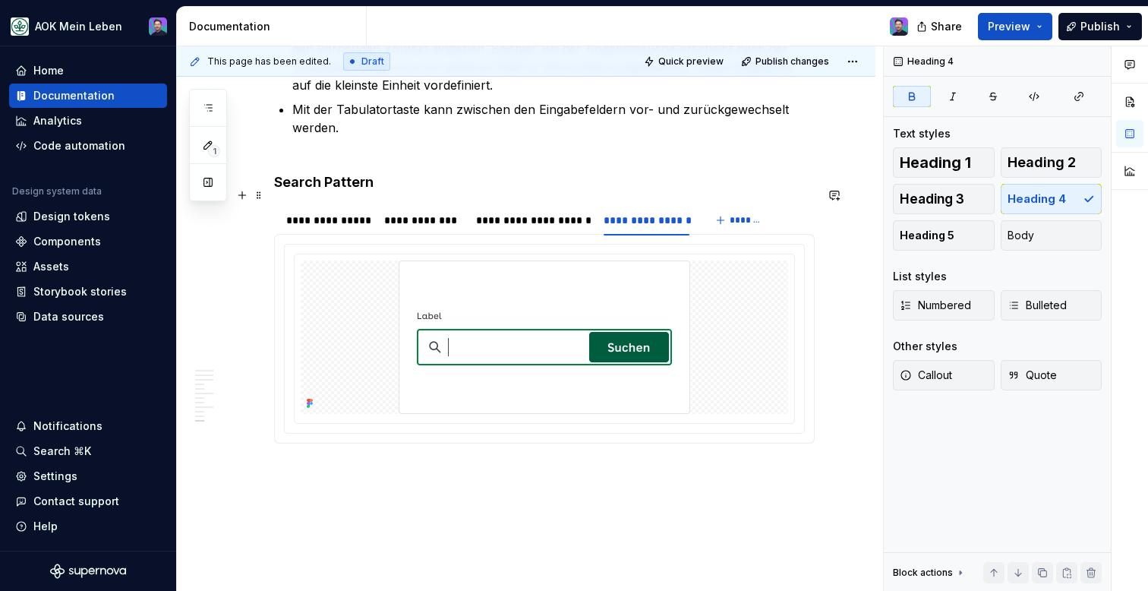
click at [362, 190] on strong "Search Pattern" at bounding box center [323, 182] width 99 height 16
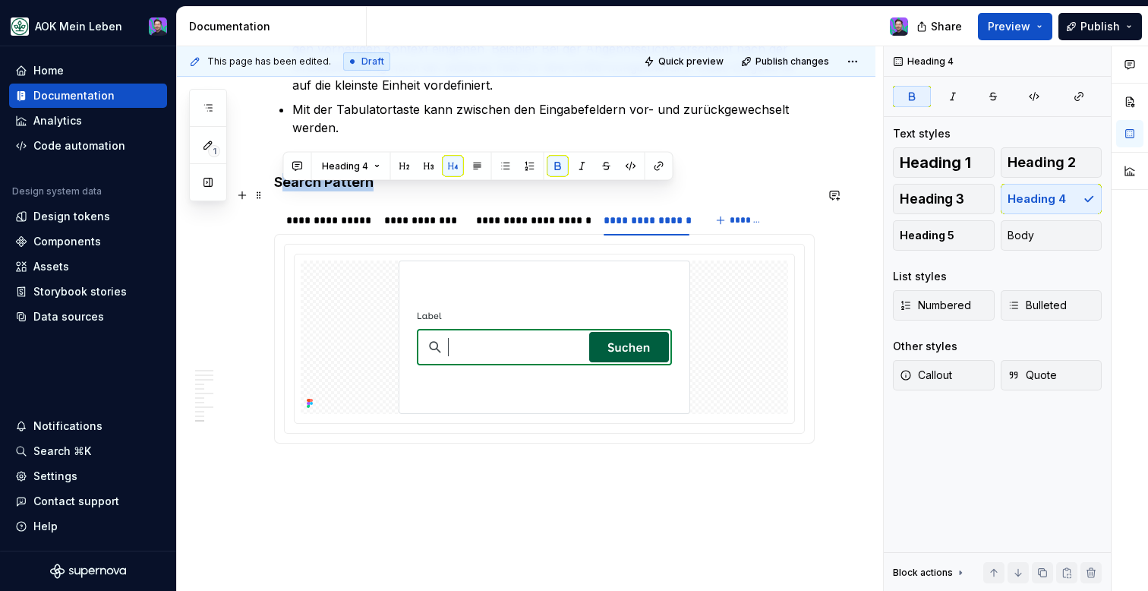
drag, startPoint x: 376, startPoint y: 197, endPoint x: 280, endPoint y: 197, distance: 95.7
click at [280, 191] on h4 "Search Pattern" at bounding box center [544, 182] width 541 height 18
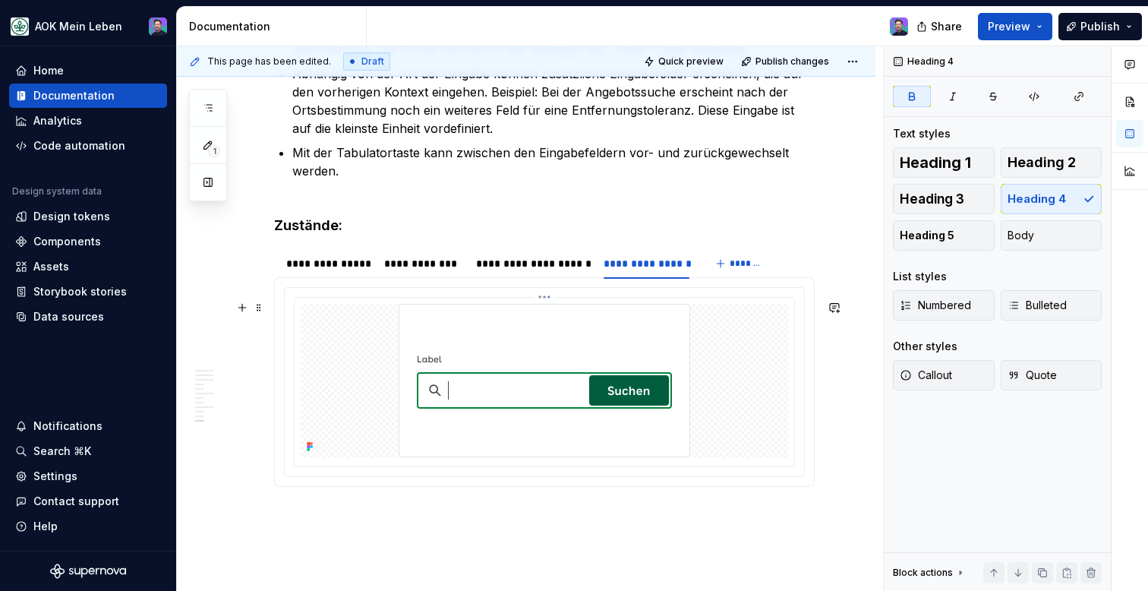
scroll to position [3990, 0]
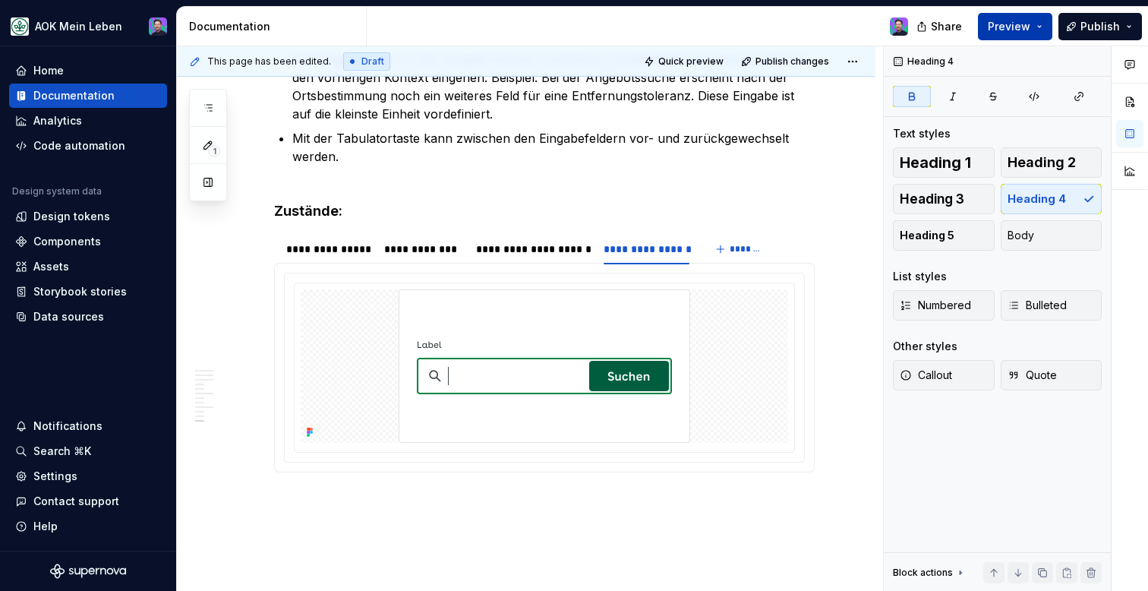
click at [1028, 33] on span "Preview" at bounding box center [1009, 26] width 43 height 15
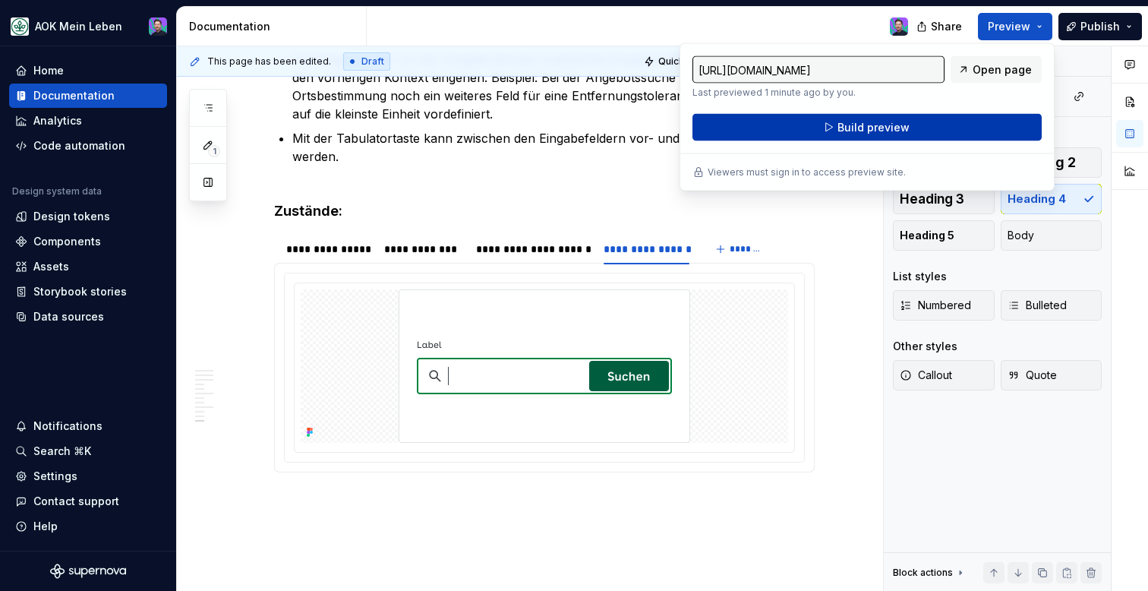
click at [889, 134] on span "Build preview" at bounding box center [874, 127] width 72 height 15
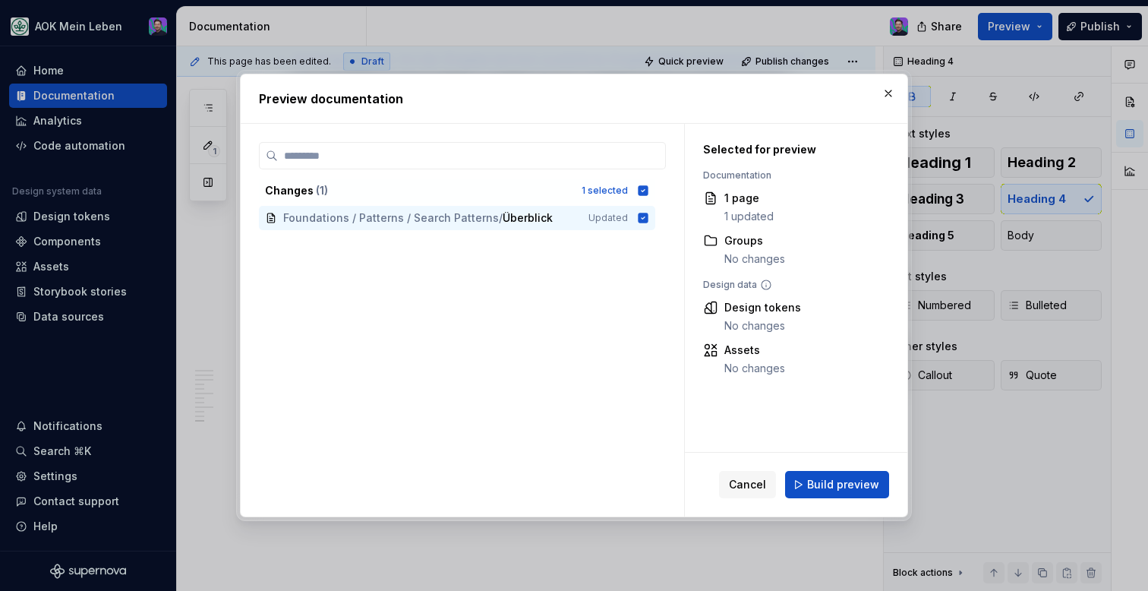
click at [822, 468] on div "Cancel Build preview" at bounding box center [796, 485] width 223 height 64
click at [822, 478] on span "Build preview" at bounding box center [843, 484] width 72 height 15
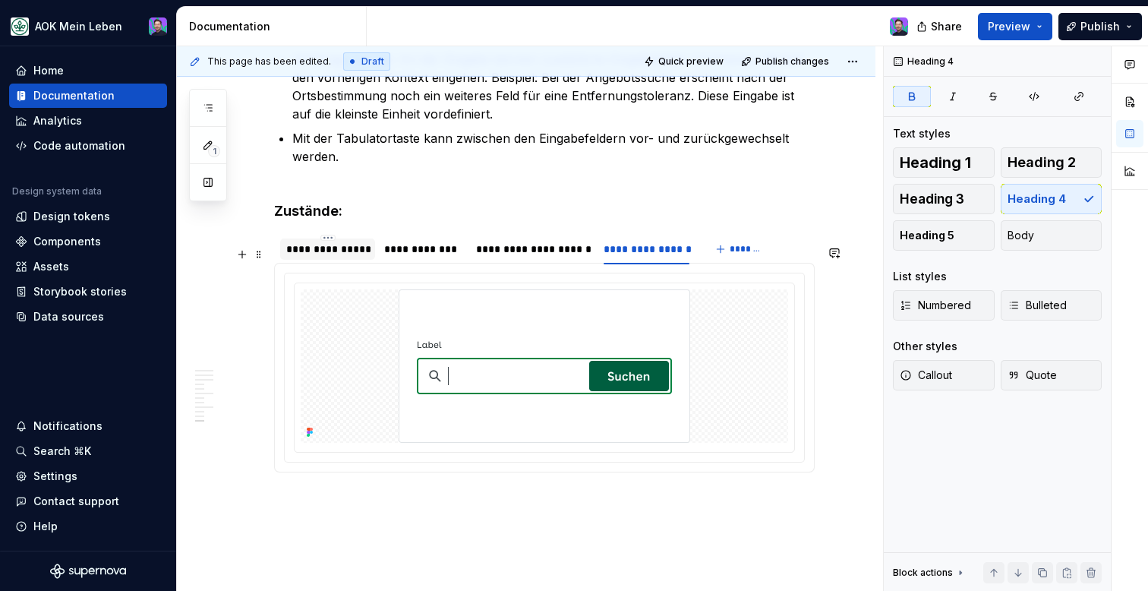
click at [343, 257] on div "**********" at bounding box center [327, 249] width 83 height 15
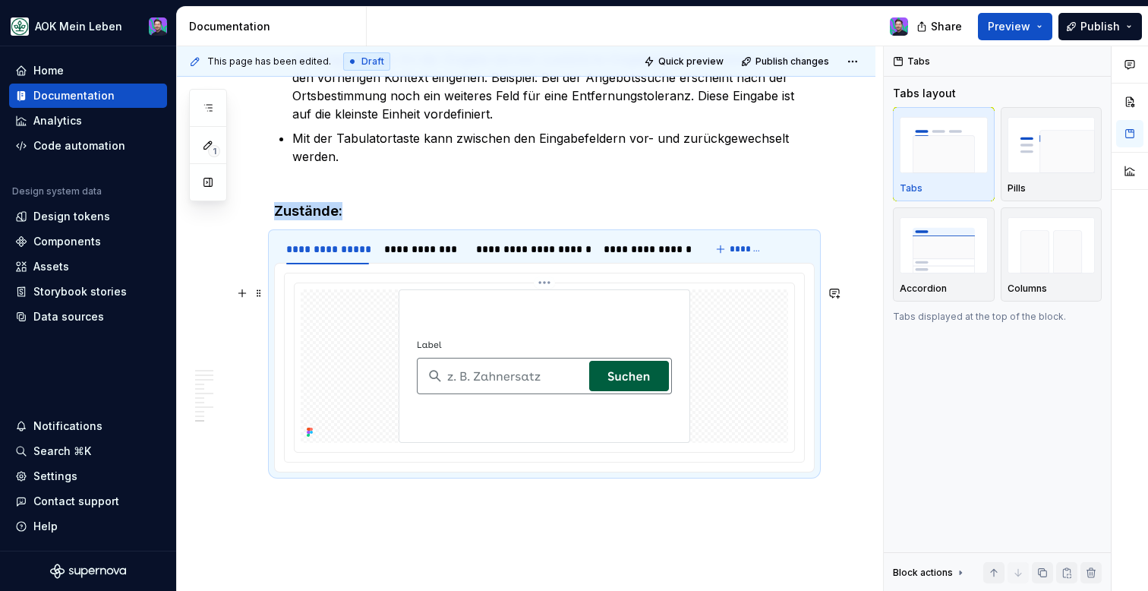
click at [550, 294] on html "AOK Mein Leben Home Documentation Analytics Code automation Design system data …" at bounding box center [574, 295] width 1148 height 591
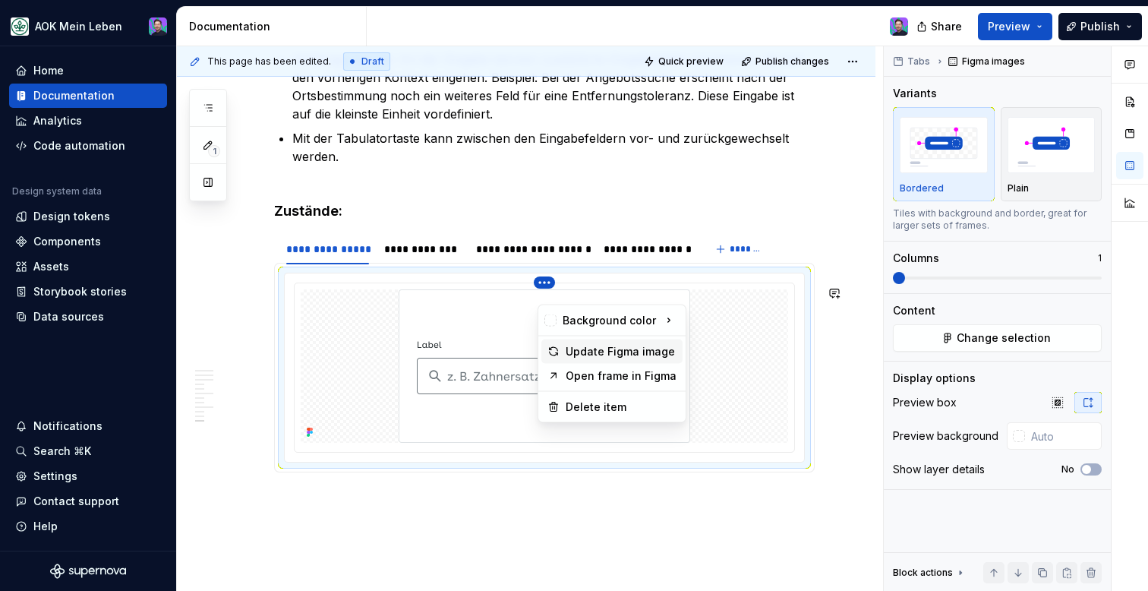
click at [594, 352] on div "Update Figma image" at bounding box center [621, 351] width 111 height 15
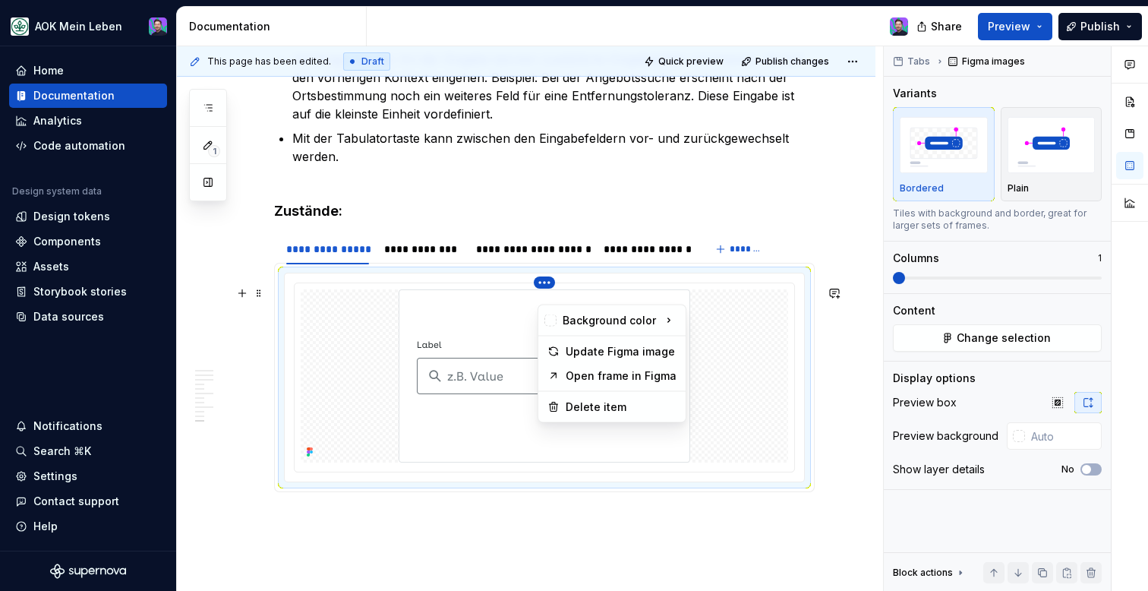
click at [549, 298] on html "AOK Mein Leben Home Documentation Analytics Code automation Design system data …" at bounding box center [574, 295] width 1148 height 591
click at [568, 346] on div "Update Figma image" at bounding box center [621, 351] width 111 height 15
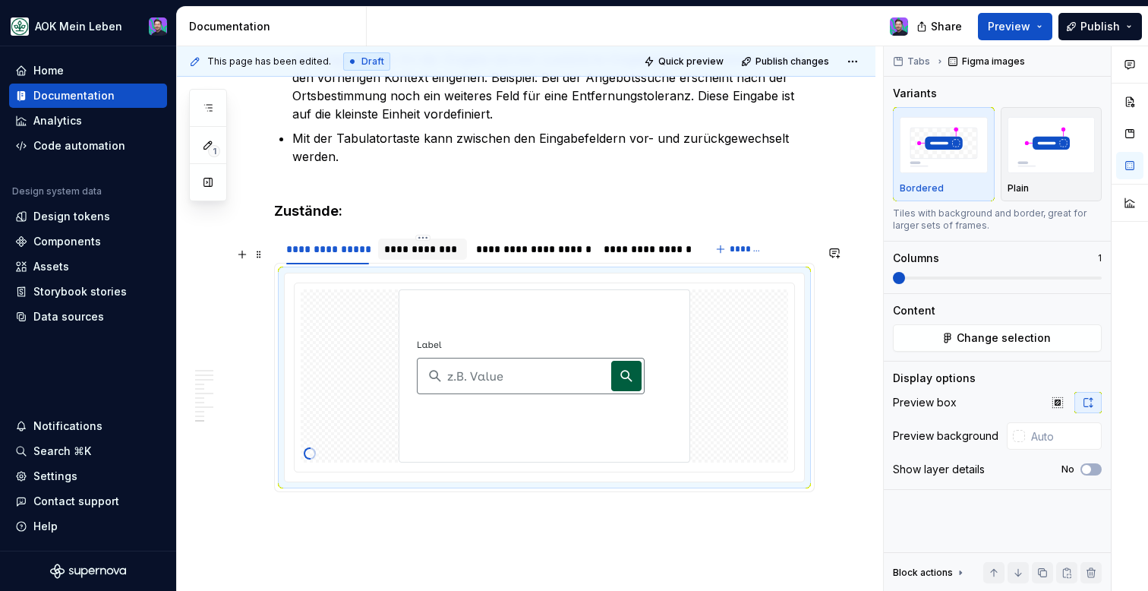
click at [432, 260] on div "**********" at bounding box center [422, 248] width 89 height 21
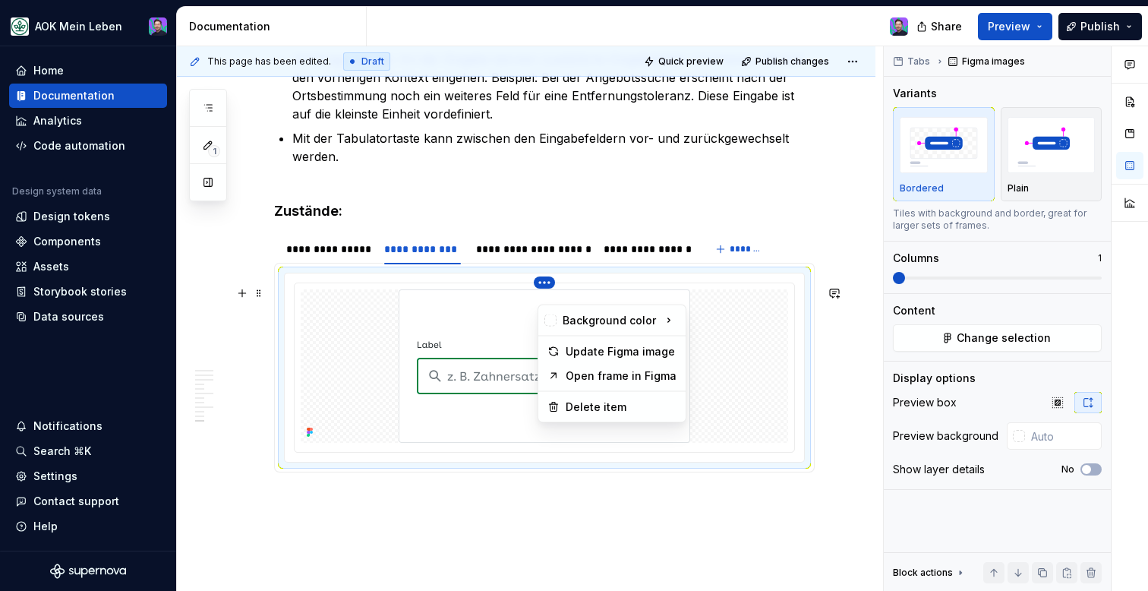
click at [549, 296] on html "AOK Mein Leben Home Documentation Analytics Code automation Design system data …" at bounding box center [574, 295] width 1148 height 591
click at [599, 349] on div "Update Figma image" at bounding box center [621, 351] width 111 height 15
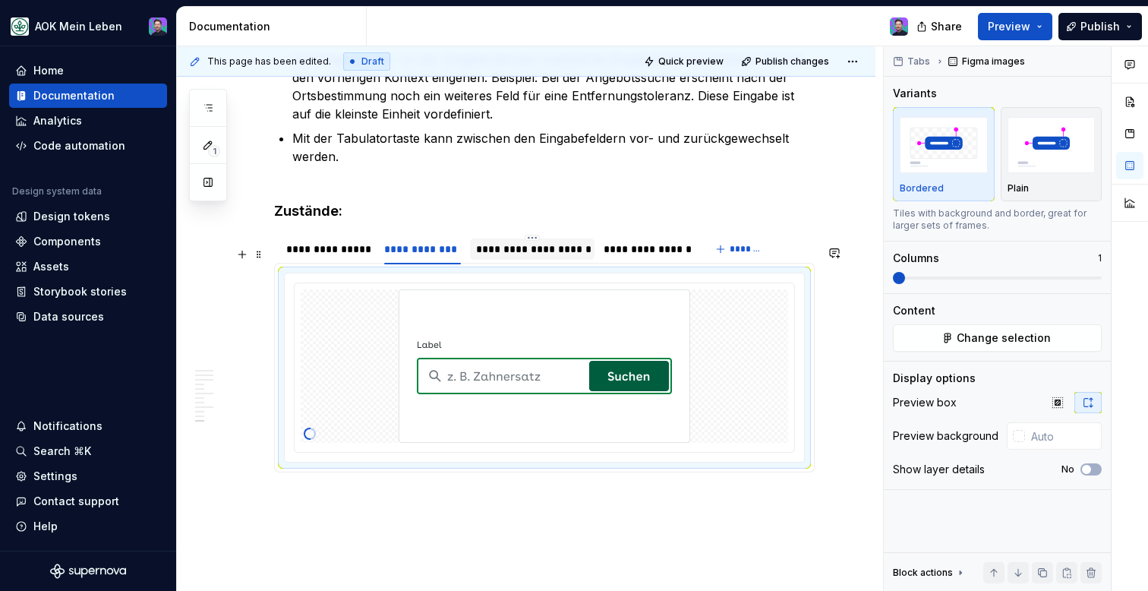
click at [544, 257] on div "**********" at bounding box center [532, 249] width 112 height 15
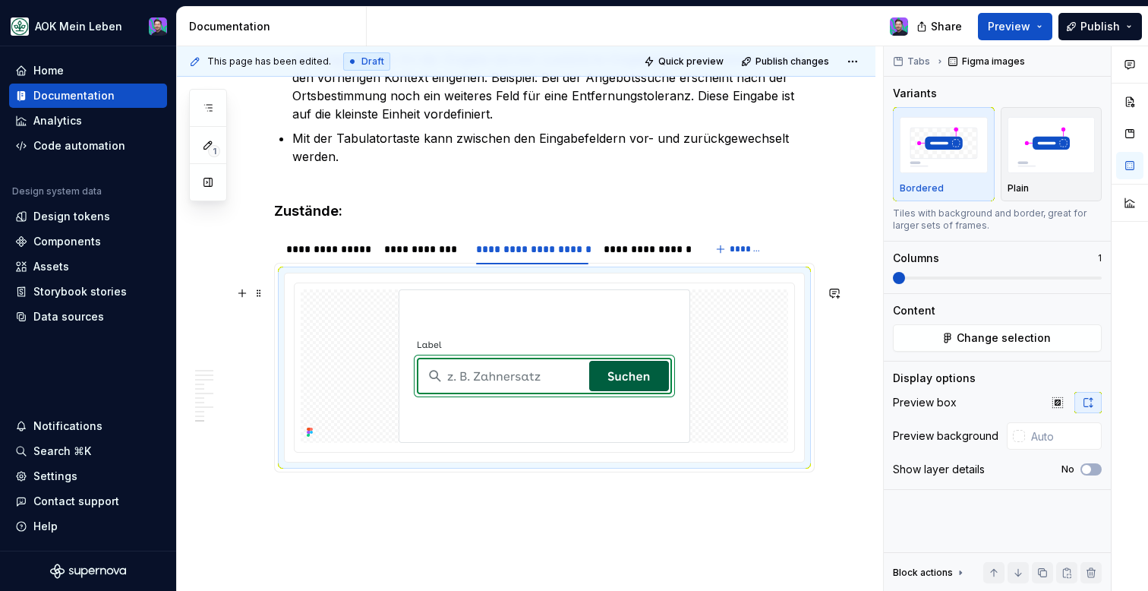
click at [559, 294] on div at bounding box center [544, 367] width 519 height 188
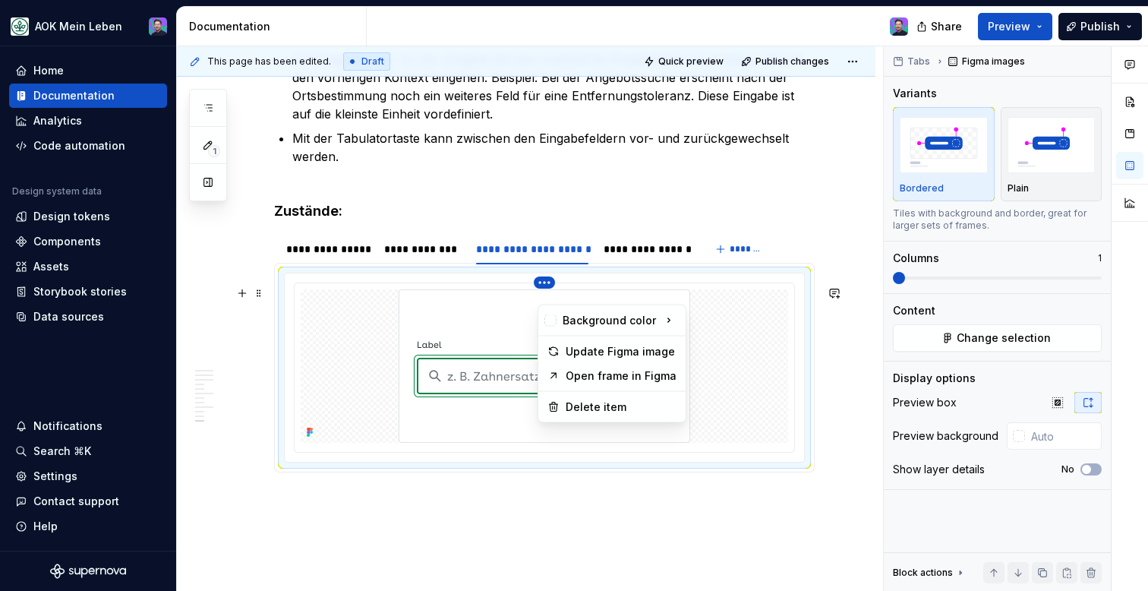
click at [549, 295] on html "AOK Mein Leben Home Documentation Analytics Code automation Design system data …" at bounding box center [574, 295] width 1148 height 591
click at [584, 349] on div "Update Figma image" at bounding box center [621, 351] width 111 height 15
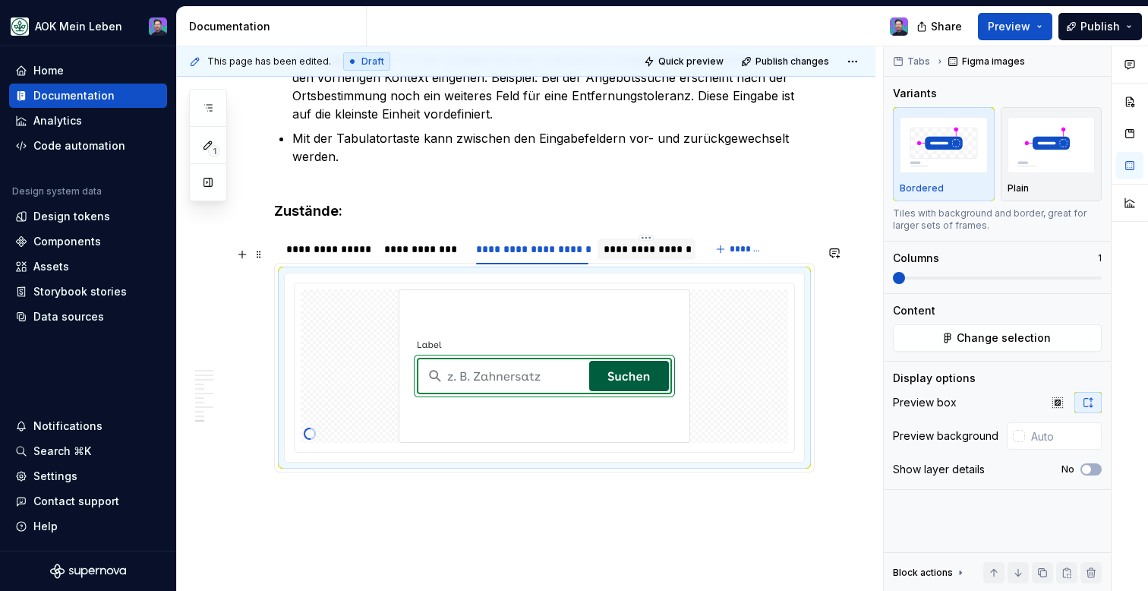
click at [636, 260] on div "**********" at bounding box center [647, 248] width 98 height 21
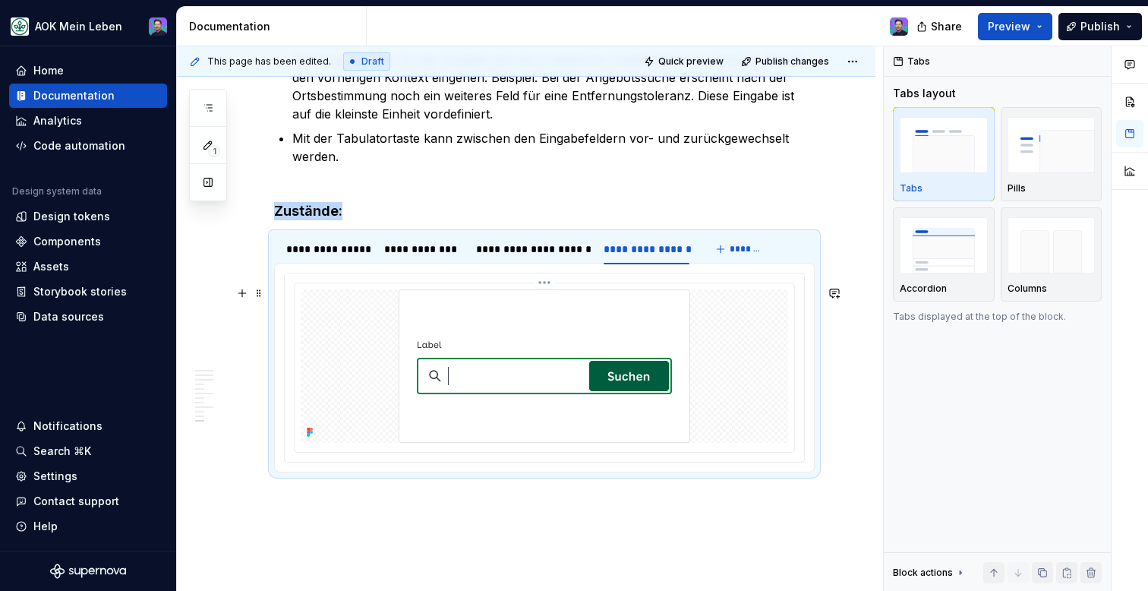
click at [542, 295] on html "AOK Mein Leben Home Documentation Analytics Code automation Design system data …" at bounding box center [574, 295] width 1148 height 591
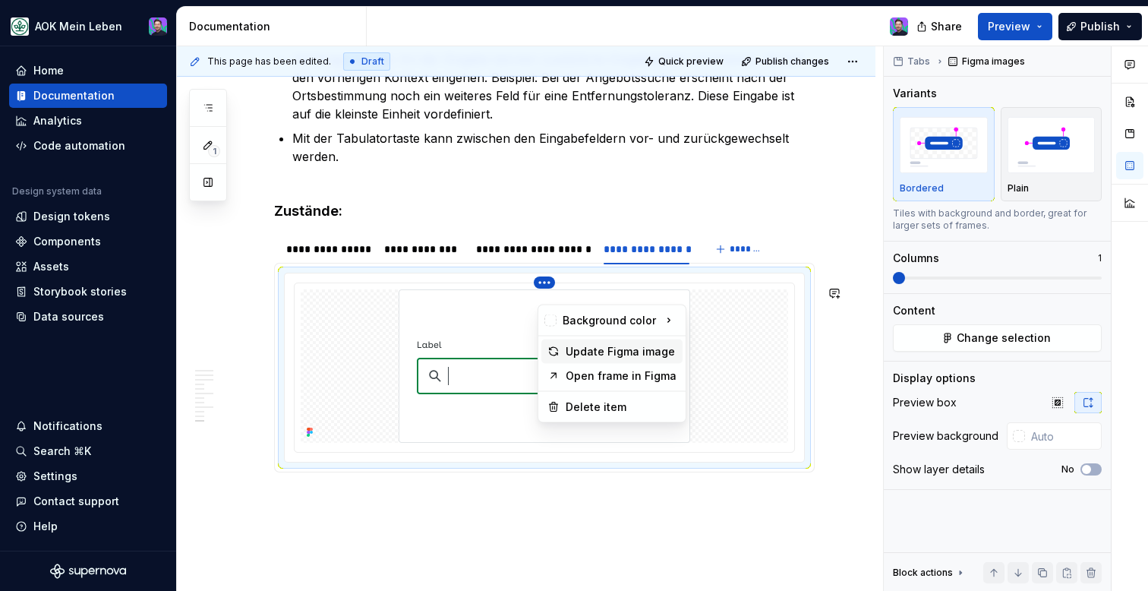
click at [572, 344] on div "Update Figma image" at bounding box center [621, 351] width 111 height 15
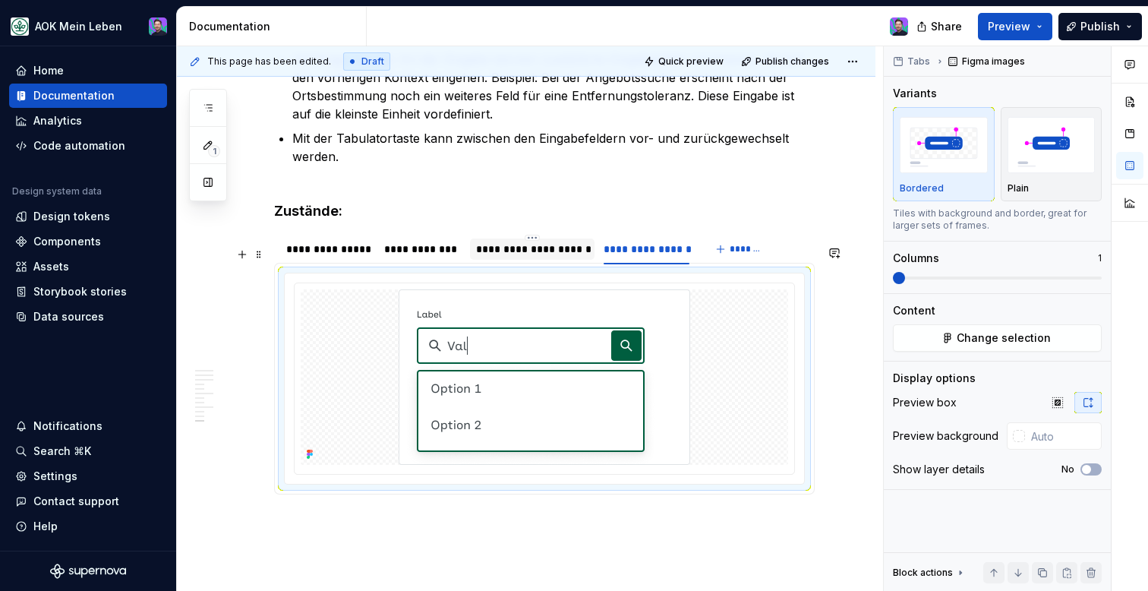
click at [564, 263] on div at bounding box center [532, 262] width 125 height 2
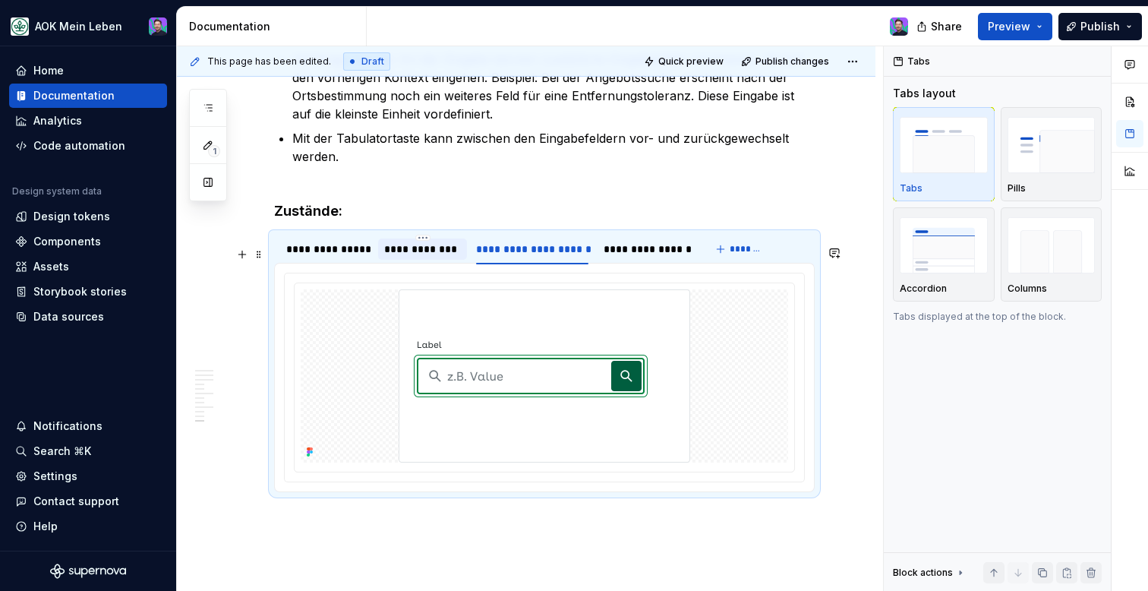
click at [430, 257] on div "**********" at bounding box center [422, 249] width 77 height 15
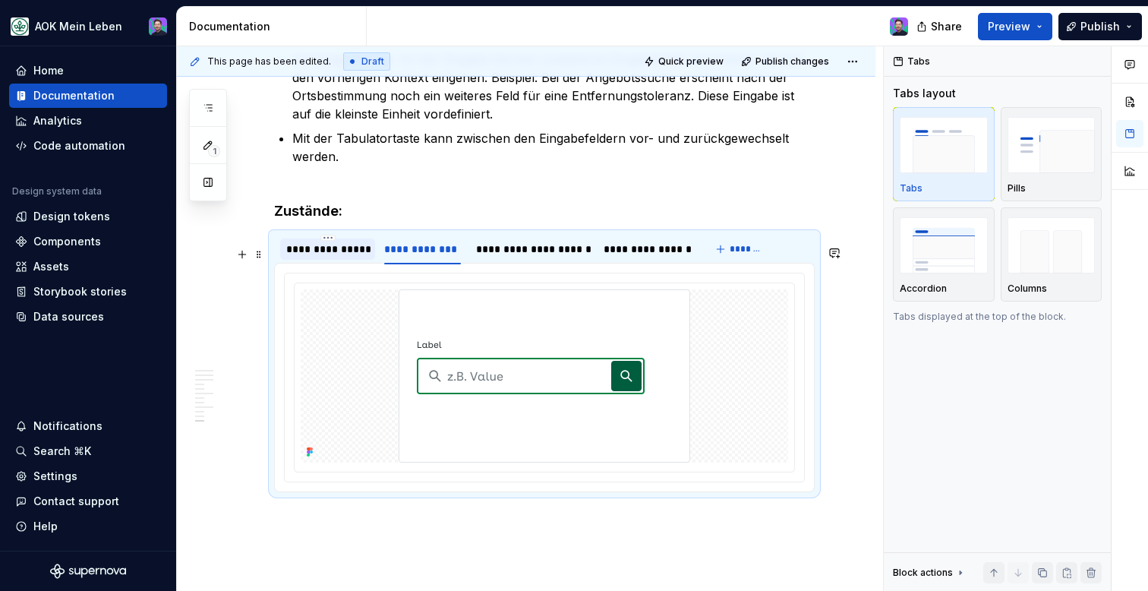
click at [337, 257] on div "**********" at bounding box center [327, 249] width 83 height 15
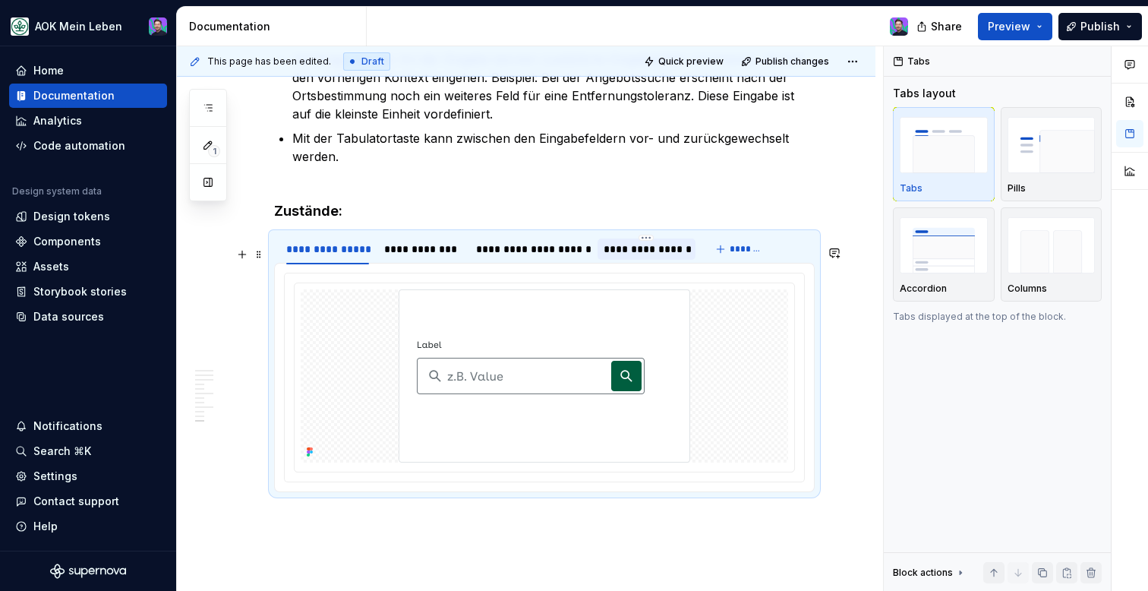
click at [673, 256] on div "**********" at bounding box center [647, 249] width 86 height 15
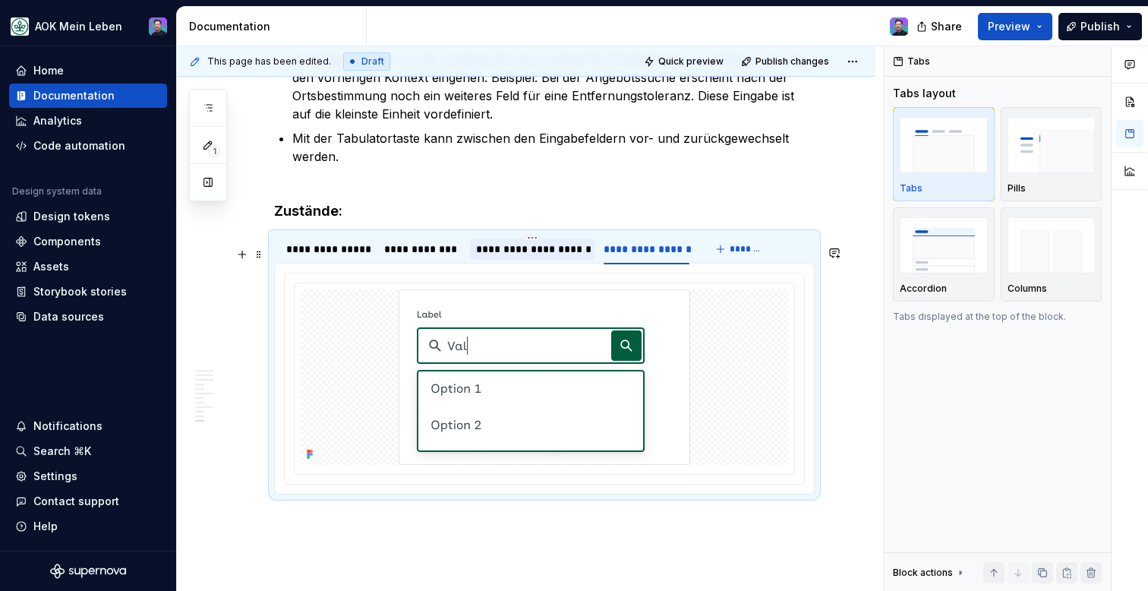
click at [578, 257] on div "**********" at bounding box center [532, 249] width 112 height 15
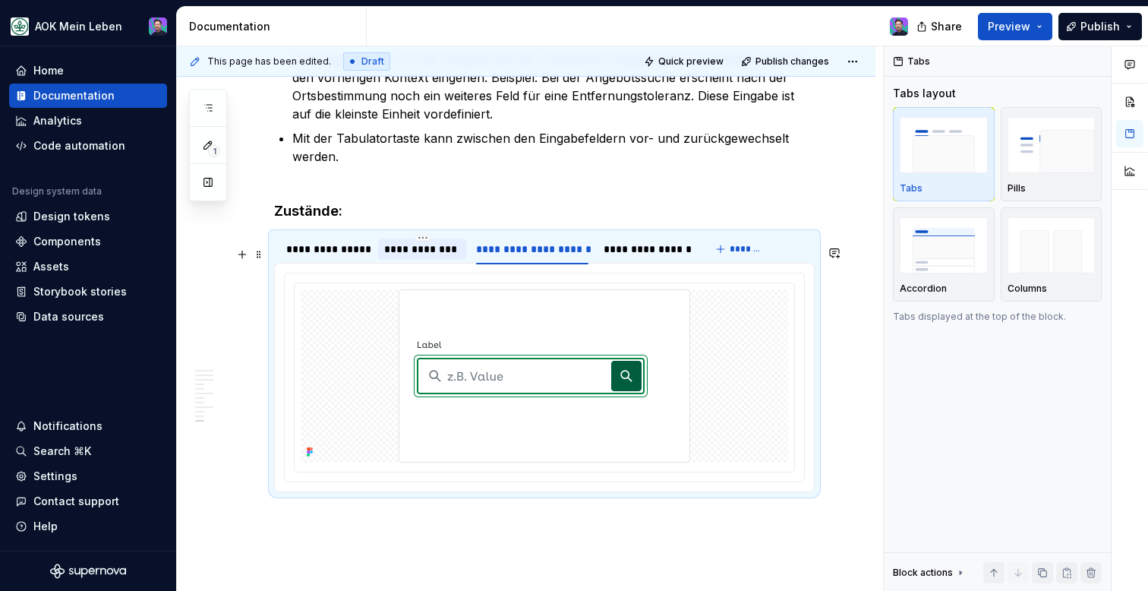
click at [450, 257] on div "**********" at bounding box center [422, 249] width 77 height 15
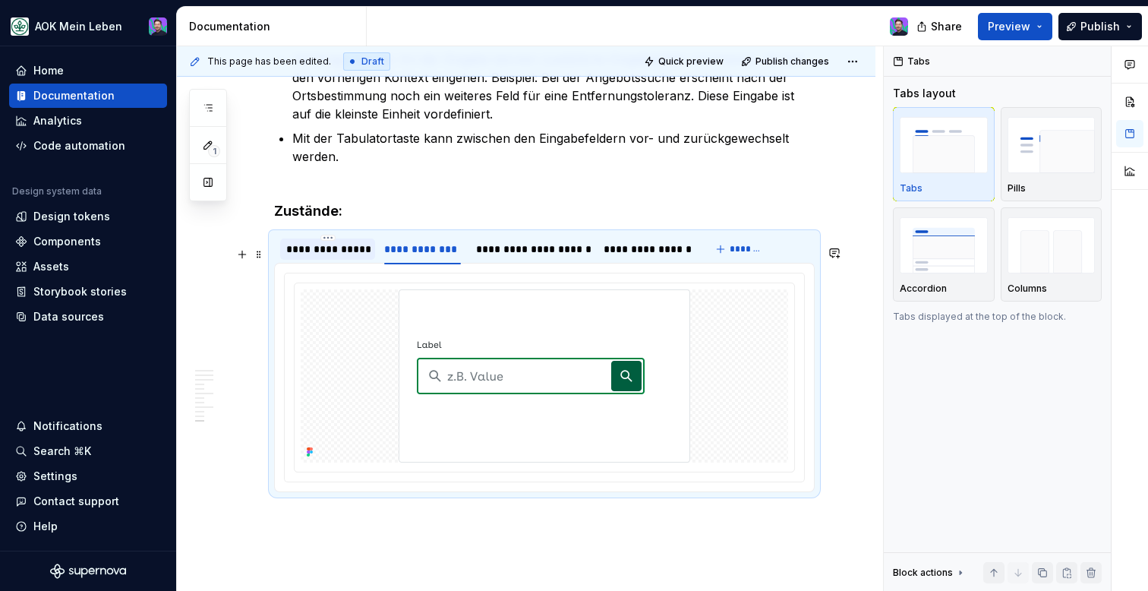
click at [330, 257] on div "**********" at bounding box center [327, 249] width 83 height 15
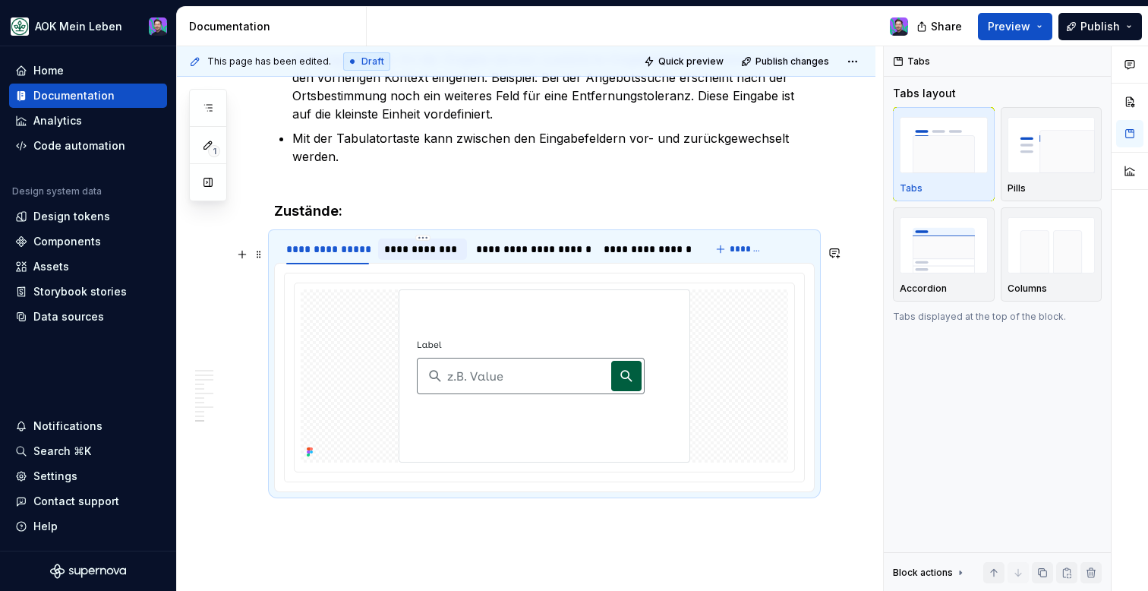
click at [422, 257] on div "**********" at bounding box center [422, 249] width 77 height 15
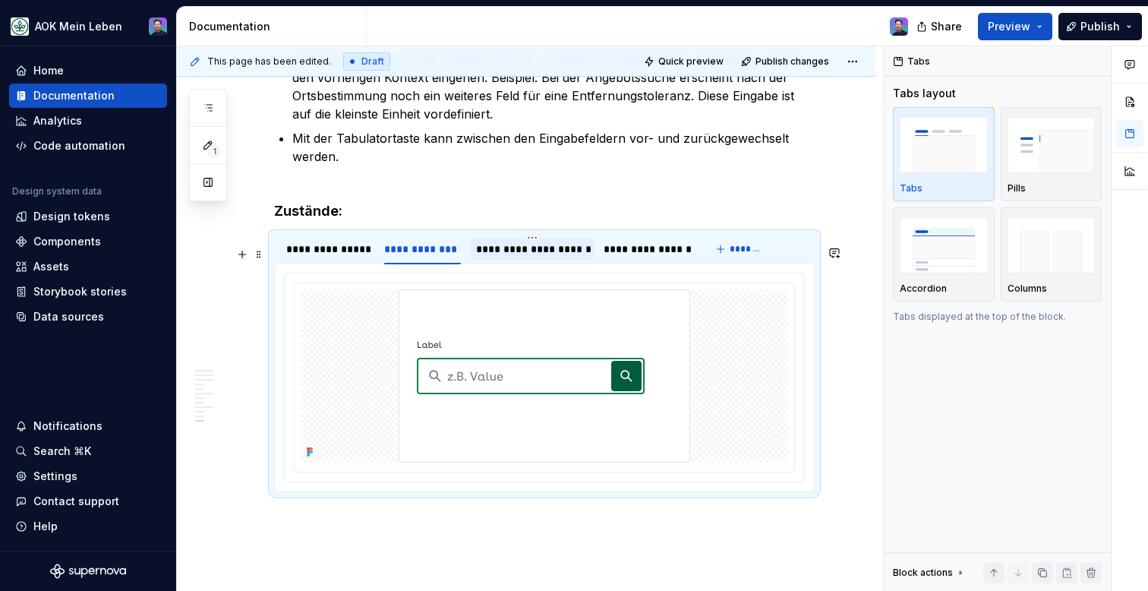
click at [506, 257] on div "**********" at bounding box center [532, 249] width 112 height 15
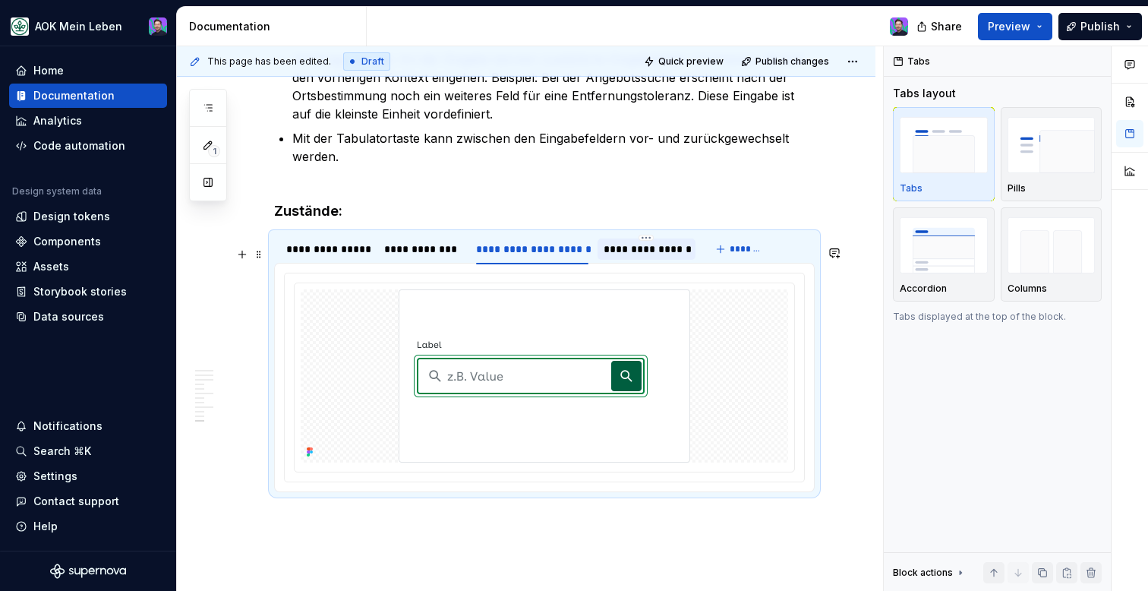
click at [610, 257] on div "**********" at bounding box center [647, 249] width 86 height 15
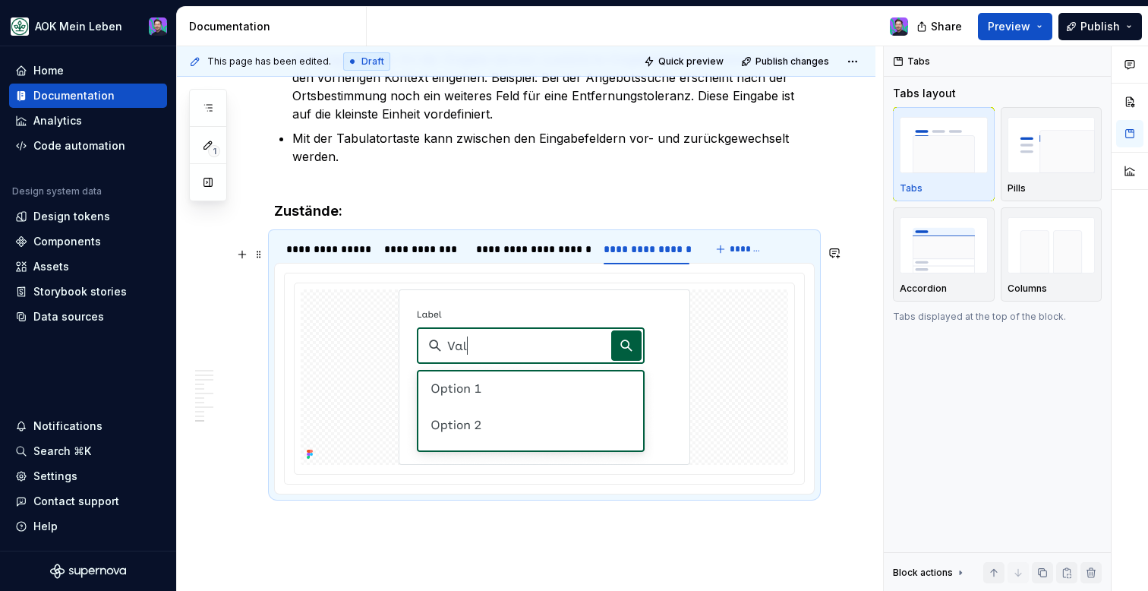
click at [525, 272] on div "**********" at bounding box center [488, 253] width 428 height 38
click at [525, 257] on div "**********" at bounding box center [532, 249] width 112 height 15
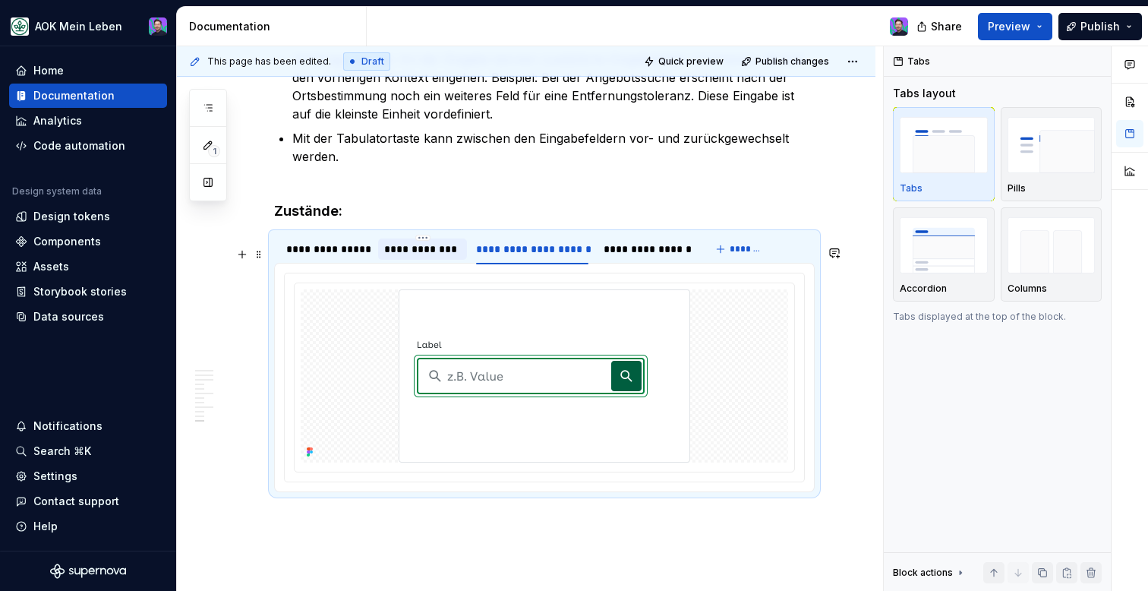
click at [433, 260] on div "**********" at bounding box center [422, 248] width 89 height 21
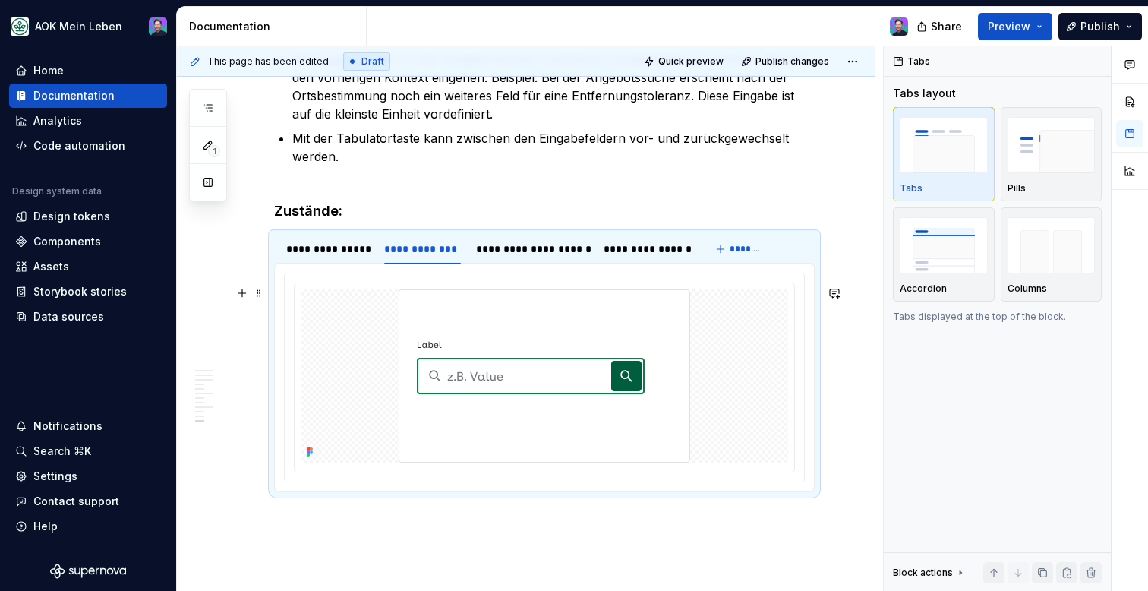
click at [497, 279] on div at bounding box center [544, 378] width 521 height 210
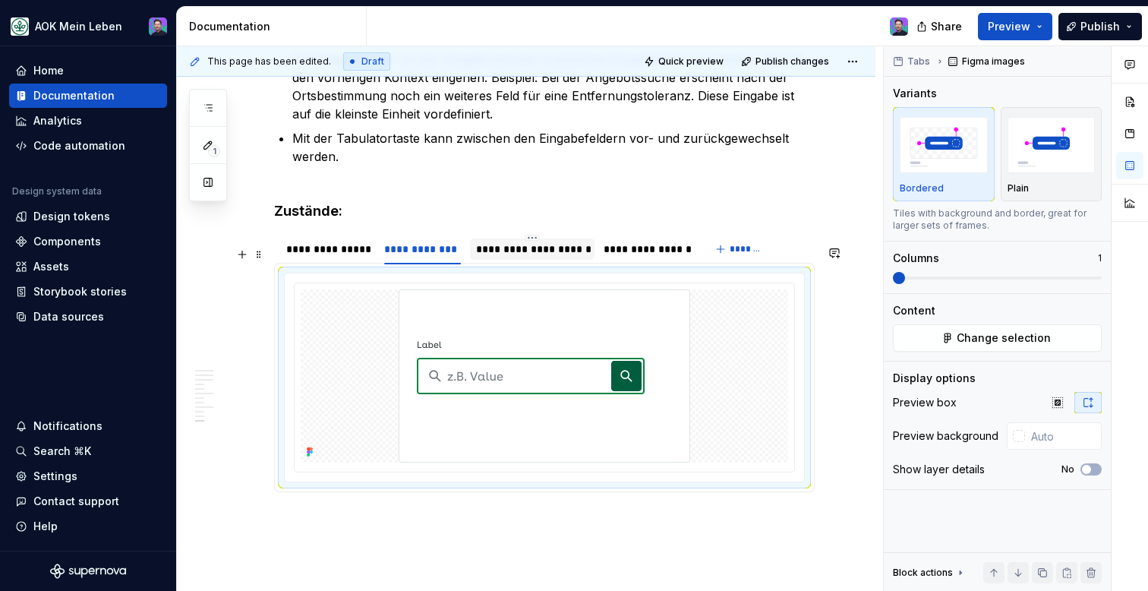
click at [501, 261] on div "**********" at bounding box center [532, 249] width 125 height 24
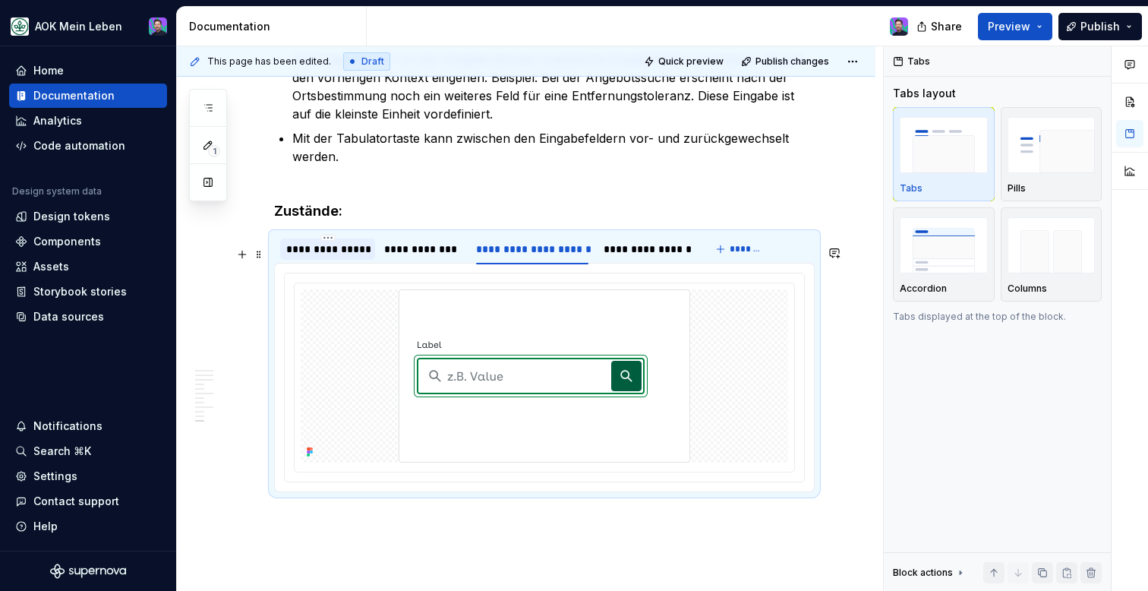
click at [352, 257] on div "**********" at bounding box center [327, 249] width 83 height 15
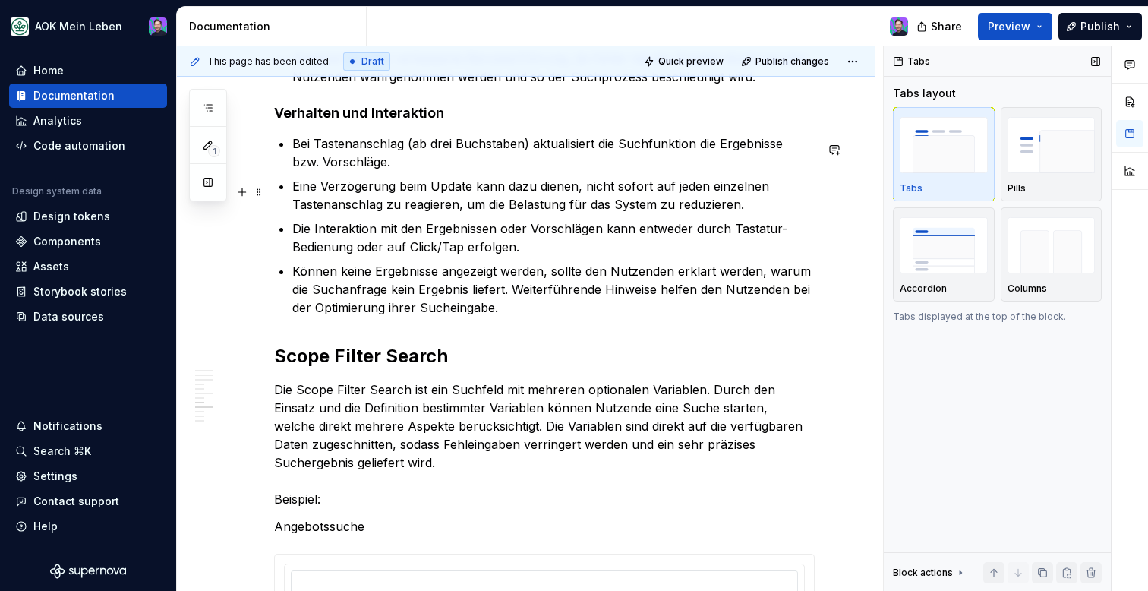
scroll to position [2678, 0]
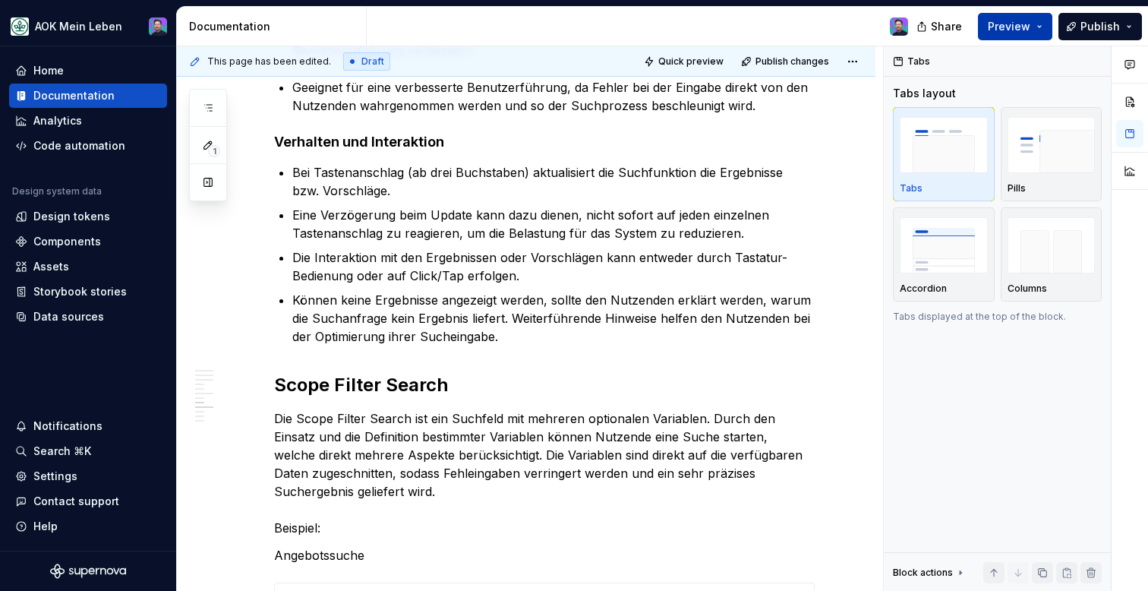
click at [1017, 29] on span "Preview" at bounding box center [1009, 26] width 43 height 15
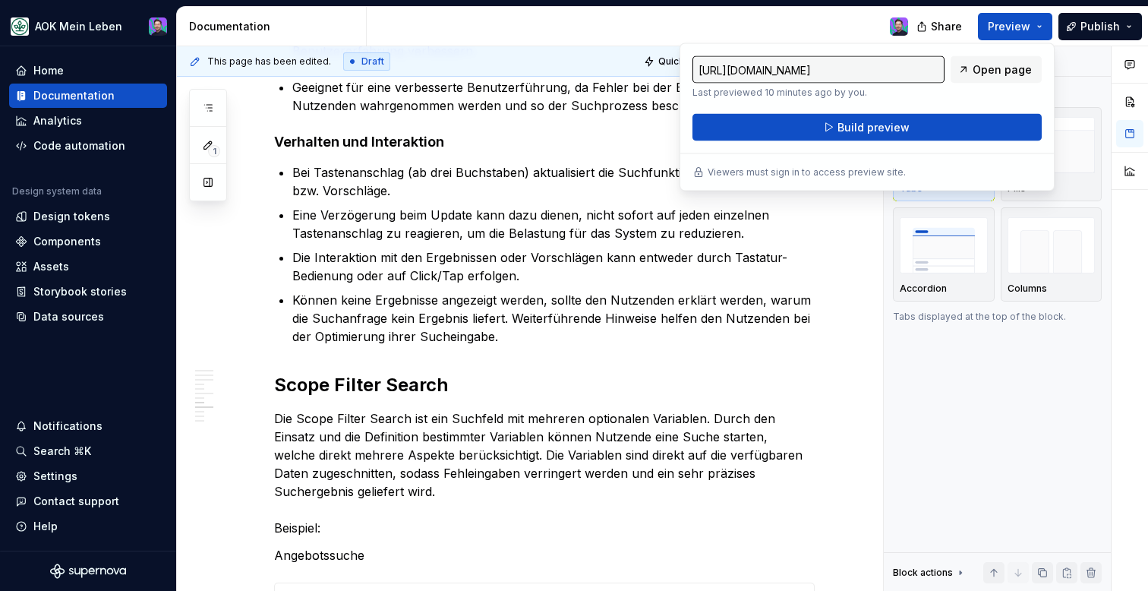
click at [941, 111] on div "[URL][DOMAIN_NAME] Last previewed 10 minutes ago by you. Open page Build preview" at bounding box center [867, 98] width 349 height 85
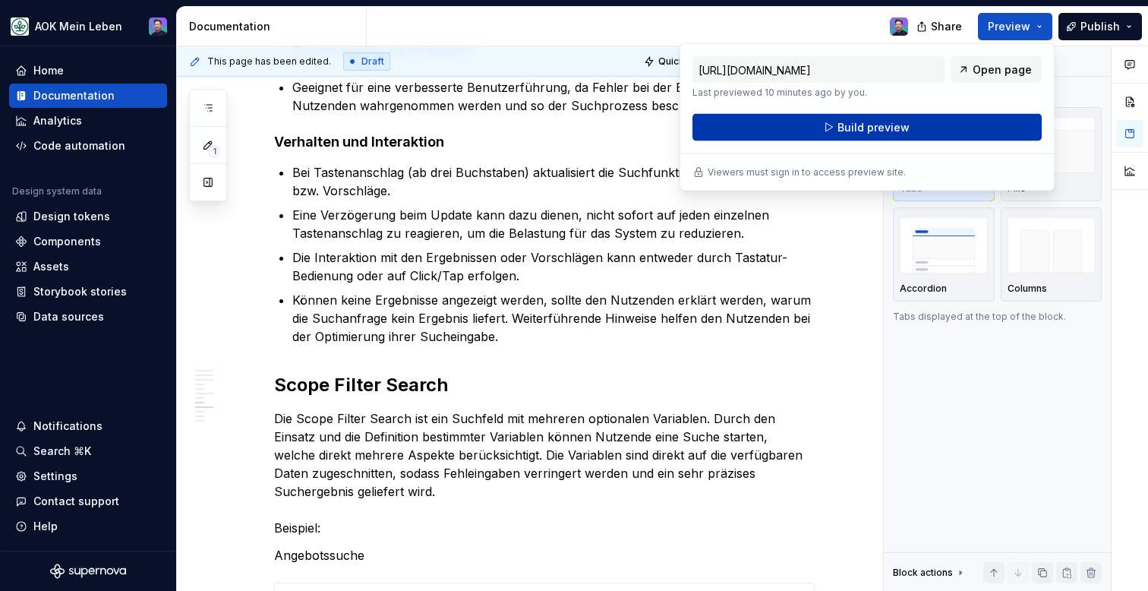
click at [942, 118] on button "Build preview" at bounding box center [867, 127] width 349 height 27
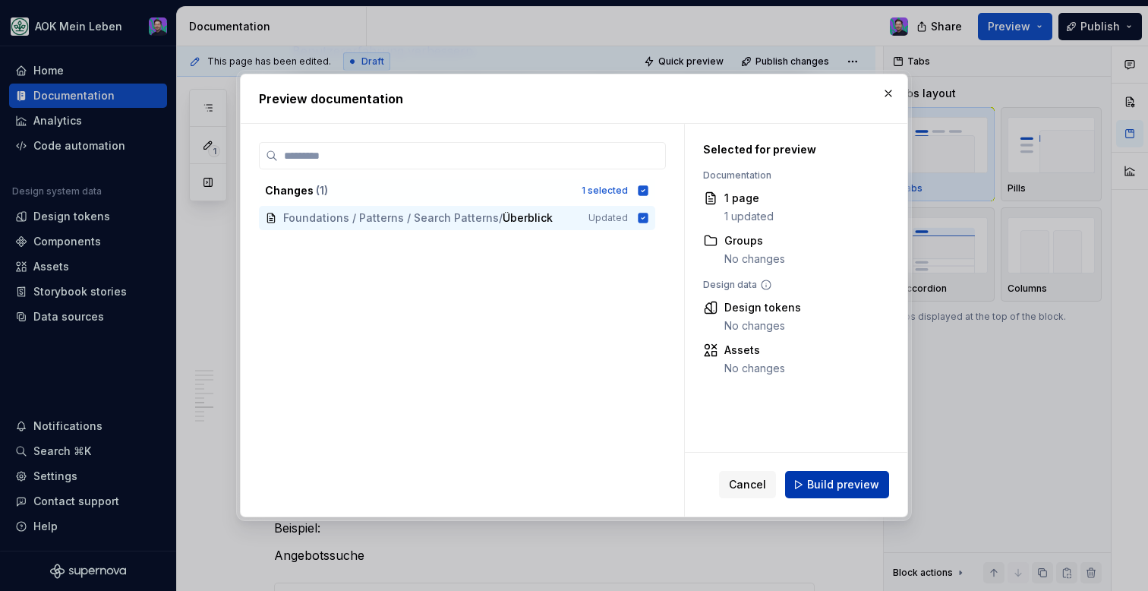
click at [819, 485] on span "Build preview" at bounding box center [843, 484] width 72 height 15
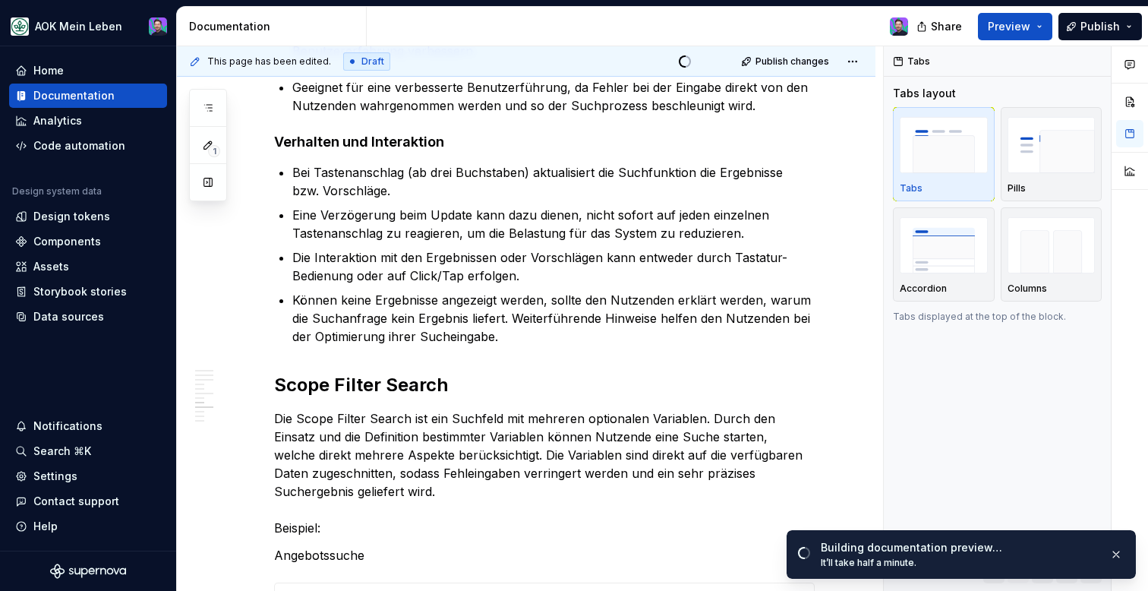
click at [1089, 41] on div "Share Preview Publish" at bounding box center [1034, 26] width 228 height 39
click at [1091, 35] on button "Publish" at bounding box center [1101, 26] width 84 height 27
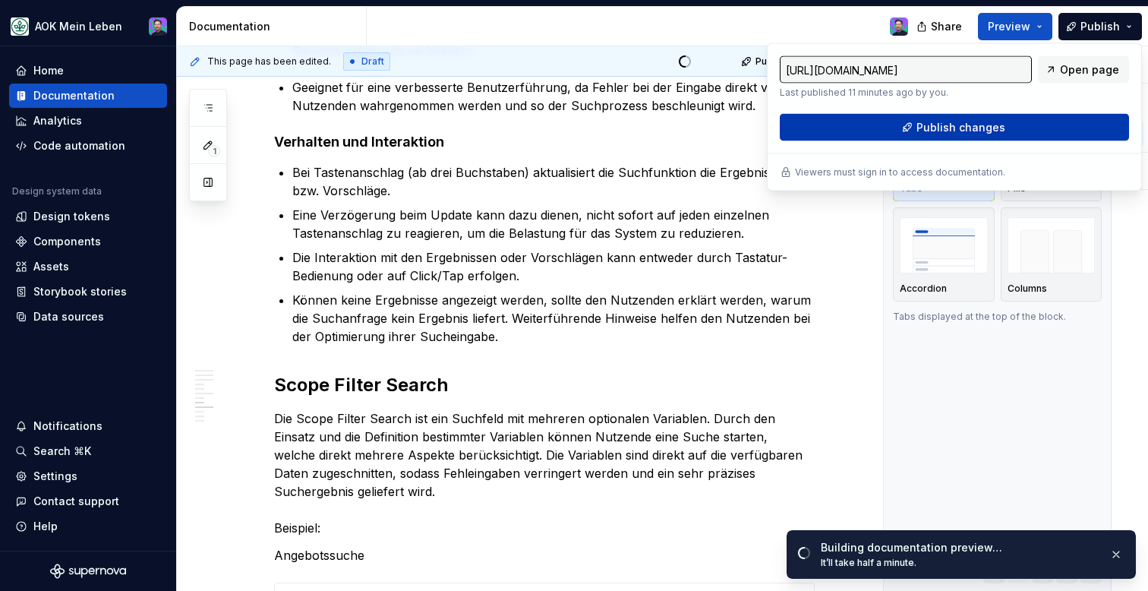
click at [1014, 125] on button "Publish changes" at bounding box center [954, 127] width 349 height 27
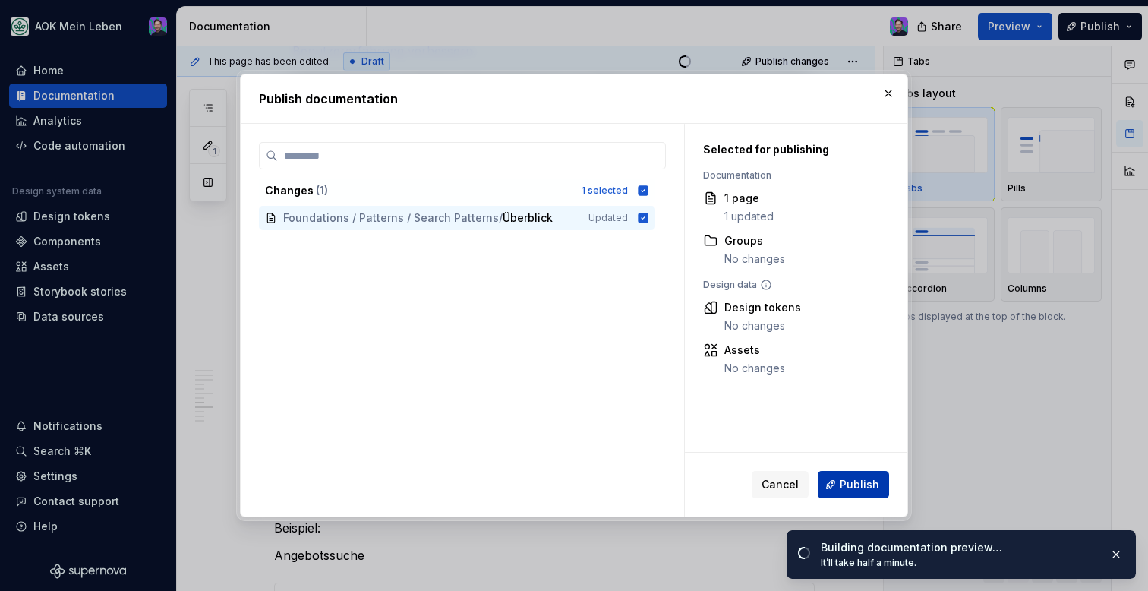
click at [848, 476] on button "Publish" at bounding box center [853, 484] width 71 height 27
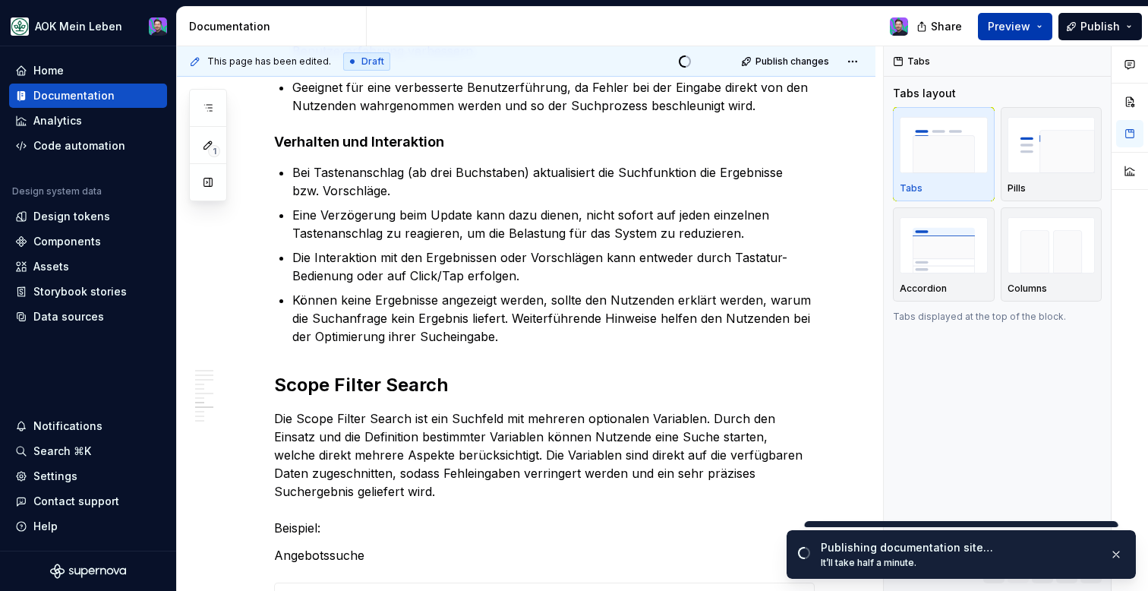
click at [1051, 27] on button "Preview" at bounding box center [1015, 26] width 74 height 27
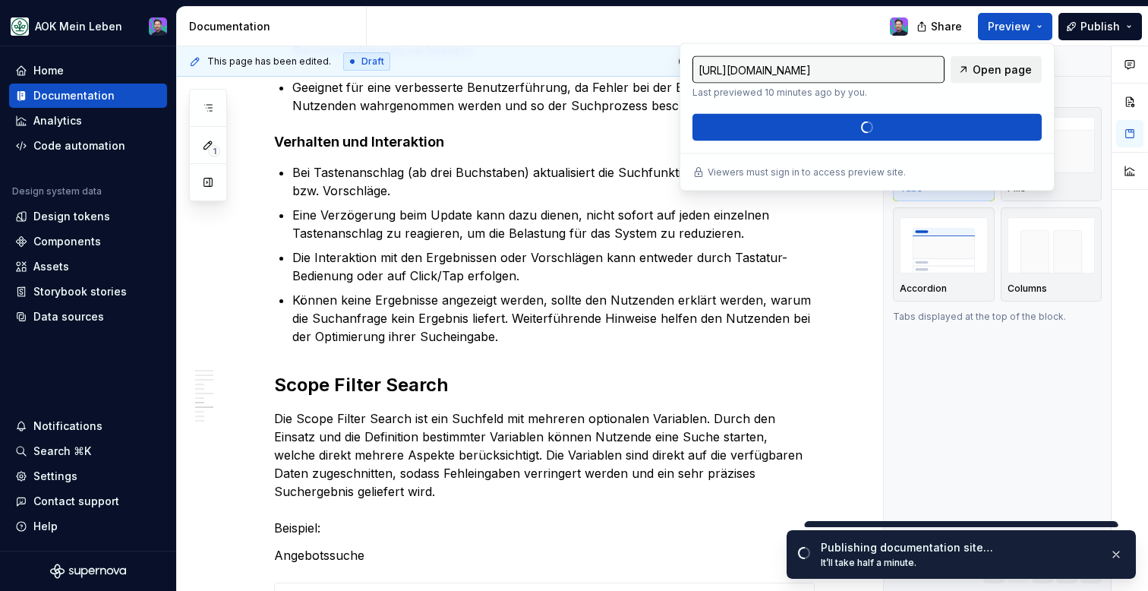
click at [983, 73] on span "Open page" at bounding box center [1002, 69] width 59 height 15
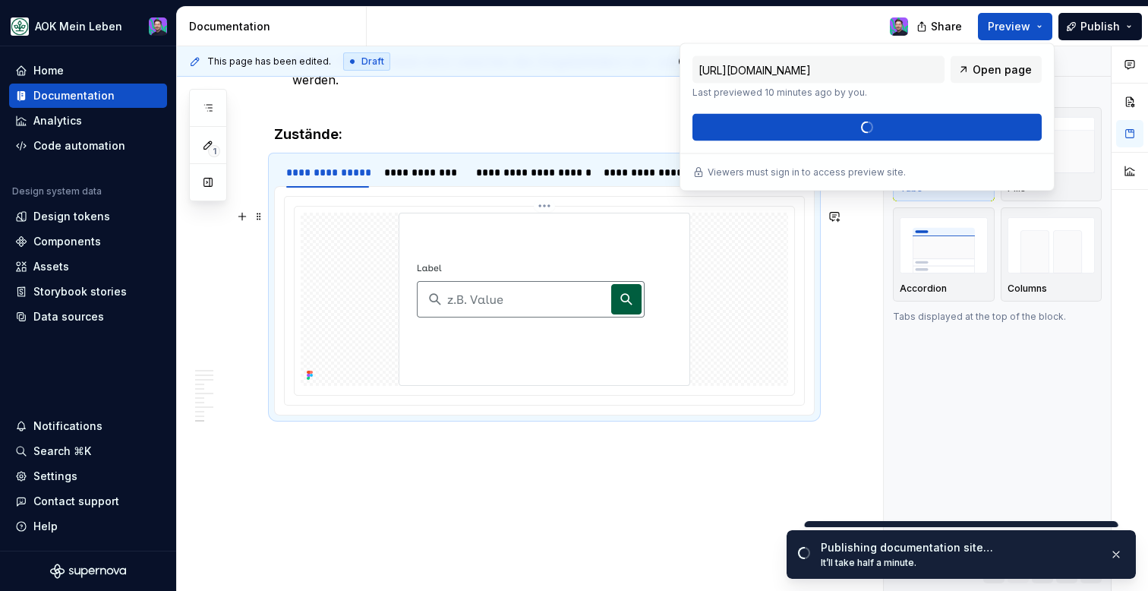
scroll to position [4111, 0]
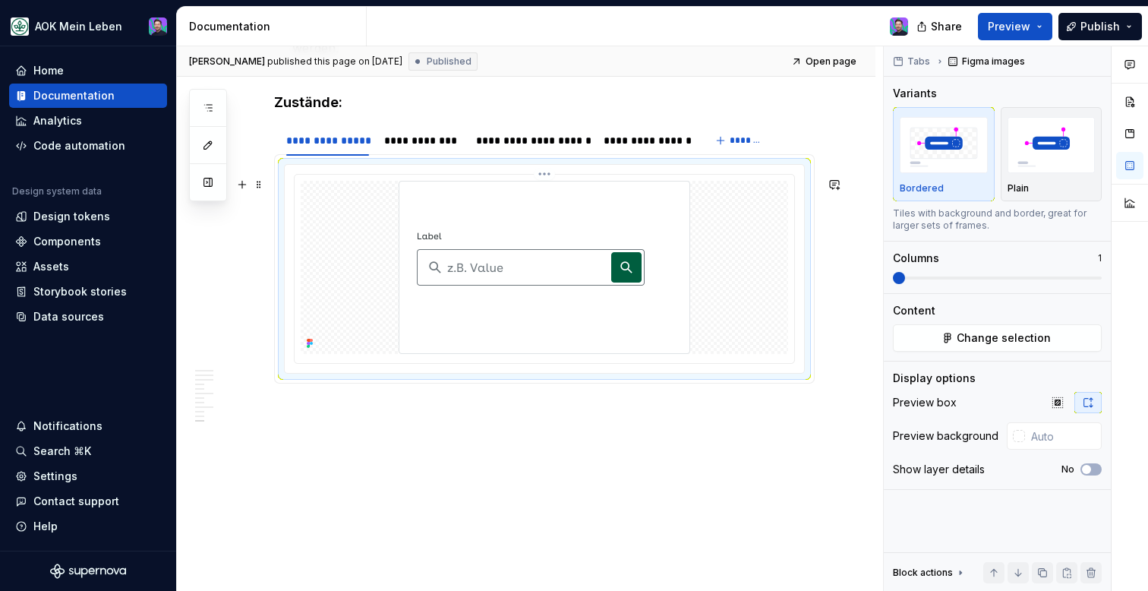
click at [544, 269] on img at bounding box center [545, 267] width 292 height 173
click at [535, 150] on div "**********" at bounding box center [532, 140] width 125 height 21
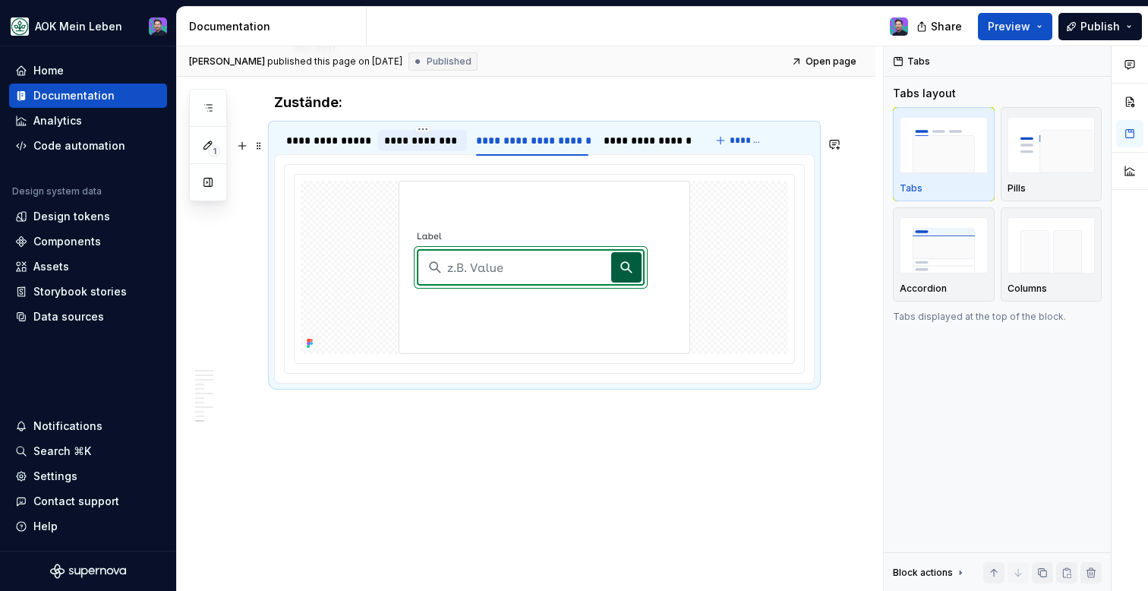
click at [442, 147] on div "**********" at bounding box center [422, 140] width 77 height 15
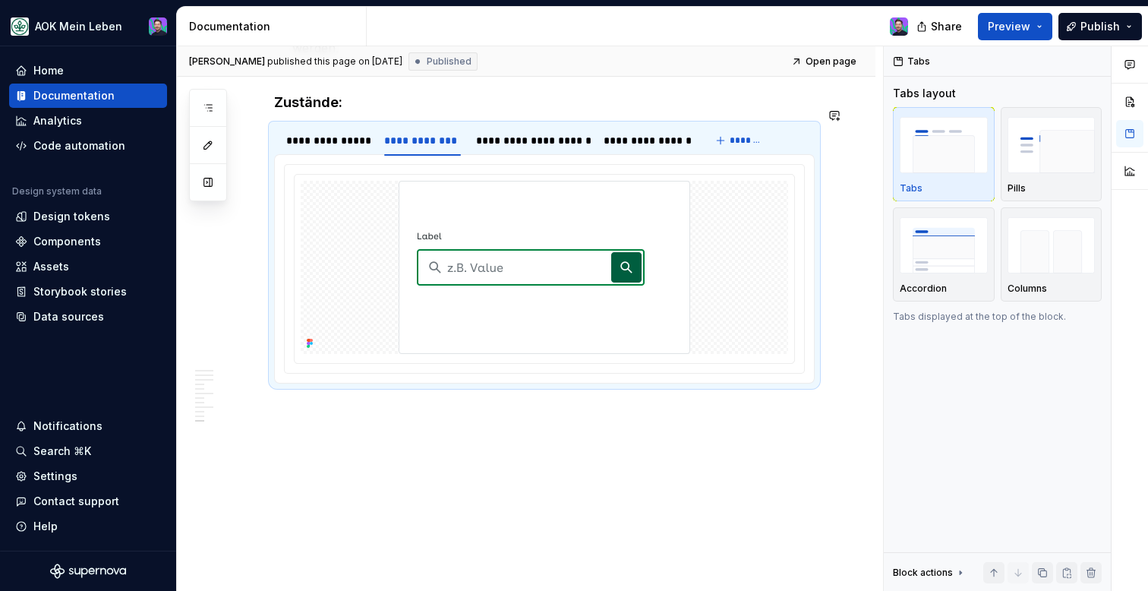
type textarea "*"
